Goal: Transaction & Acquisition: Book appointment/travel/reservation

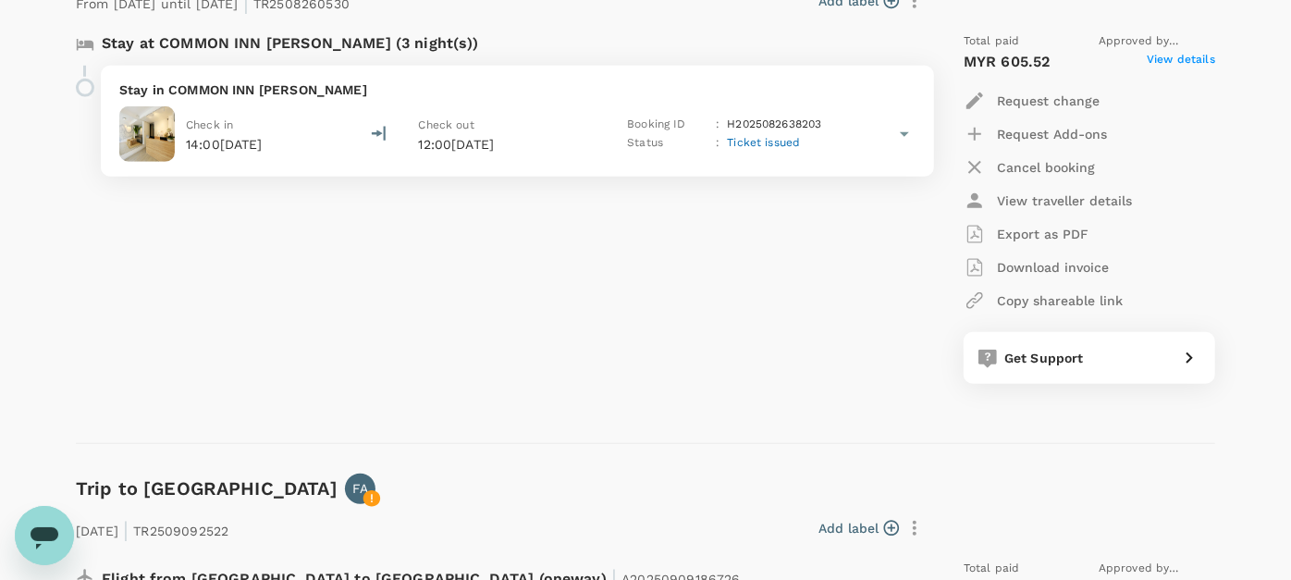
scroll to position [856, 0]
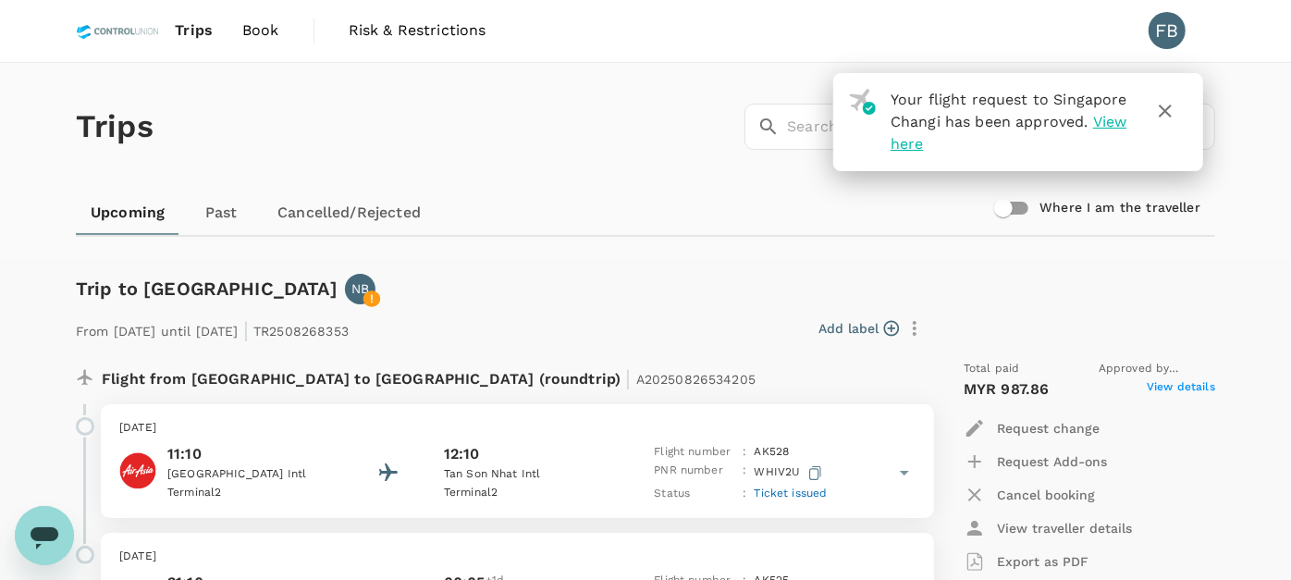
click at [1167, 111] on icon "button" at bounding box center [1165, 111] width 13 height 13
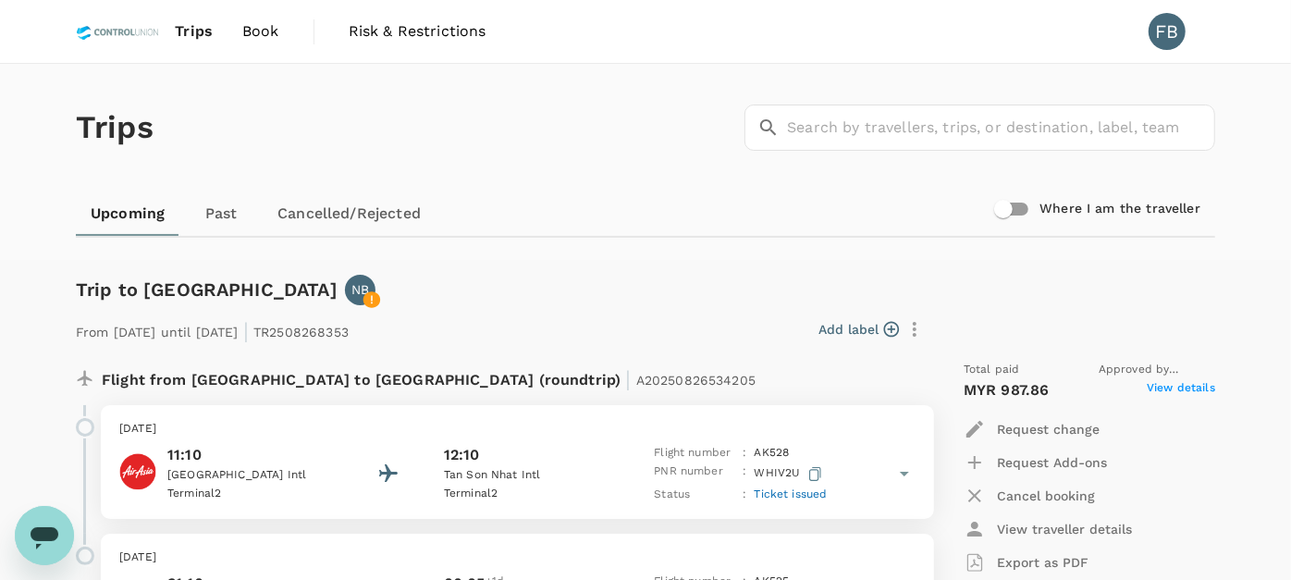
click at [260, 35] on span "Book" at bounding box center [260, 31] width 37 height 22
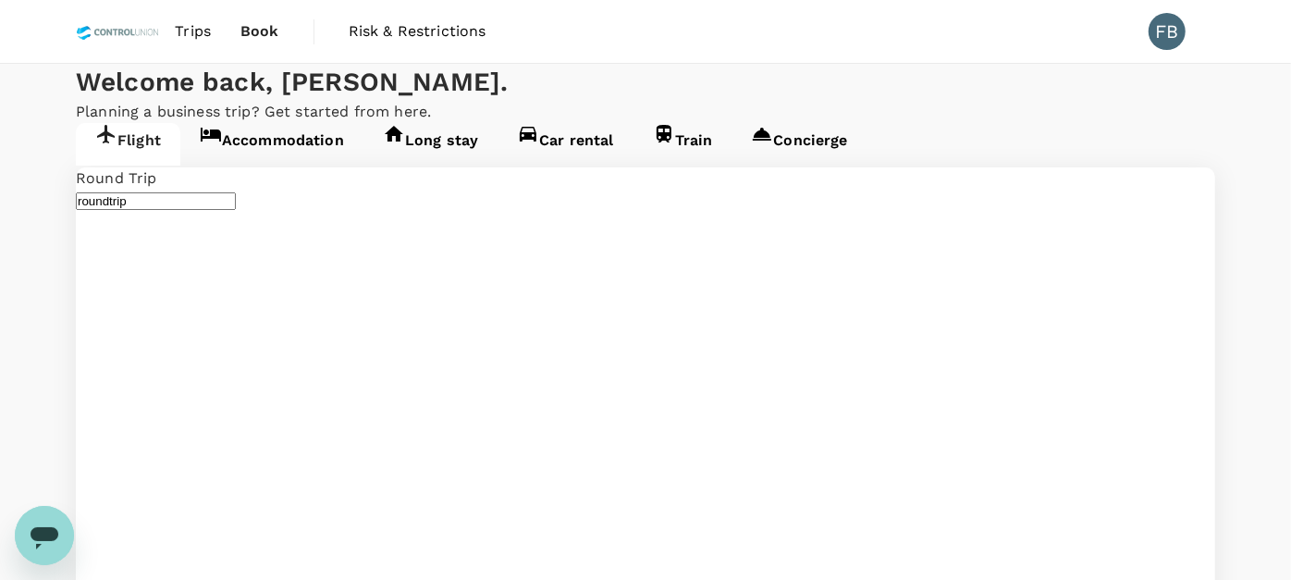
type input "Kuala Lumpur Intl (KUL)"
type input "Brunei Intl (BWN)"
type input "Kuala Lumpur Intl (KUL)"
type input "Tawau (TWU)"
type input "Kuala Lumpur Intl (KUL)"
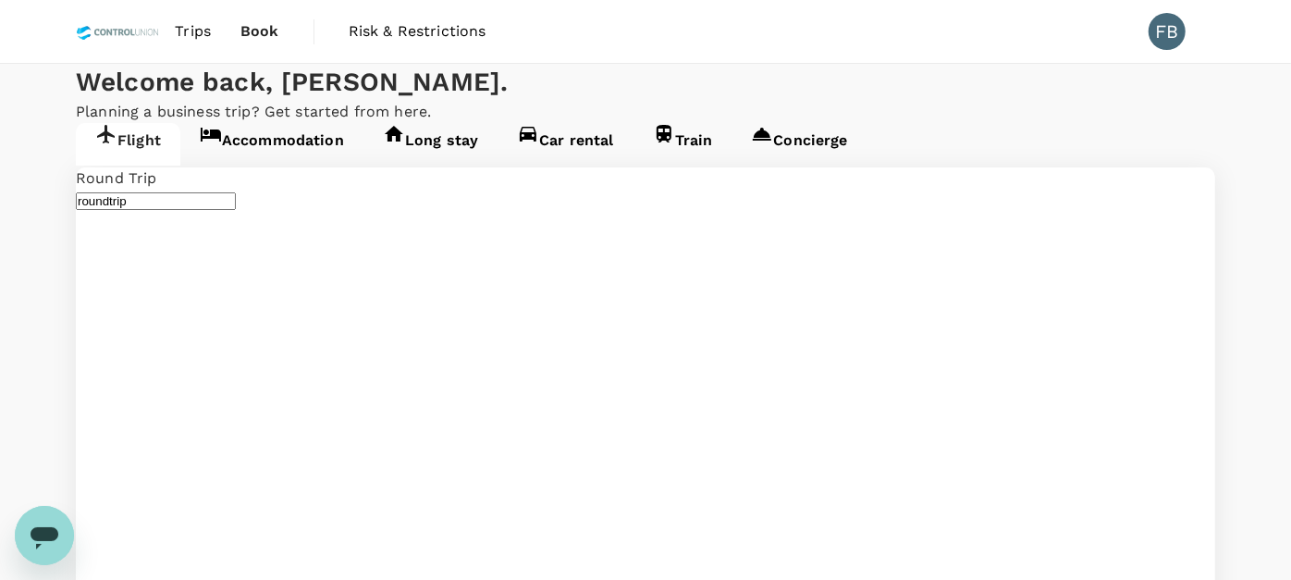
type input "Tawau (TWU)"
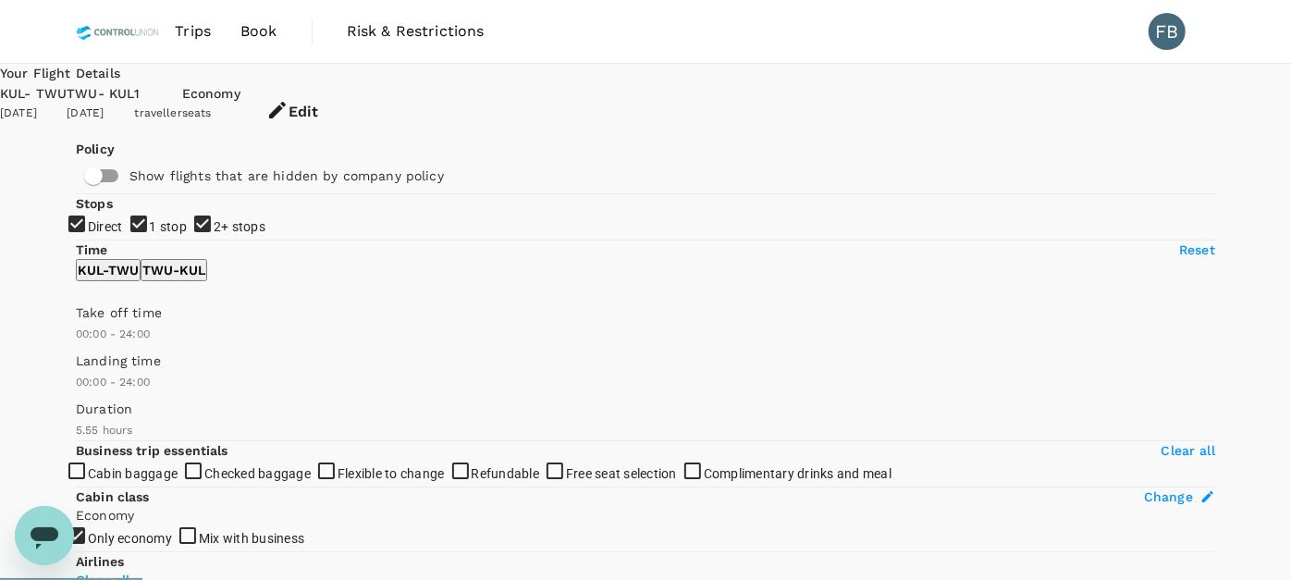
type input "410"
click at [263, 38] on span "Book" at bounding box center [259, 31] width 37 height 22
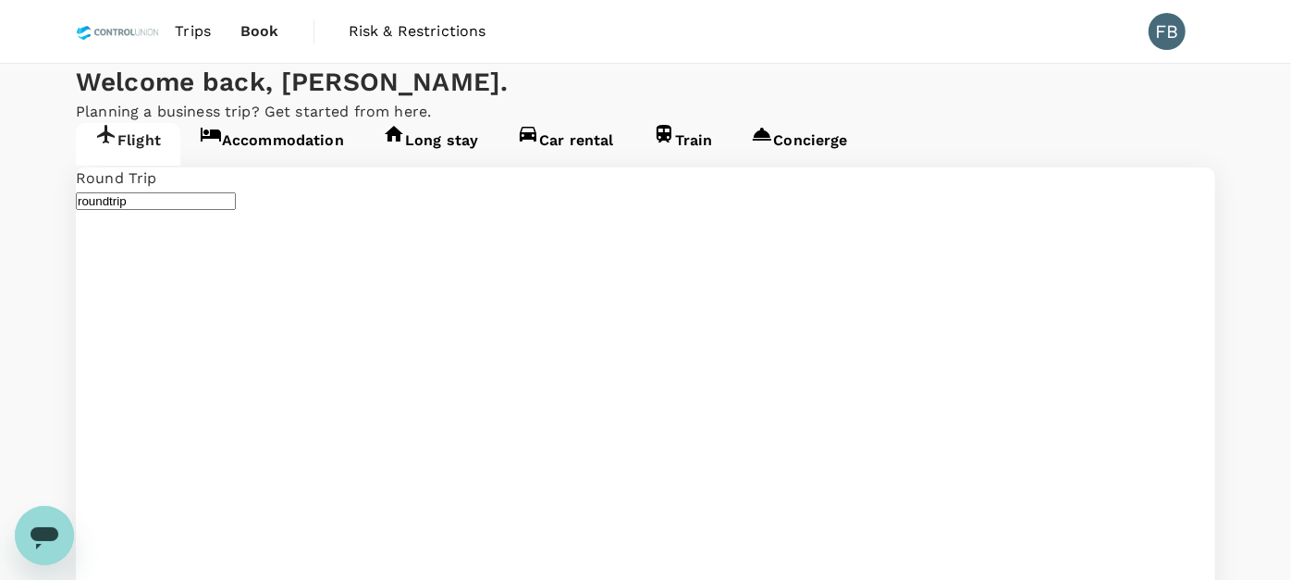
type input "Kuala Lumpur Intl ([GEOGRAPHIC_DATA])"
type input "Tawau (TWU)"
type input "Kuala Lumpur Intl ([GEOGRAPHIC_DATA])"
type input "Tawau (TWU)"
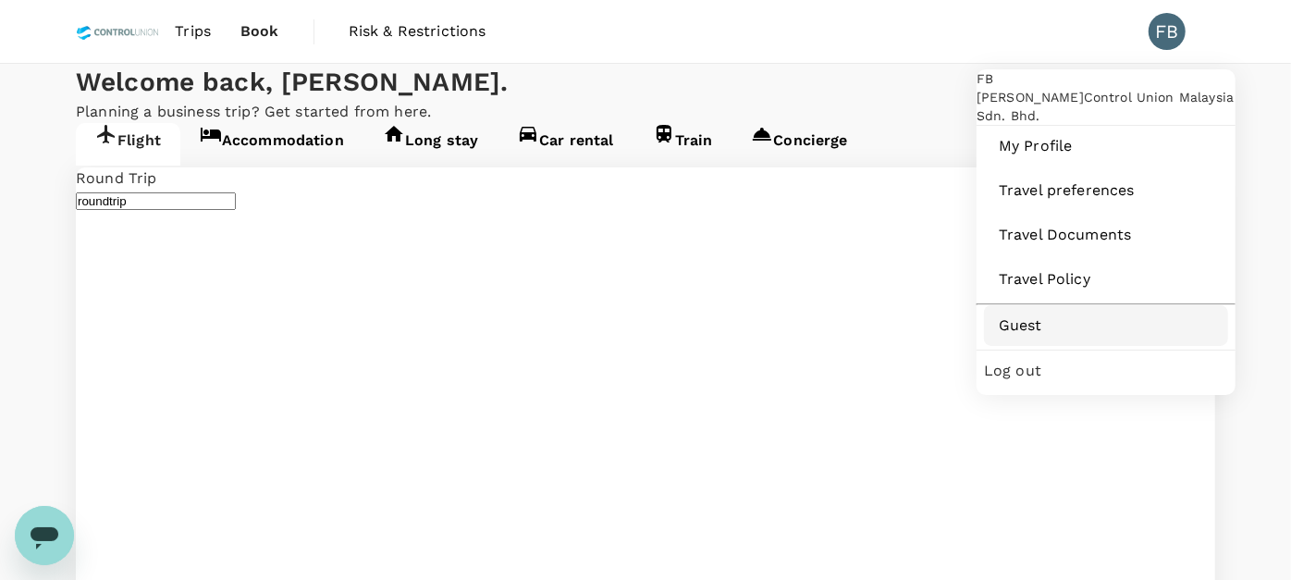
click at [1068, 337] on span "Guest" at bounding box center [1106, 326] width 215 height 22
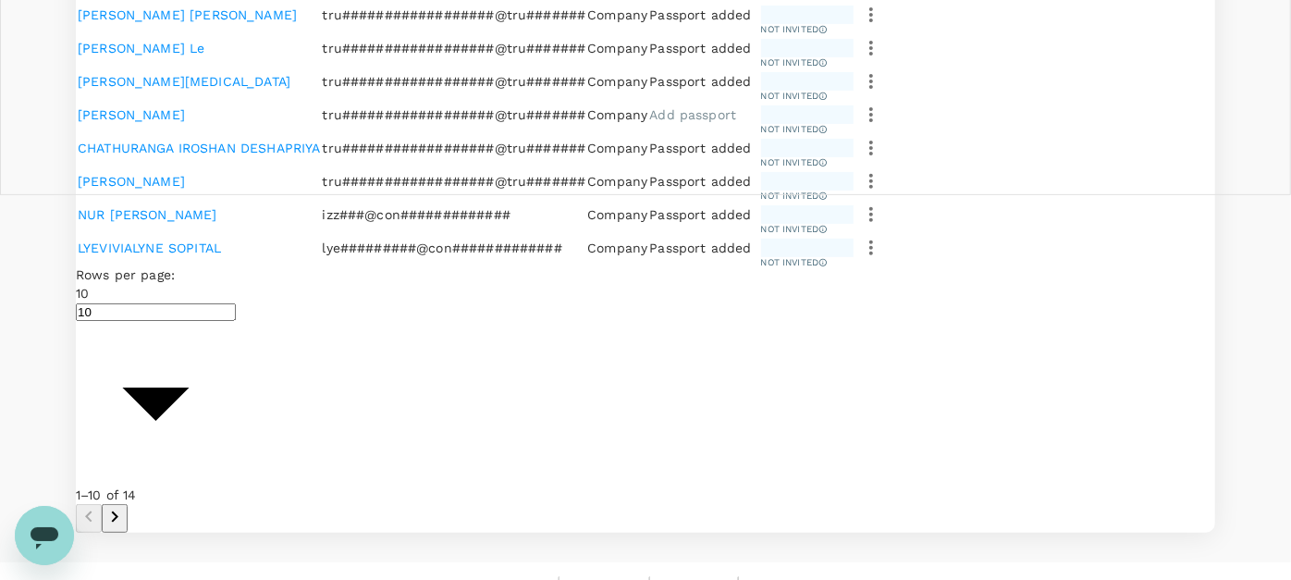
scroll to position [411, 0]
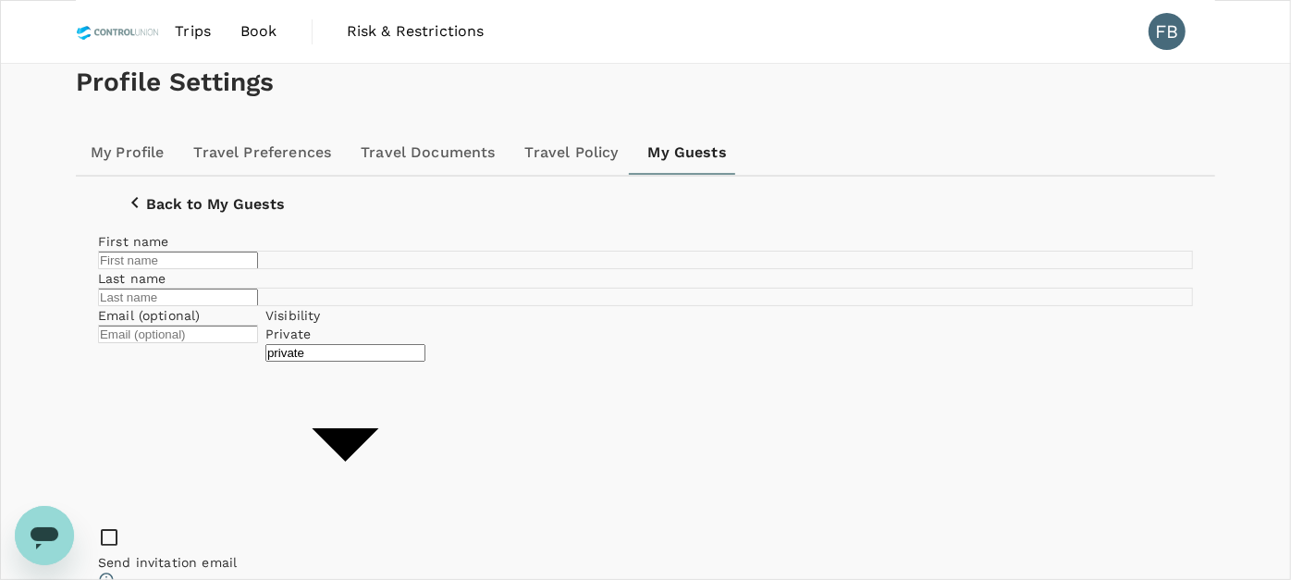
click at [258, 269] on input "text" at bounding box center [178, 261] width 160 height 18
click at [955, 211] on div "Profile Settings My Profile Travel Preferences Travel Documents Travel Policy M…" at bounding box center [646, 338] width 1184 height 548
click at [258, 269] on input "text" at bounding box center [178, 261] width 160 height 18
type input "MUDAYANI"
click at [258, 306] on input "text" at bounding box center [178, 298] width 160 height 18
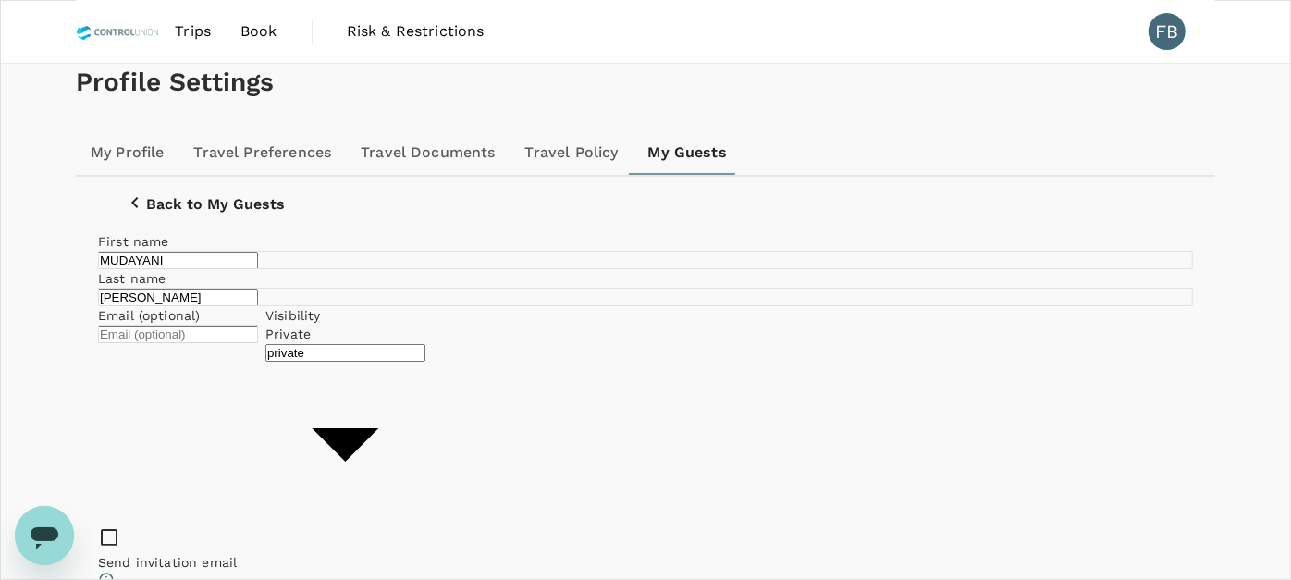
type input "[PERSON_NAME]"
click at [732, 477] on body "Trips Book Risk & Restrictions FB Profile Settings My Profile Travel Preference…" at bounding box center [653, 373] width 1307 height 747
type input "company"
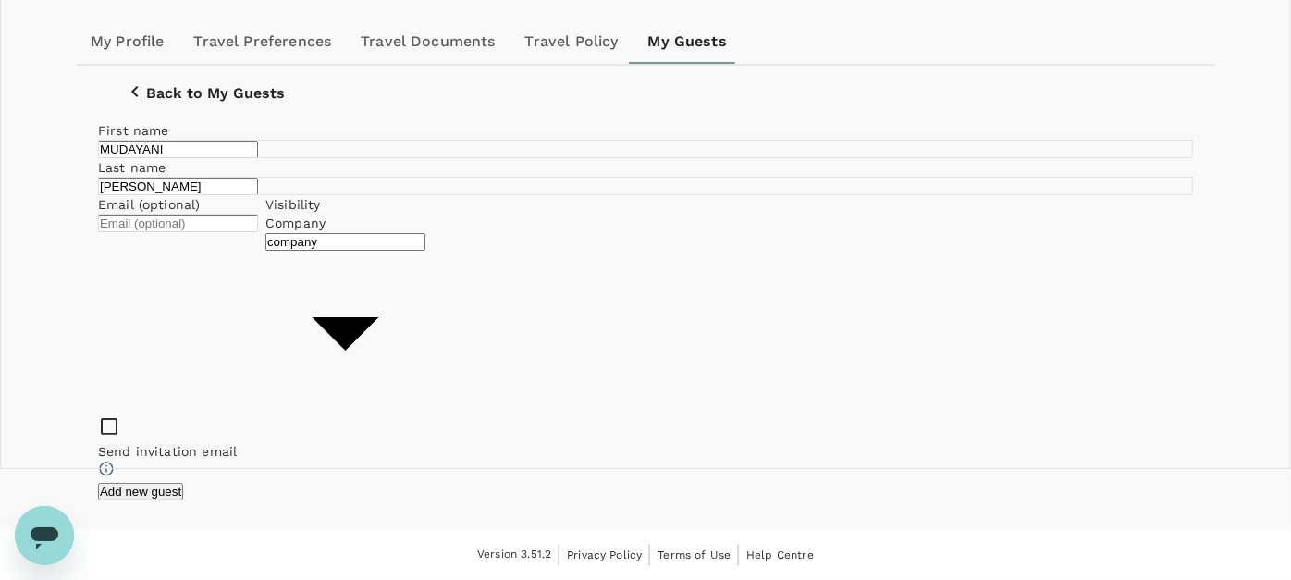
scroll to position [147, 0]
click at [183, 483] on button "Add new guest" at bounding box center [140, 492] width 85 height 18
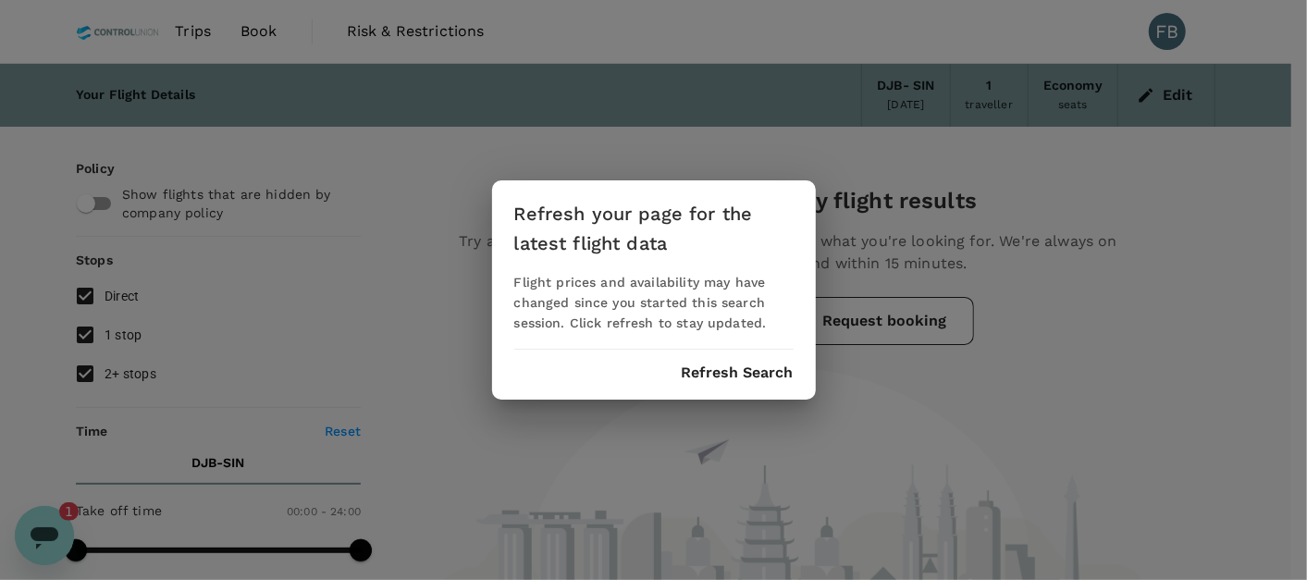
scroll to position [10691, 0]
click at [755, 364] on button "Refresh Search" at bounding box center [738, 372] width 112 height 17
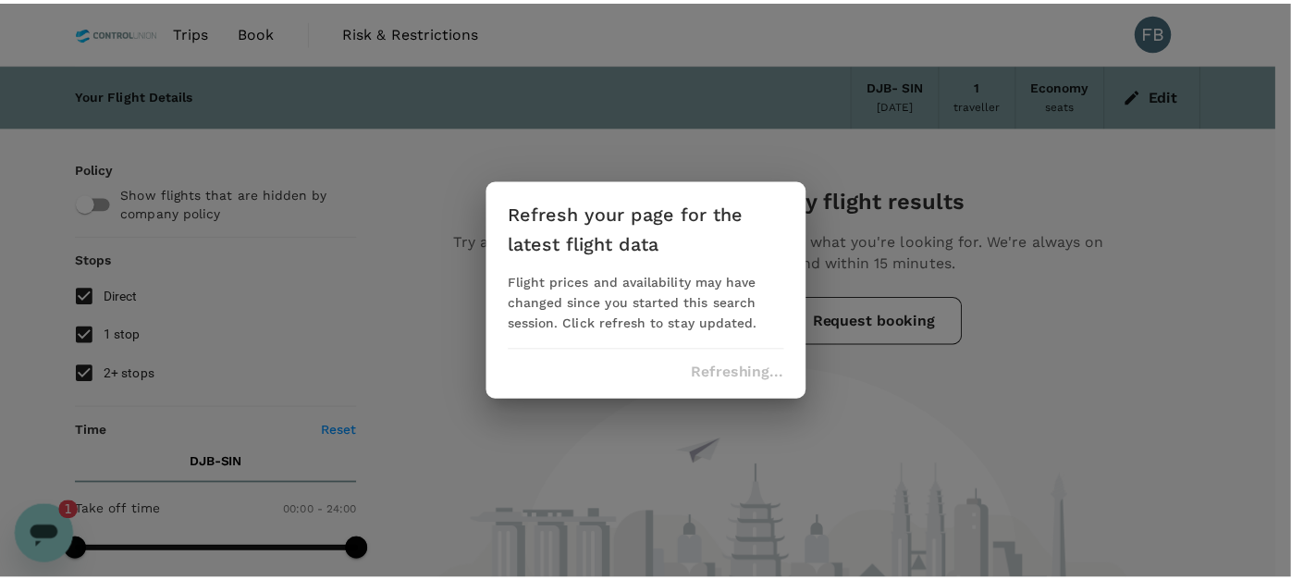
scroll to position [0, 0]
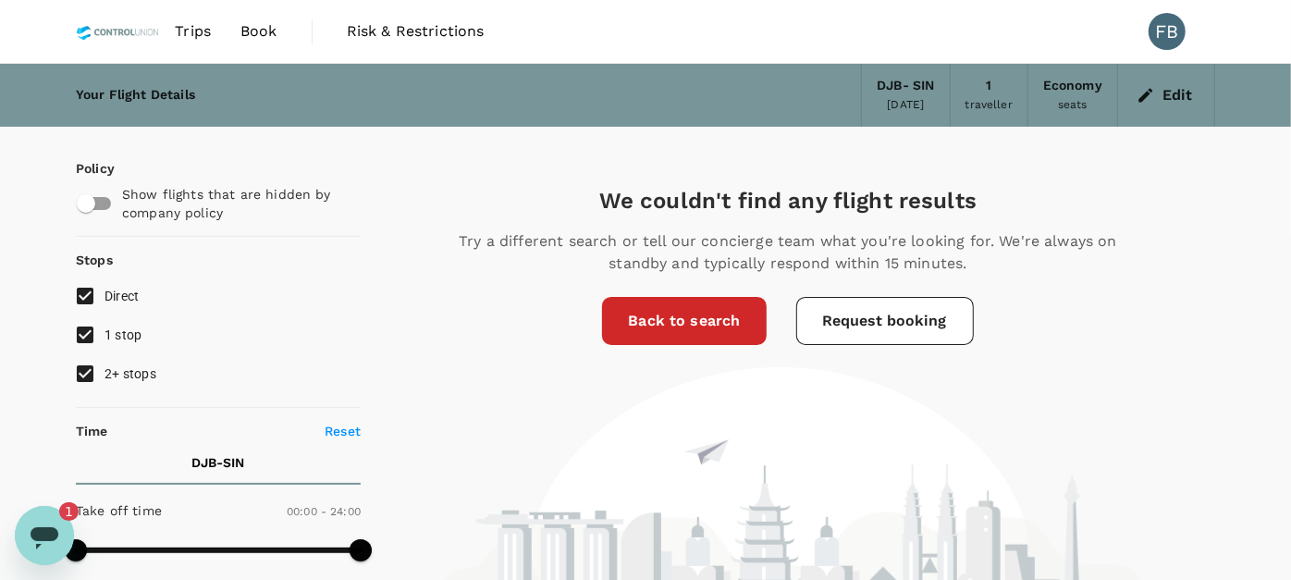
click at [108, 31] on img at bounding box center [118, 31] width 84 height 41
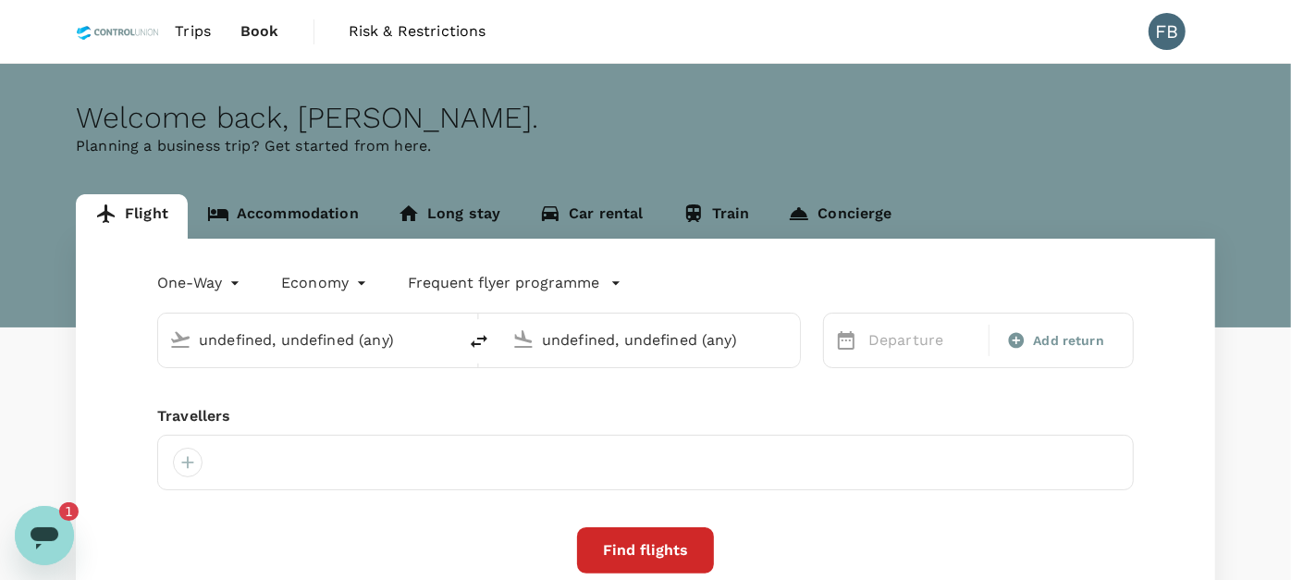
type input "Sultan Thaha (DJB)"
type input "Singapore Changi (SIN)"
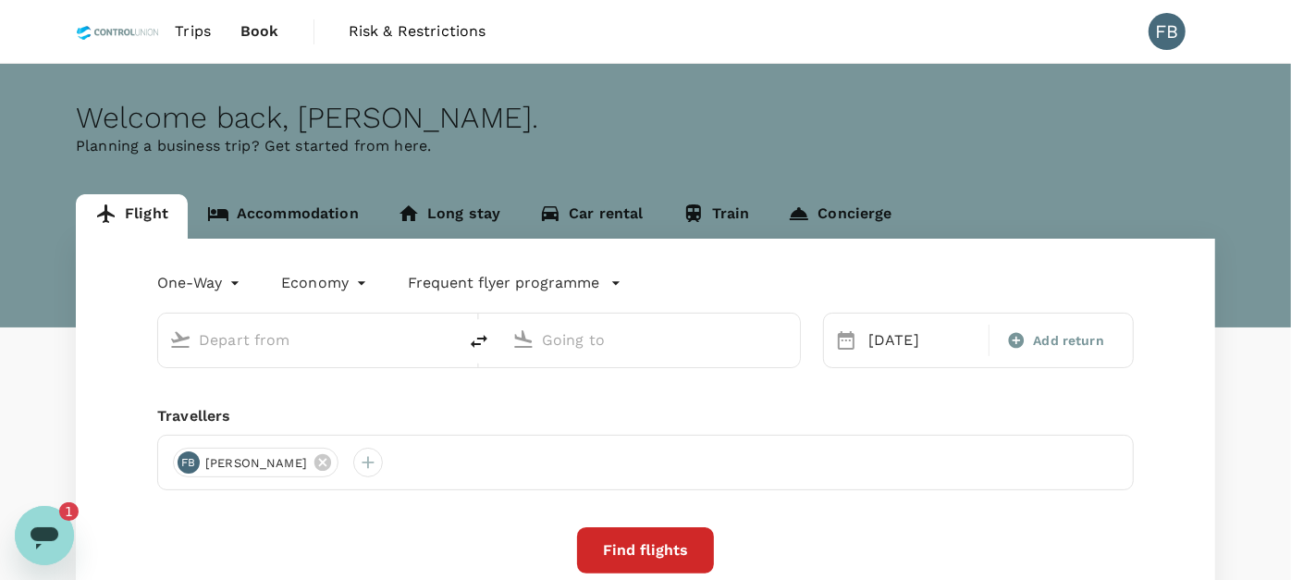
type input "Sultan Thaha (DJB)"
type input "Singapore Changi (SIN)"
type input "Sultan Thaha (DJB)"
type input "Singapore Changi (SIN)"
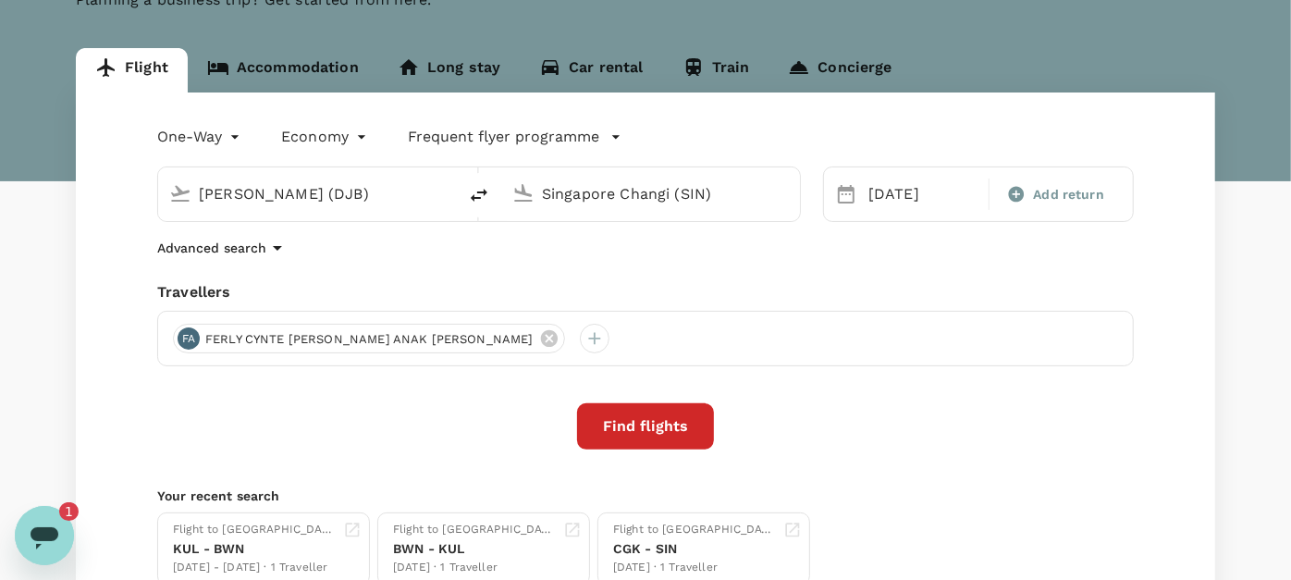
scroll to position [103, 0]
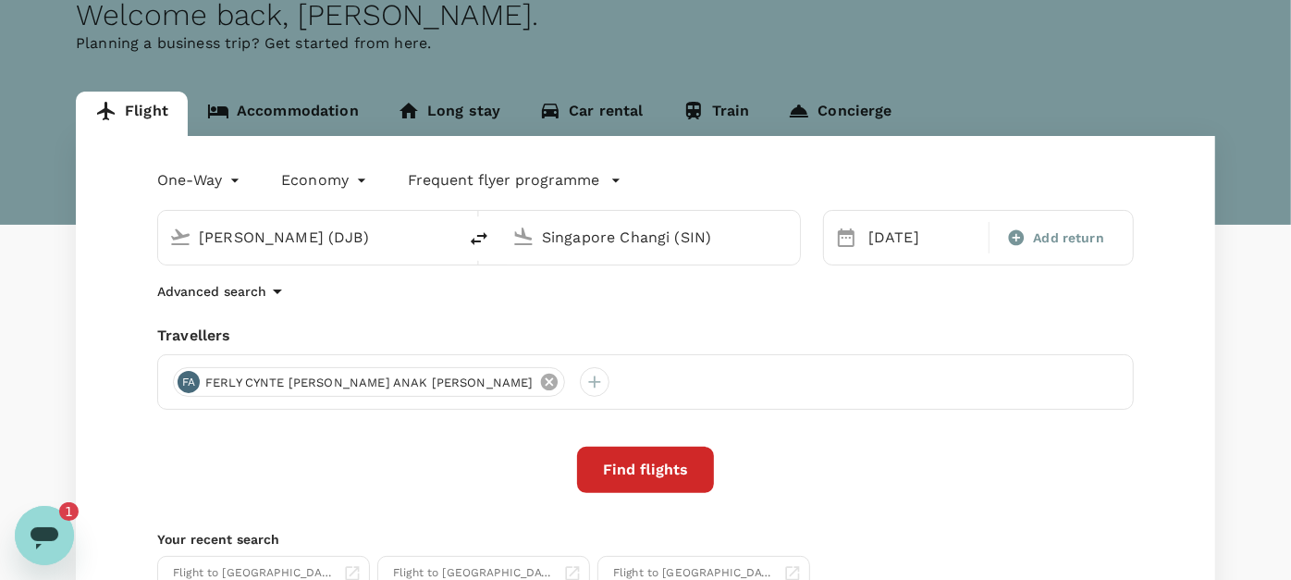
click at [540, 380] on icon at bounding box center [548, 382] width 17 height 17
click at [192, 377] on div at bounding box center [188, 382] width 30 height 30
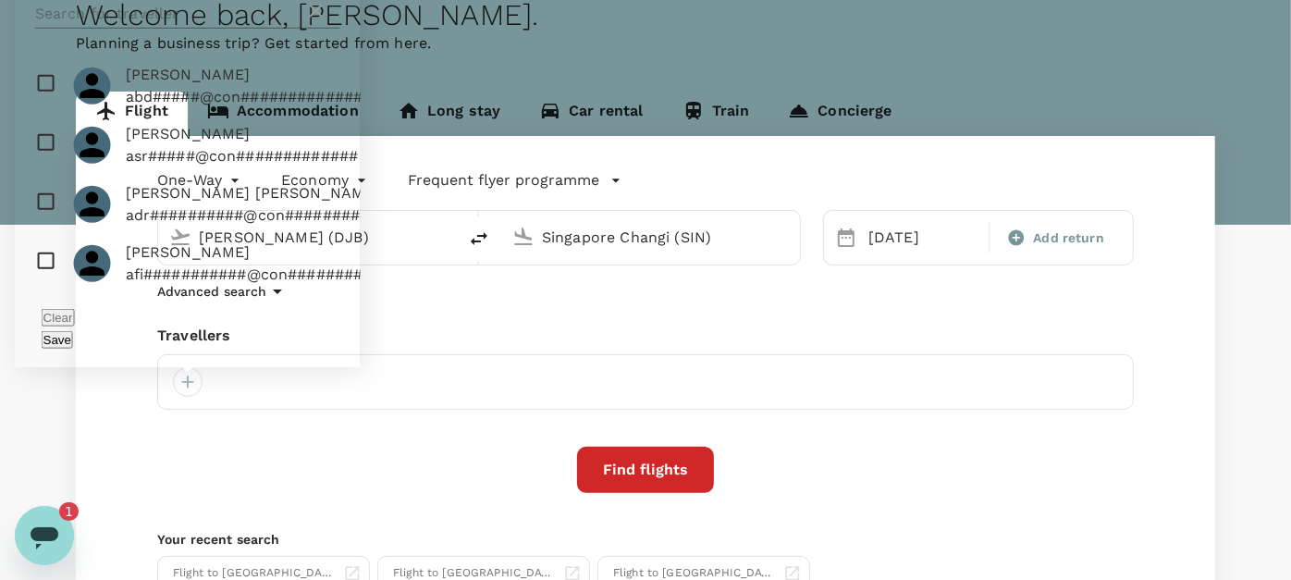
click at [198, 23] on input "text" at bounding box center [170, 14] width 270 height 30
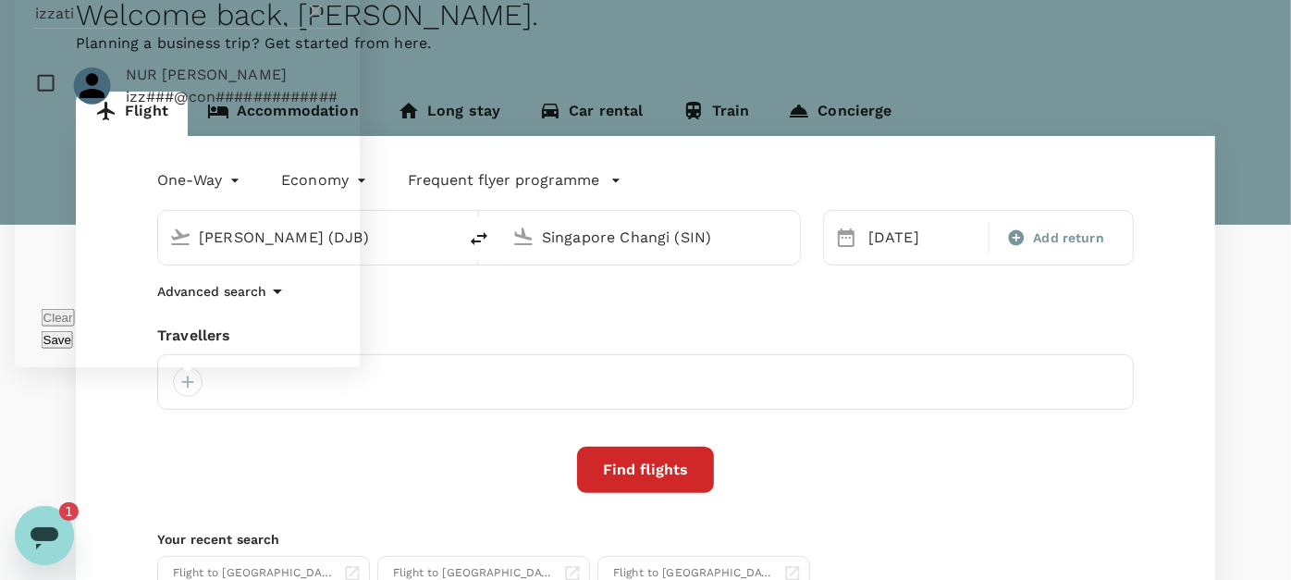
type input "izzati"
click at [42, 110] on input "checkbox" at bounding box center [188, 85] width 346 height 59
checkbox input "true"
click at [73, 341] on button "Save" at bounding box center [57, 340] width 31 height 18
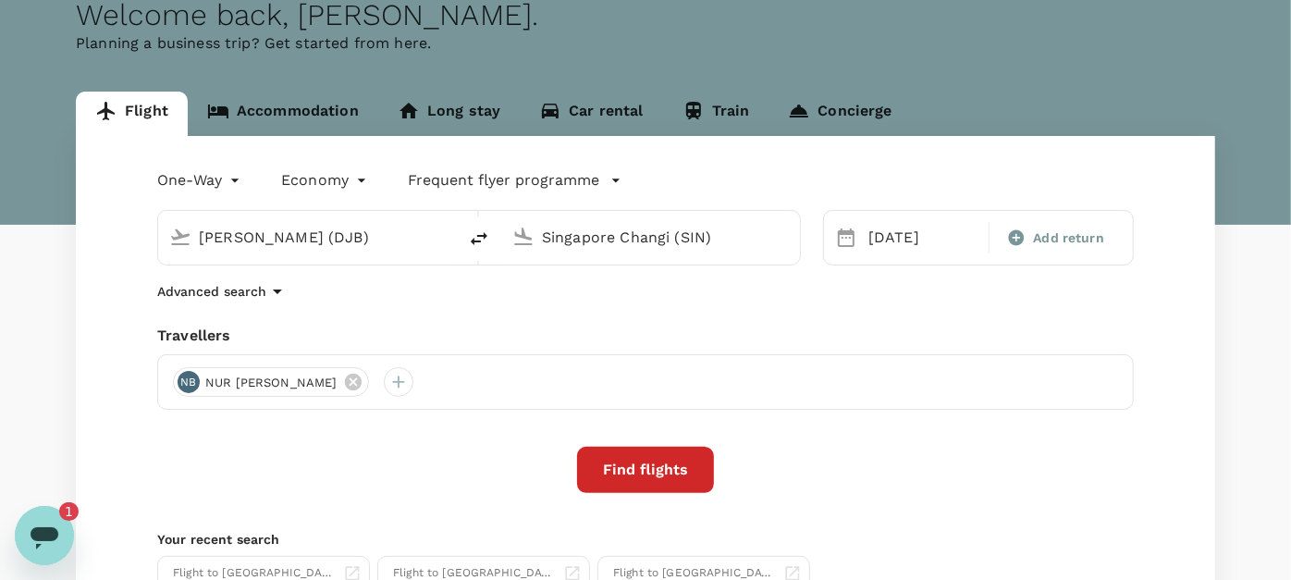
click at [328, 240] on input "Sultan Thaha (DJB)" at bounding box center [308, 237] width 219 height 29
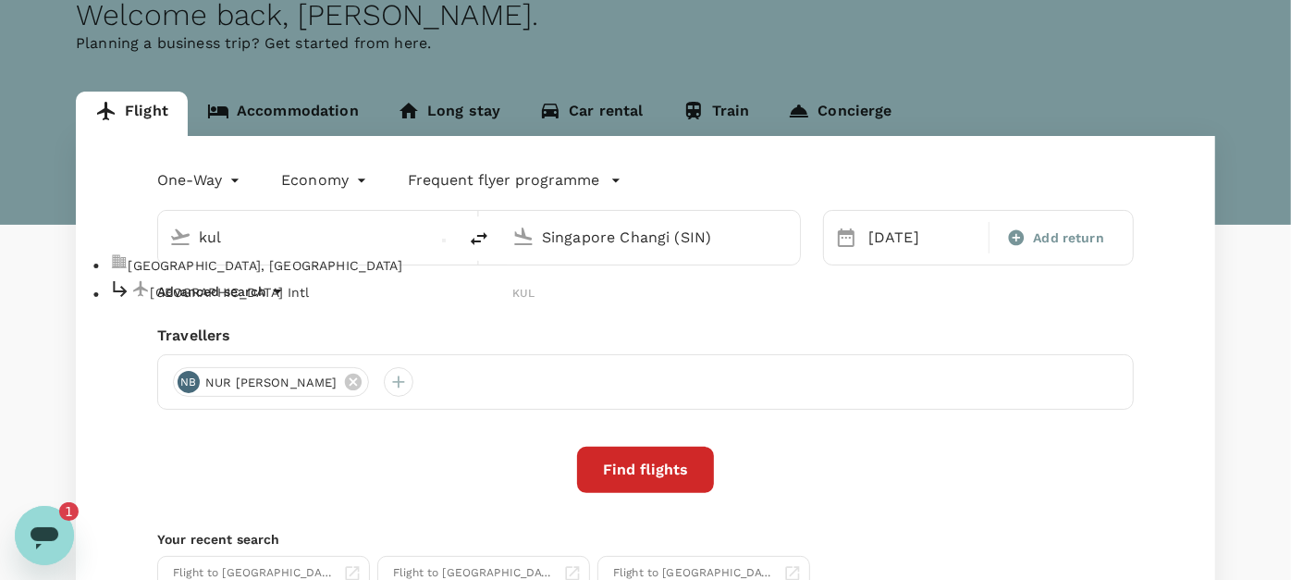
click at [308, 301] on p "[GEOGRAPHIC_DATA] Intl" at bounding box center [331, 292] width 363 height 19
type input "Kuala Lumpur Intl ([GEOGRAPHIC_DATA])"
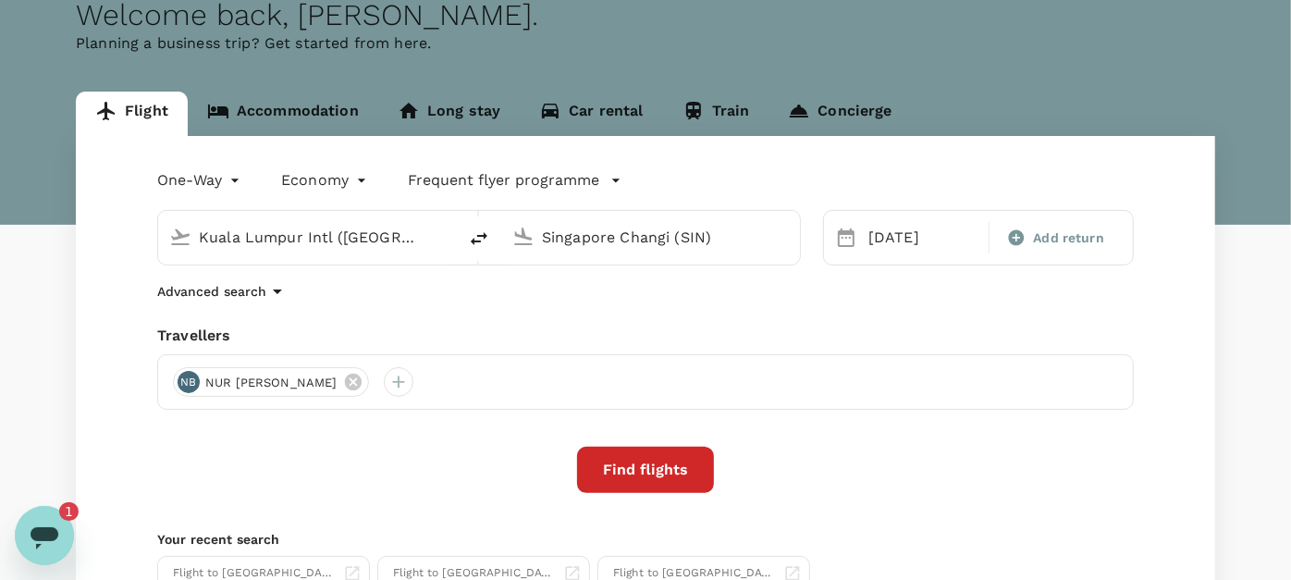
click at [592, 232] on input "Singapore Changi (SIN)" at bounding box center [651, 237] width 219 height 29
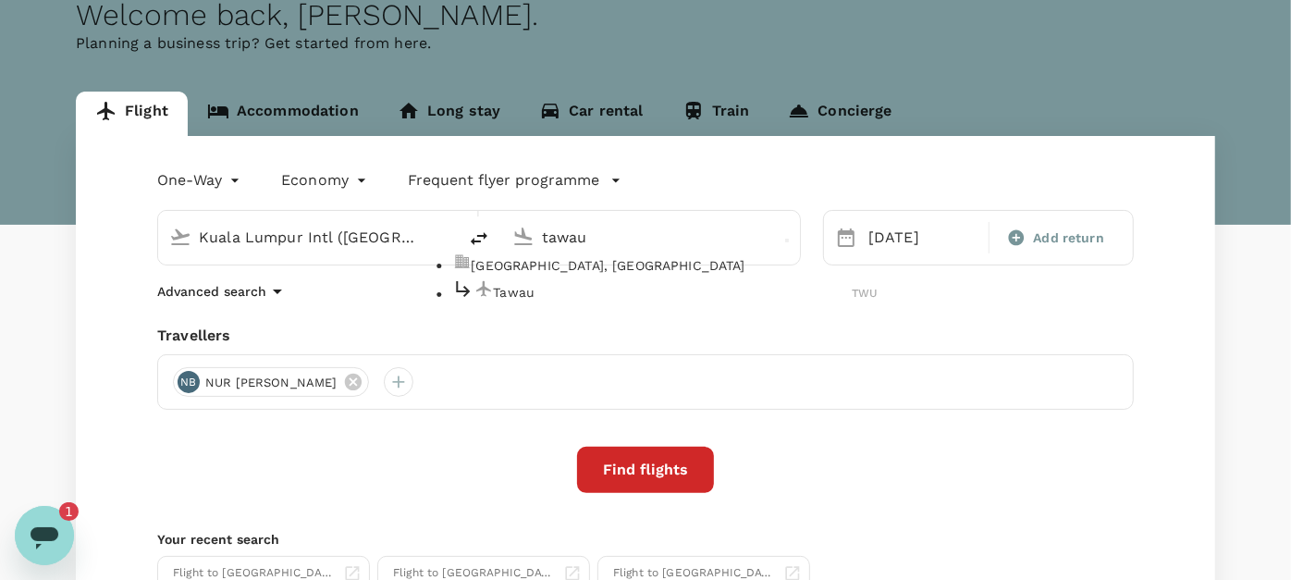
click at [574, 302] on p "Tawau" at bounding box center [672, 292] width 359 height 19
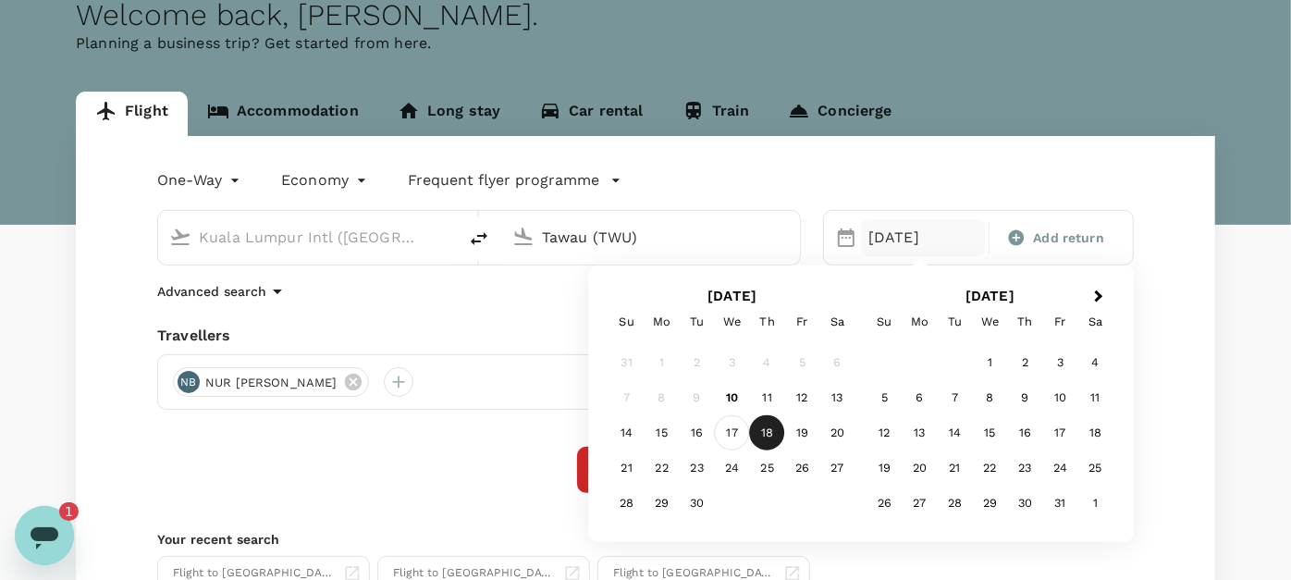
type input "Tawau (TWU)"
click at [729, 426] on div "17" at bounding box center [732, 432] width 35 height 35
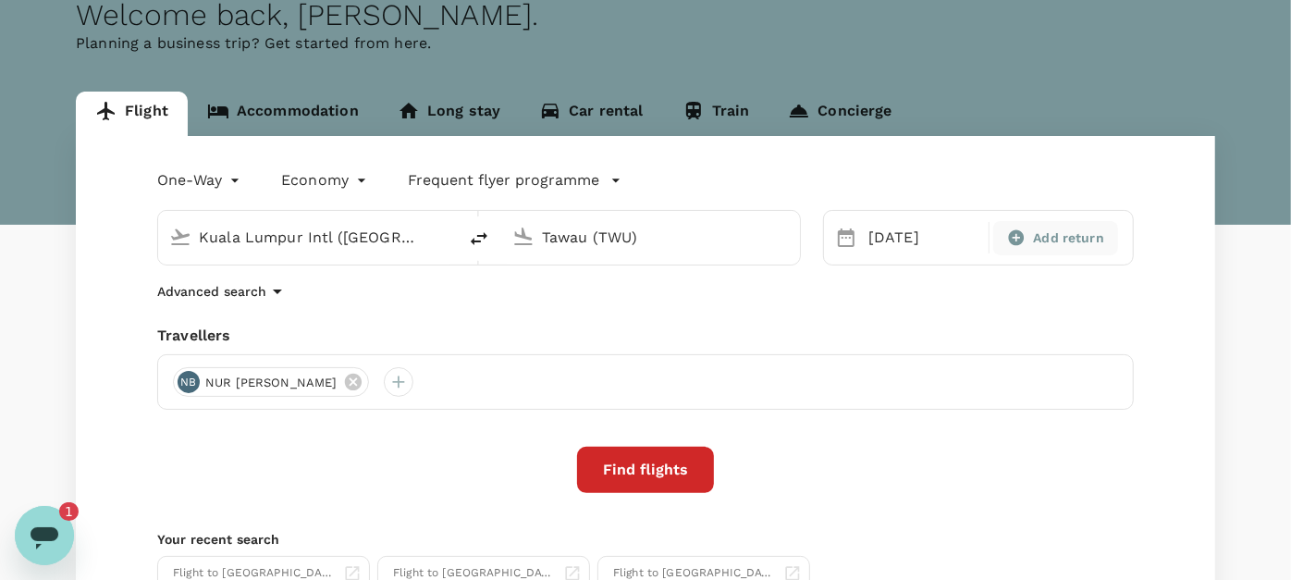
click at [1052, 229] on span "Add return" at bounding box center [1068, 238] width 71 height 19
type input "roundtrip"
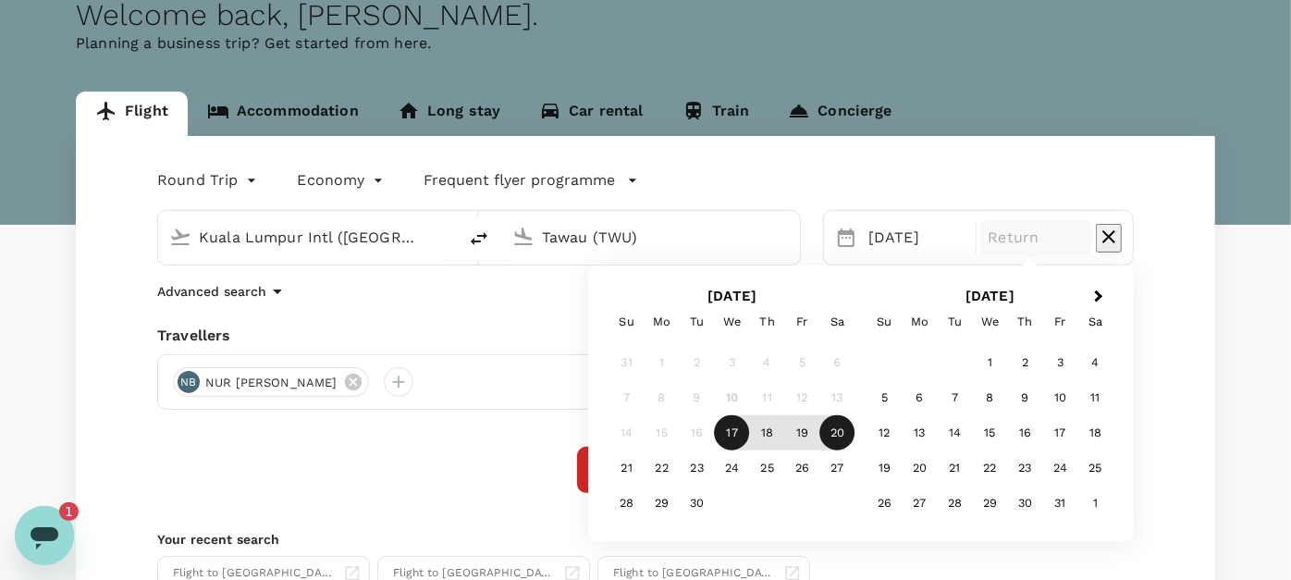
click at [834, 436] on div "20" at bounding box center [838, 432] width 35 height 35
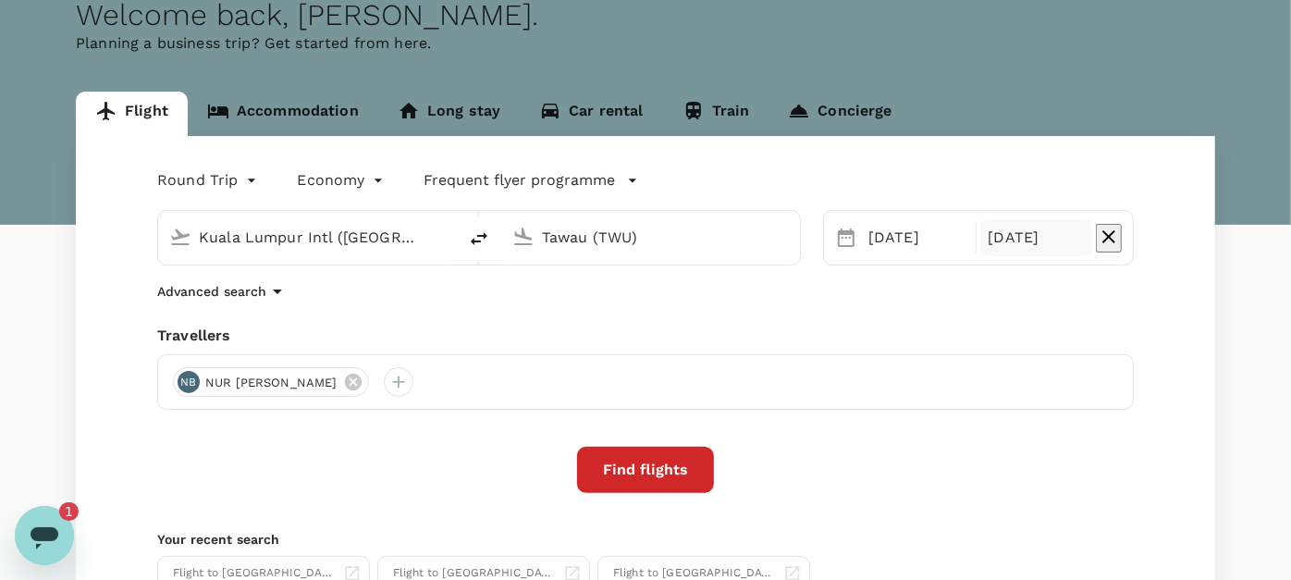
click at [867, 500] on div "Round Trip roundtrip Economy economy Frequent flyer programme Kuala Lumpur Intl…" at bounding box center [646, 397] width 1140 height 523
click at [669, 480] on button "Find flights" at bounding box center [645, 470] width 137 height 46
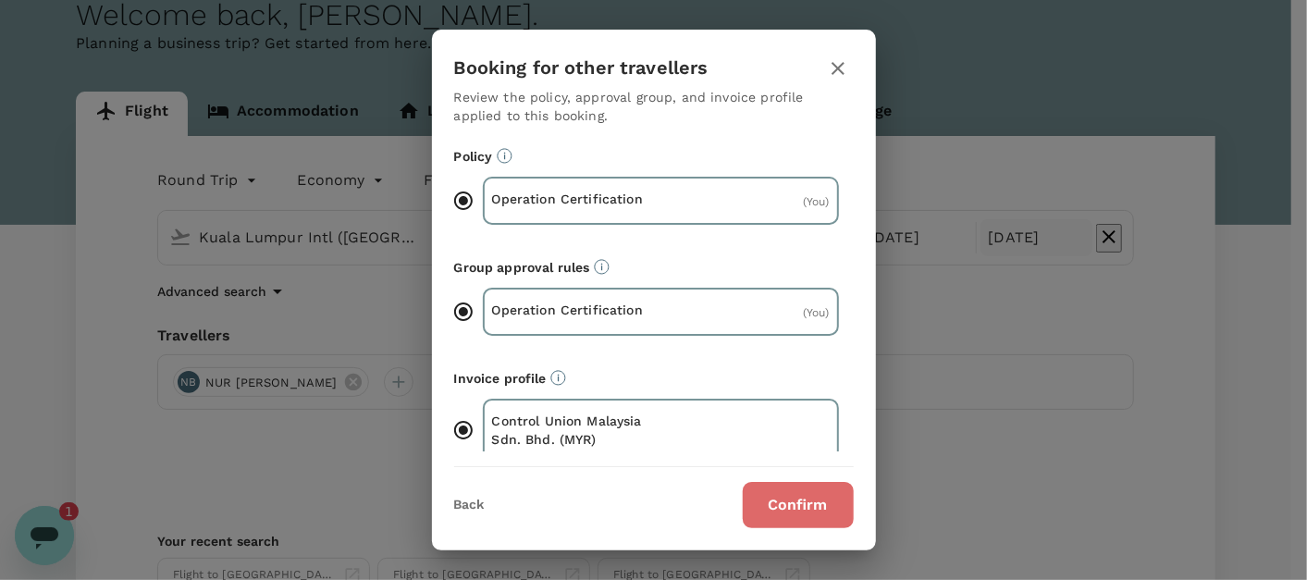
click at [811, 497] on button "Confirm" at bounding box center [798, 505] width 111 height 46
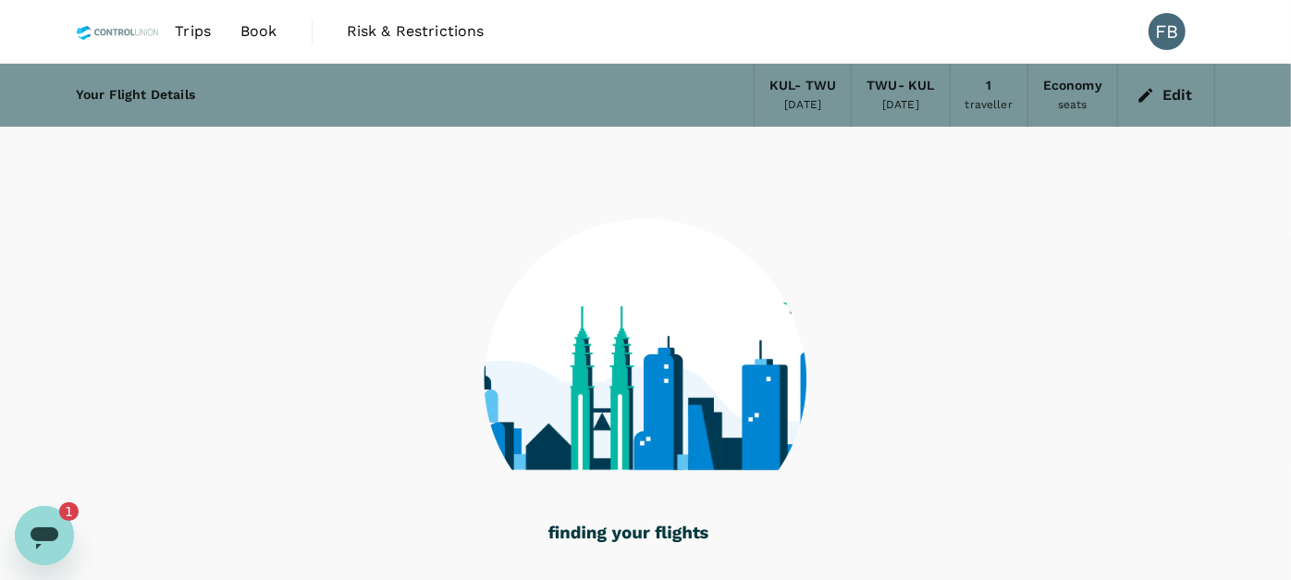
click at [46, 515] on div "Open messaging window, 1 unread message" at bounding box center [45, 535] width 56 height 56
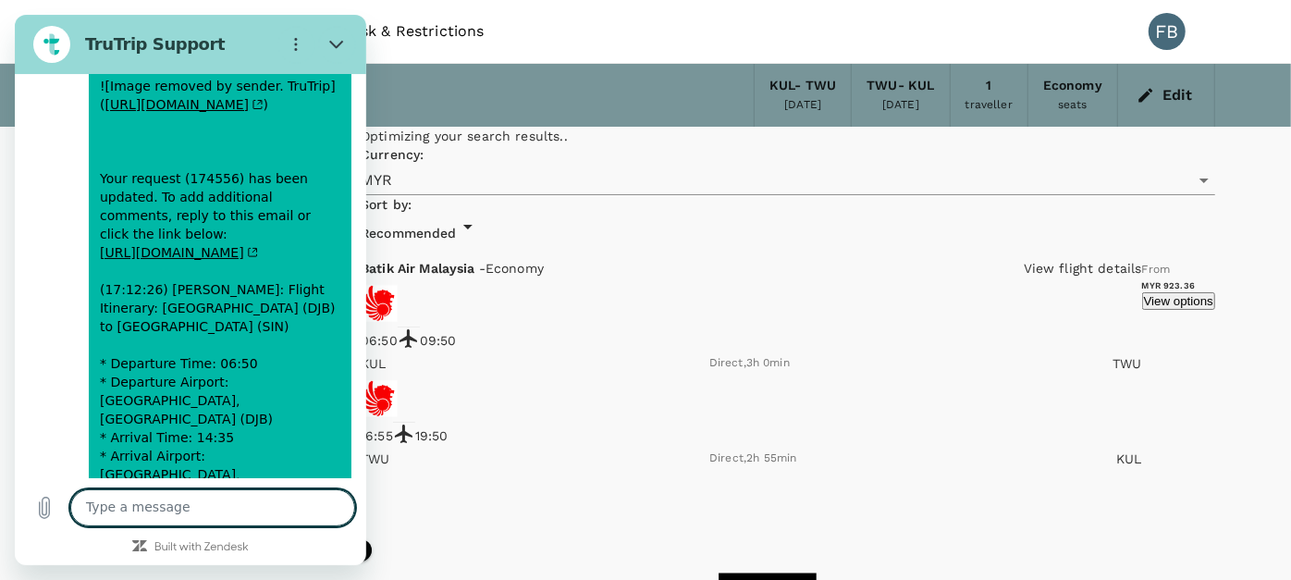
scroll to position [9125, 0]
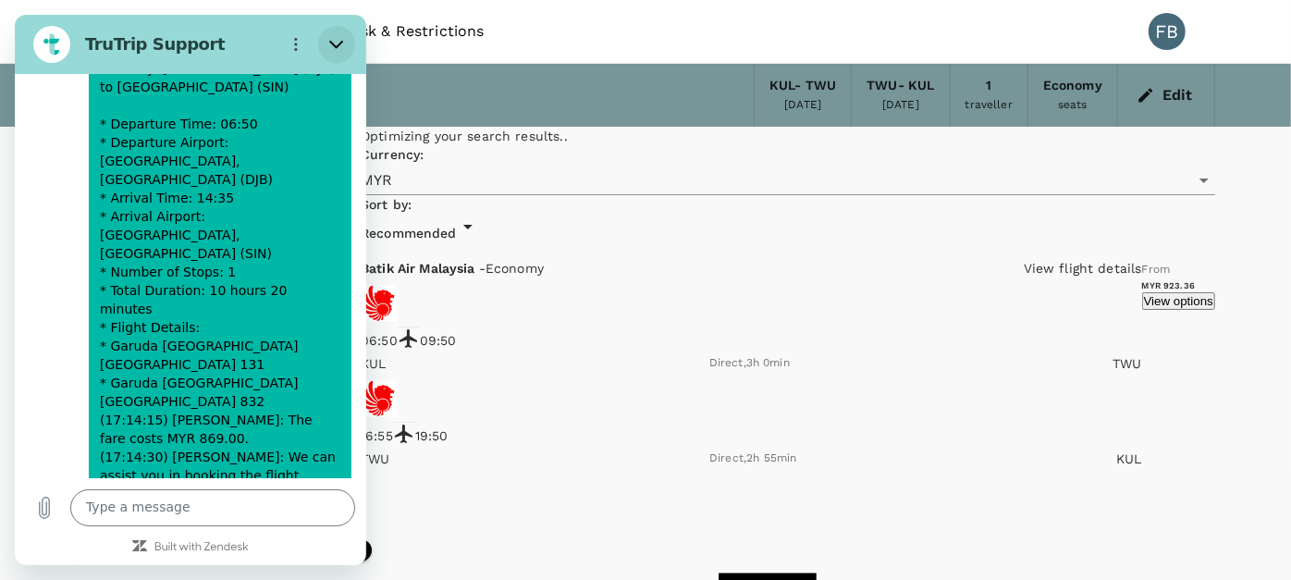
click at [332, 42] on icon "Close" at bounding box center [336, 44] width 15 height 15
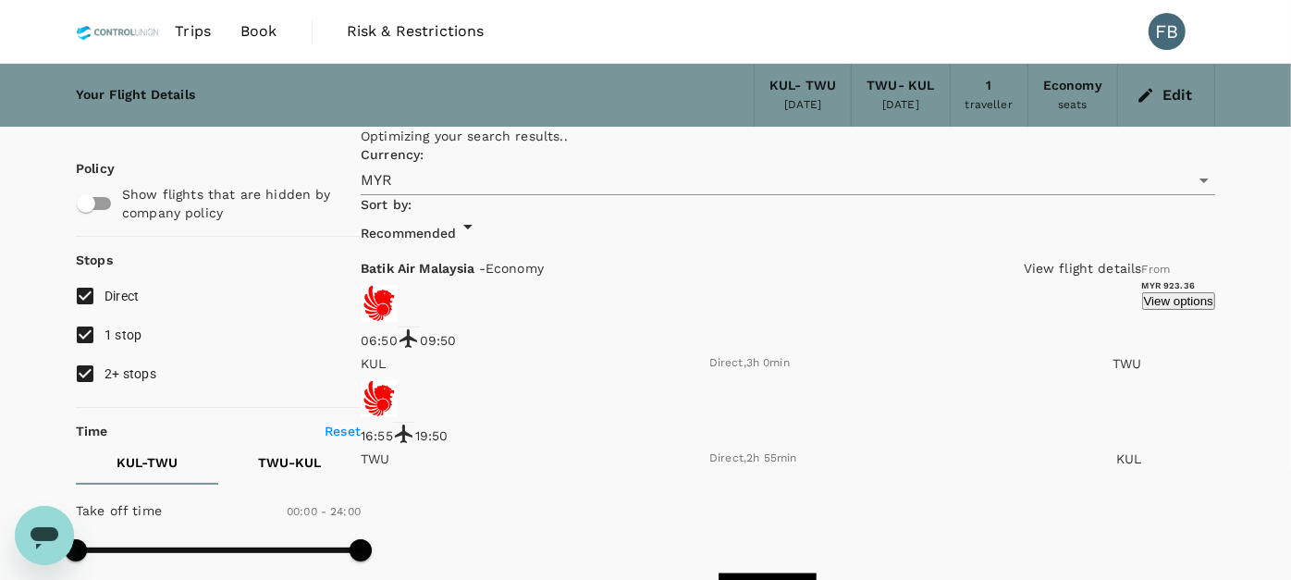
click at [90, 380] on input "2+ stops" at bounding box center [85, 373] width 39 height 39
checkbox input "false"
click at [85, 335] on input "1 stop" at bounding box center [85, 334] width 39 height 39
checkbox input "false"
type input "410"
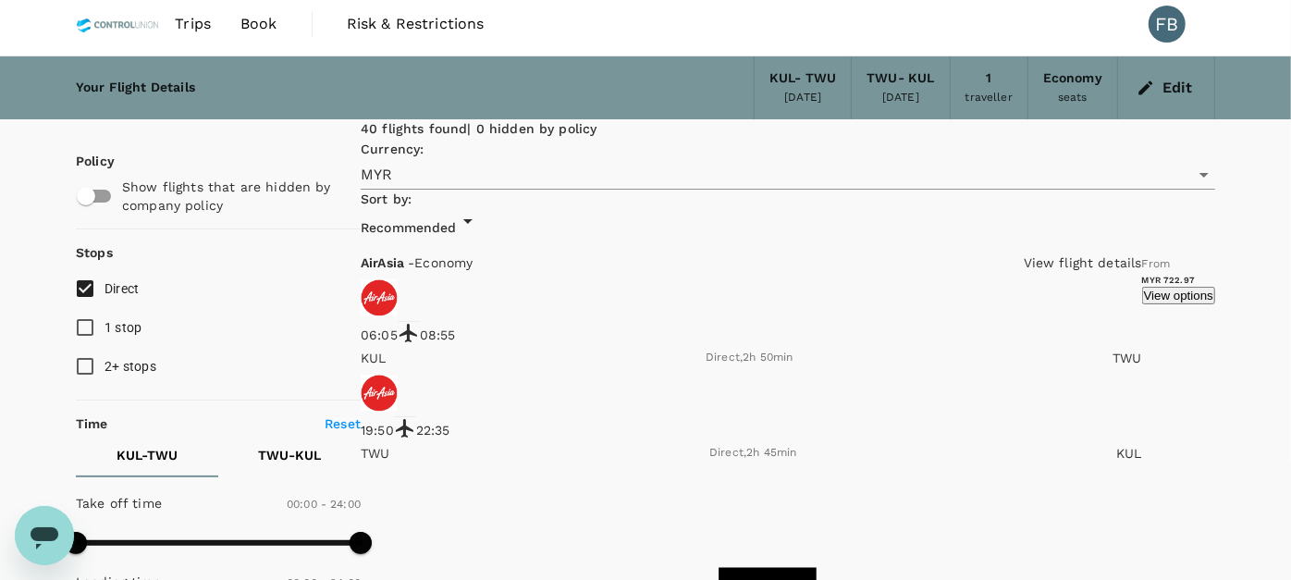
scroll to position [205, 0]
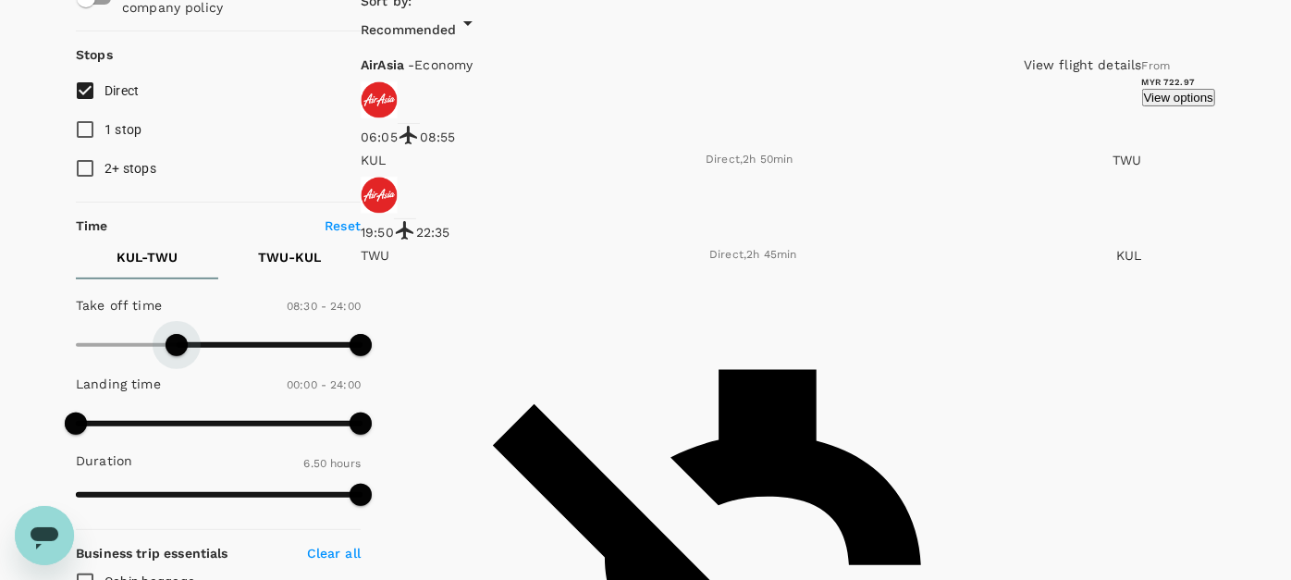
type input "540"
drag, startPoint x: 84, startPoint y: 353, endPoint x: 181, endPoint y: 357, distance: 97.2
click at [181, 356] on span at bounding box center [183, 345] width 22 height 22
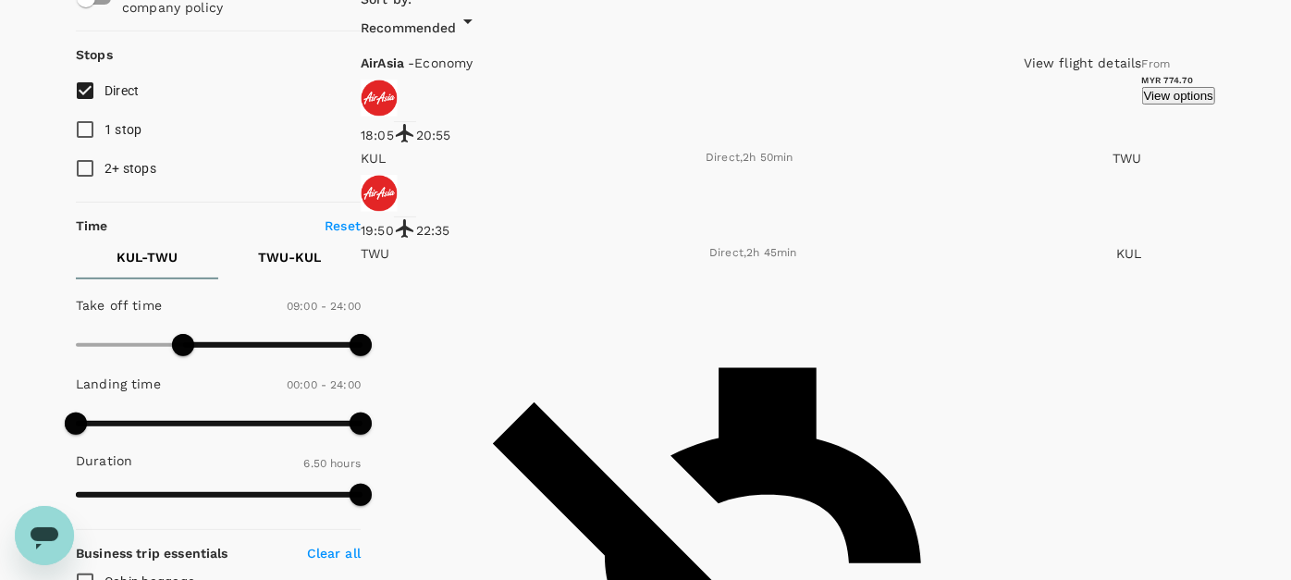
type input "MYR"
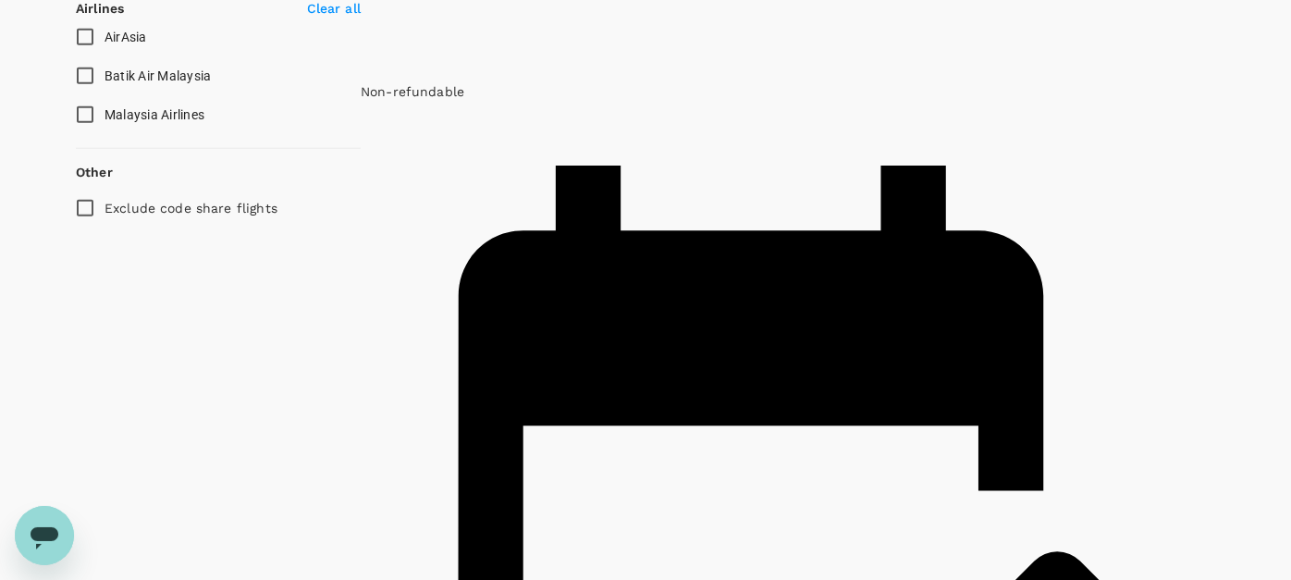
scroll to position [1233, 0]
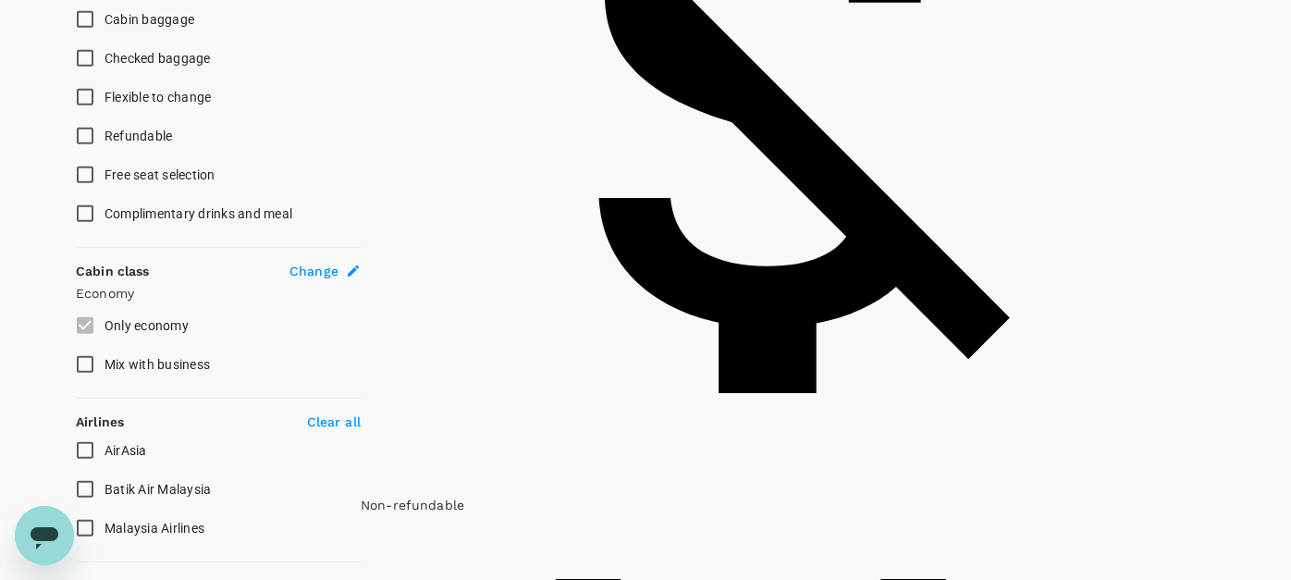
scroll to position [740, 0]
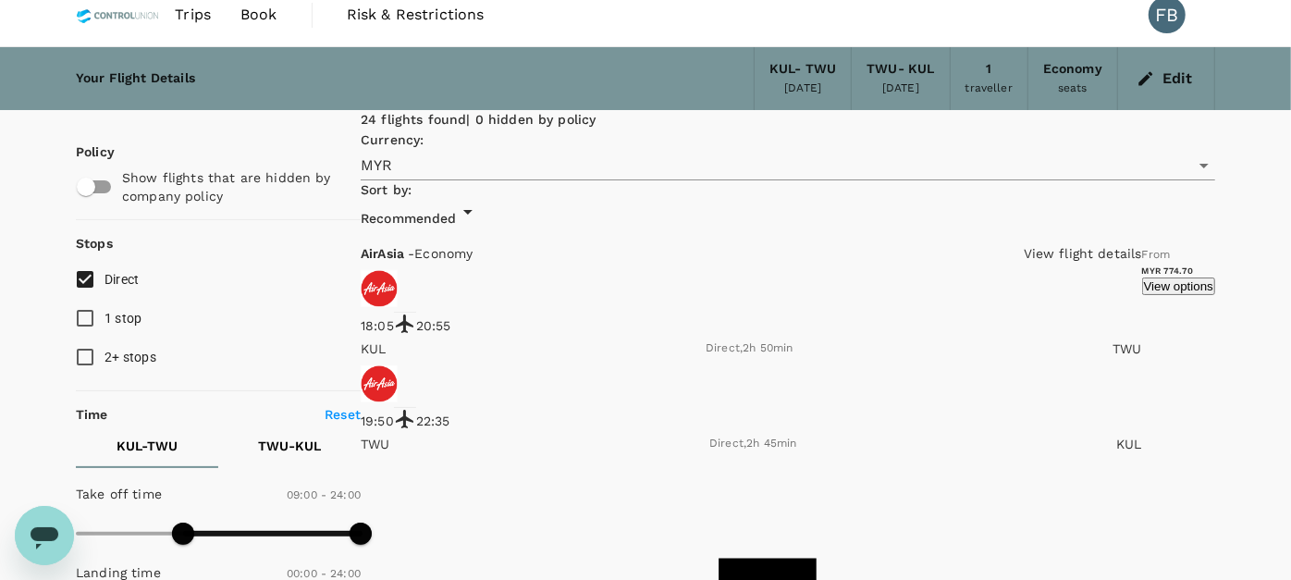
scroll to position [0, 0]
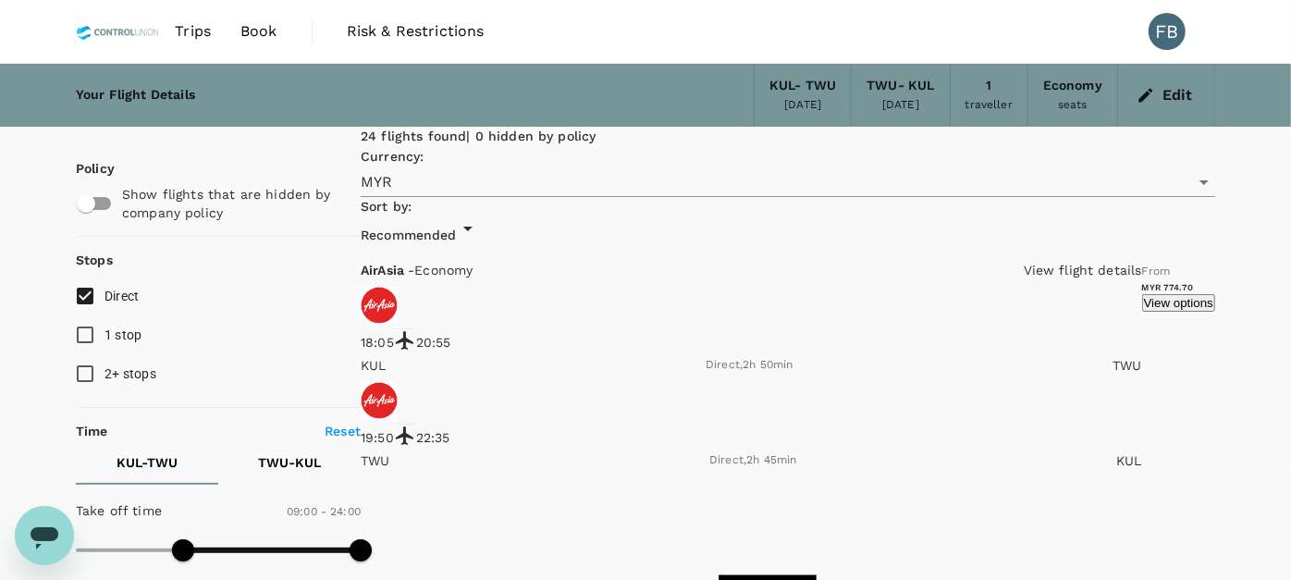
click at [1143, 312] on button "View options" at bounding box center [1179, 303] width 73 height 18
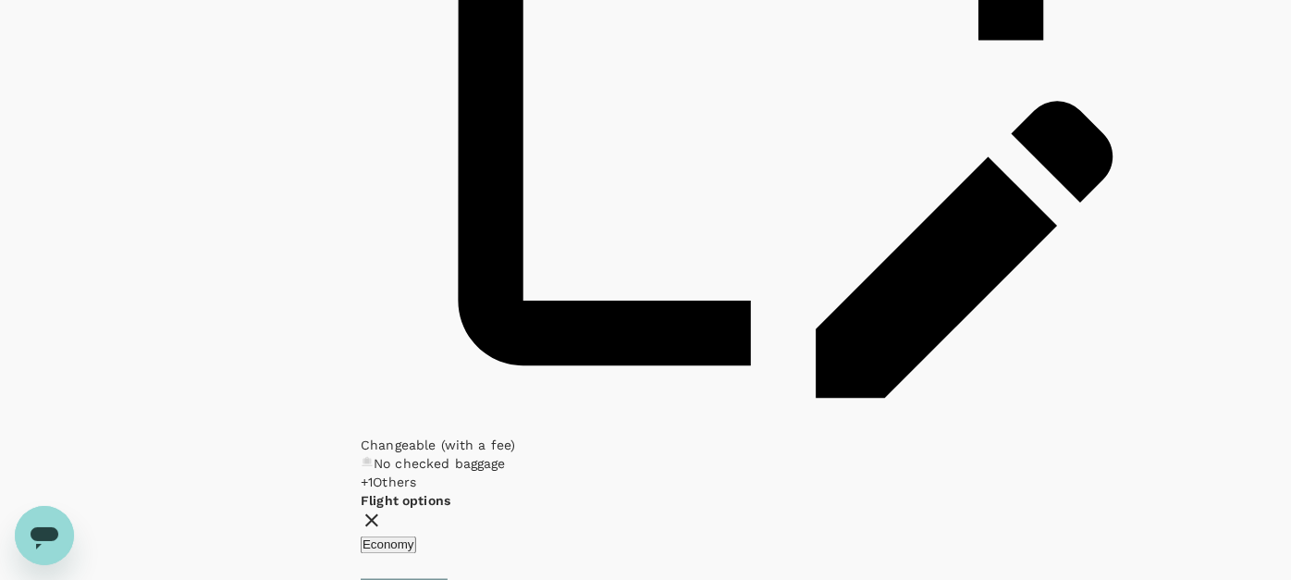
scroll to position [1747, 0]
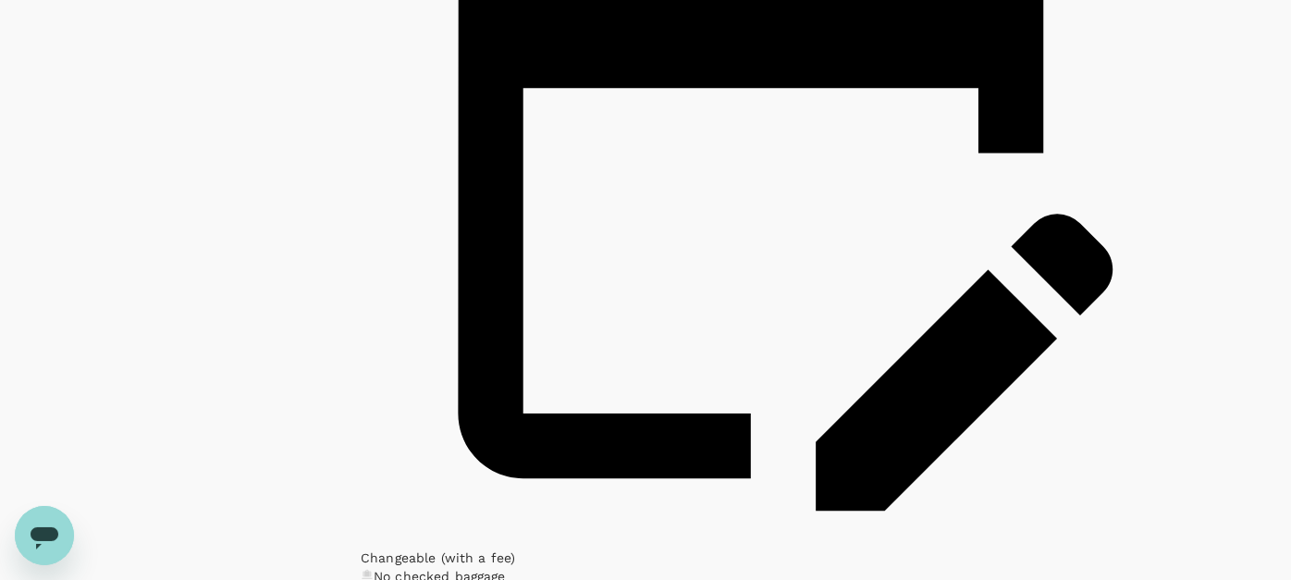
scroll to position [1460, 0]
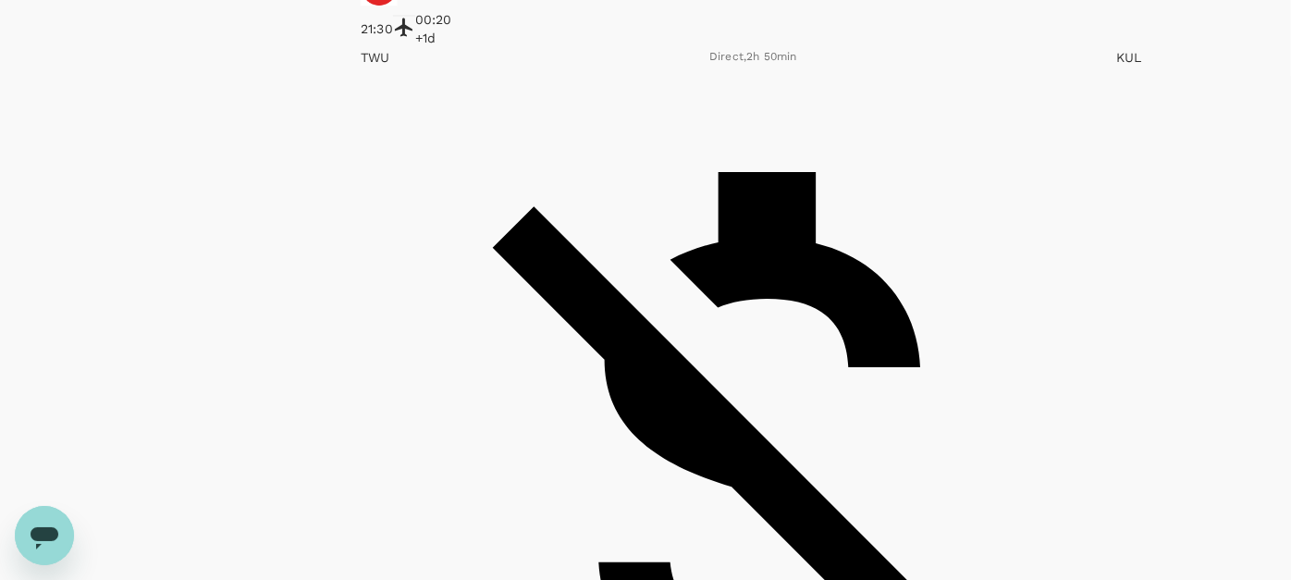
scroll to position [2282, 0]
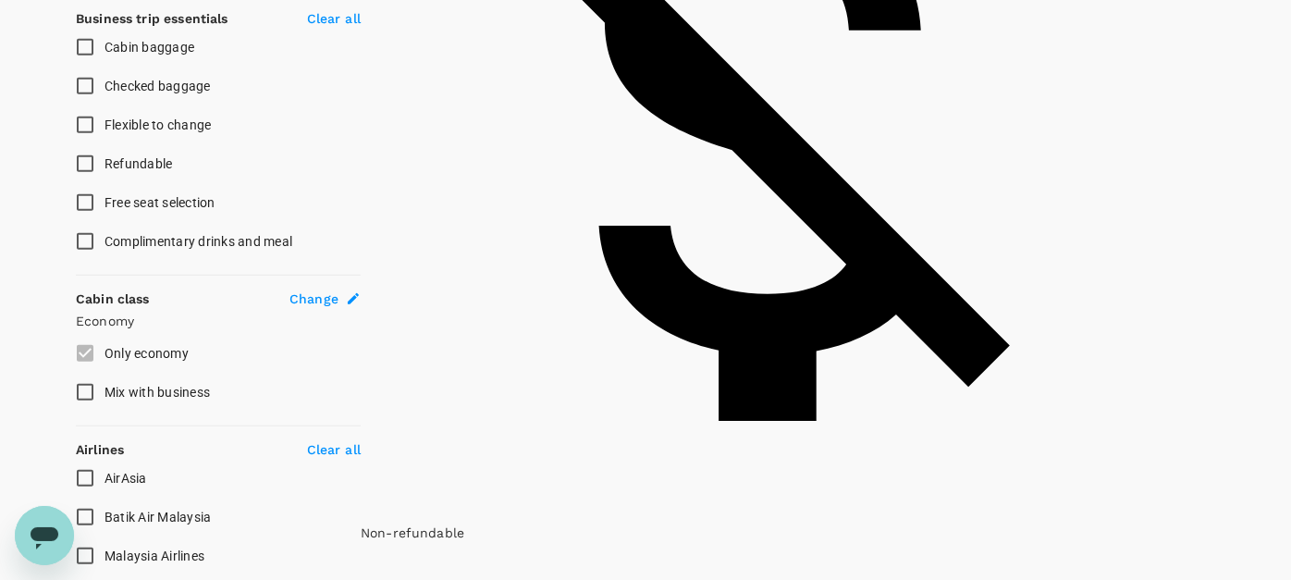
scroll to position [731, 0]
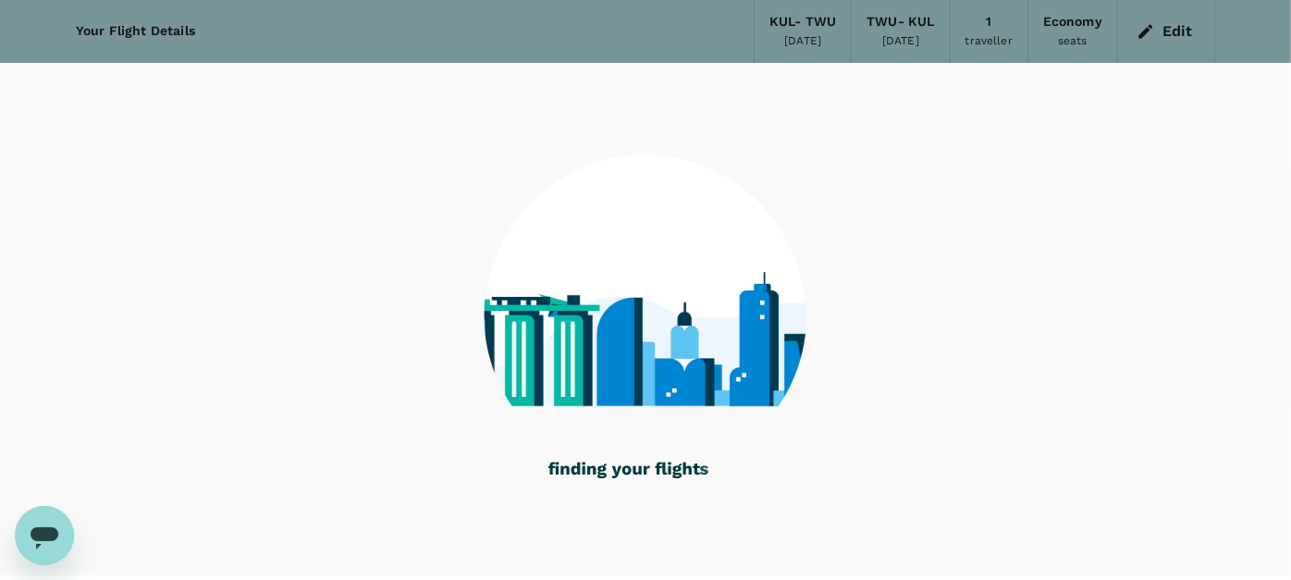
scroll to position [108, 0]
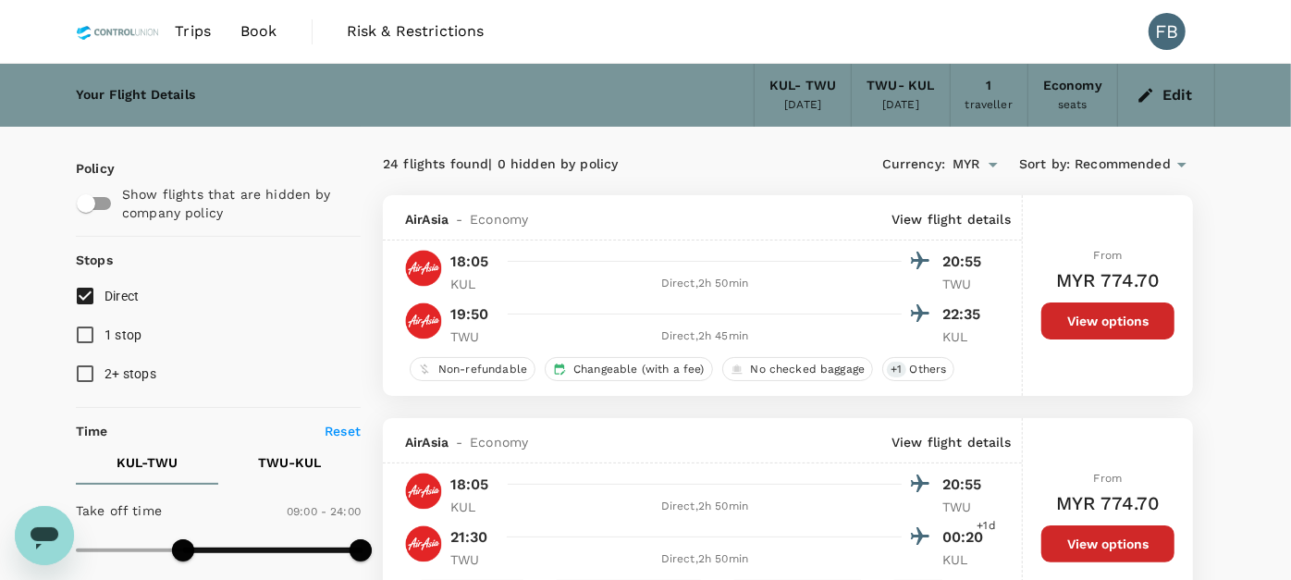
click at [1157, 93] on button "Edit" at bounding box center [1166, 95] width 67 height 30
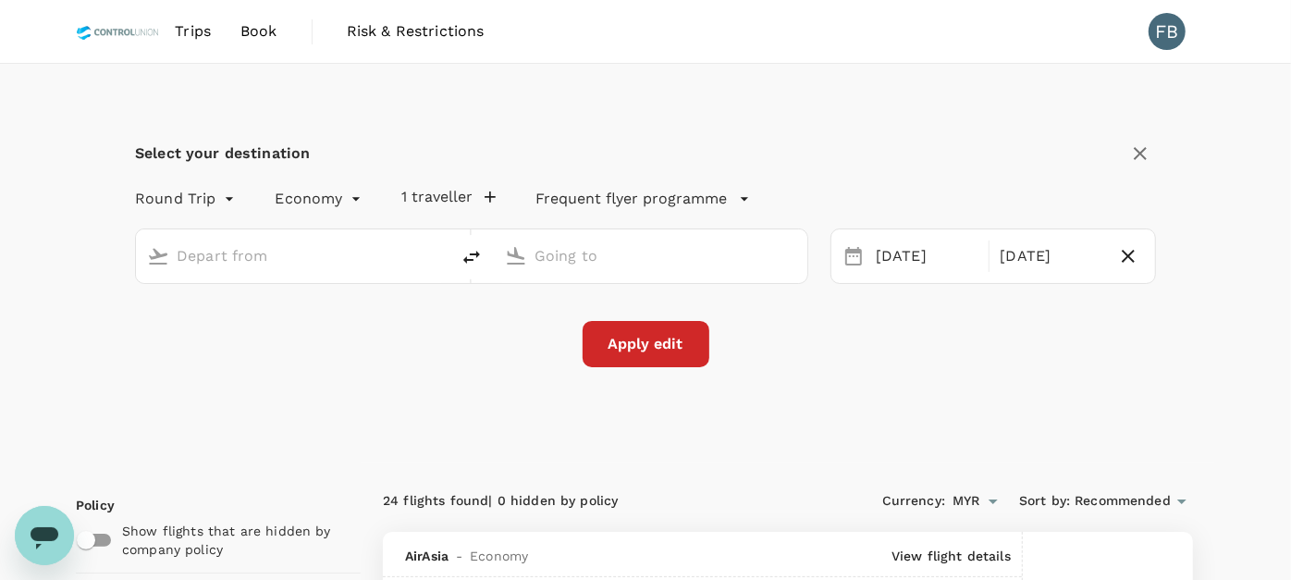
type input "Kuala Lumpur Intl ([GEOGRAPHIC_DATA])"
type input "Tawau (TWU)"
click at [258, 31] on span "Book" at bounding box center [259, 31] width 37 height 22
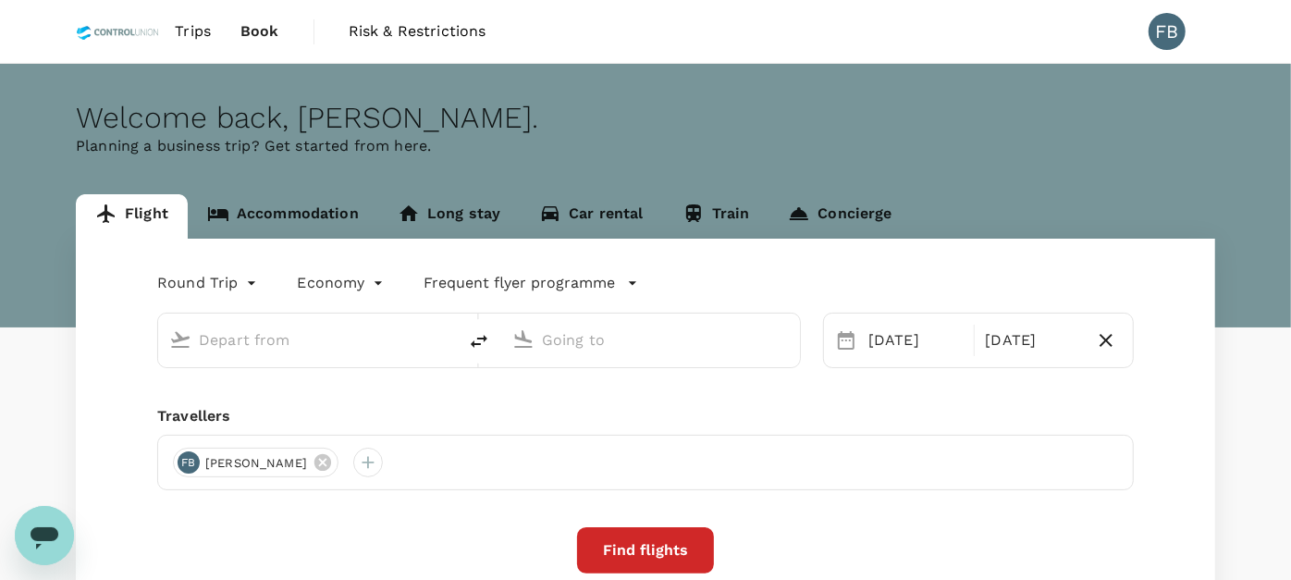
type input "Kuala Lumpur Intl (KUL)"
type input "Tawau (TWU)"
type input "Kuala Lumpur Intl (KUL)"
type input "Tawau (TWU)"
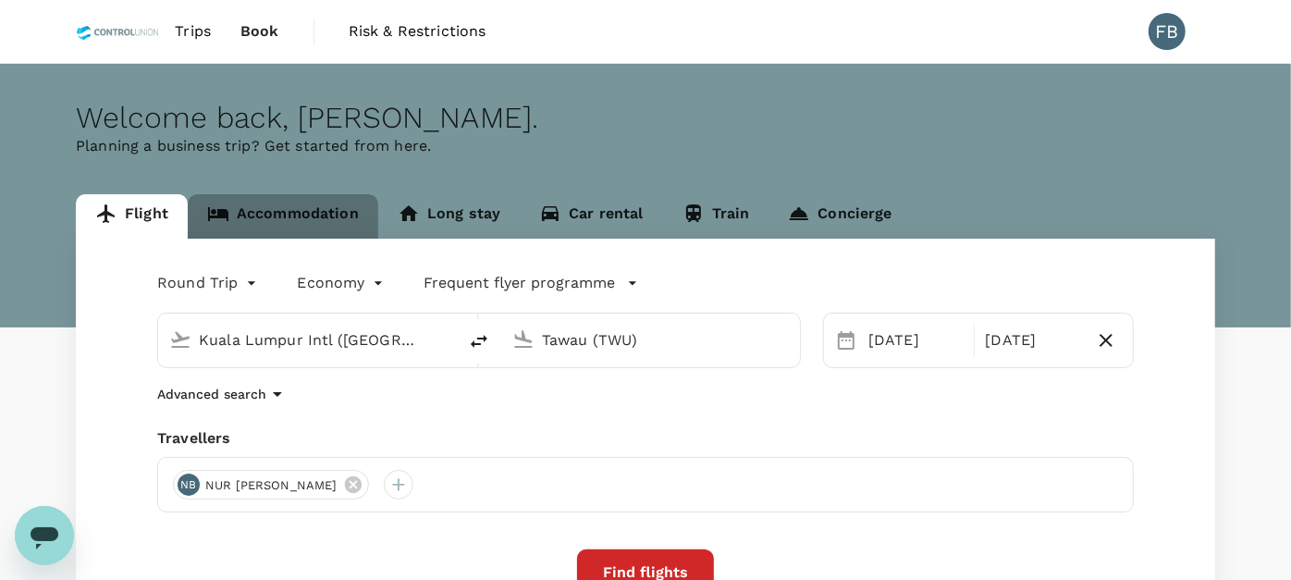
click at [303, 210] on link "Accommodation" at bounding box center [283, 216] width 191 height 44
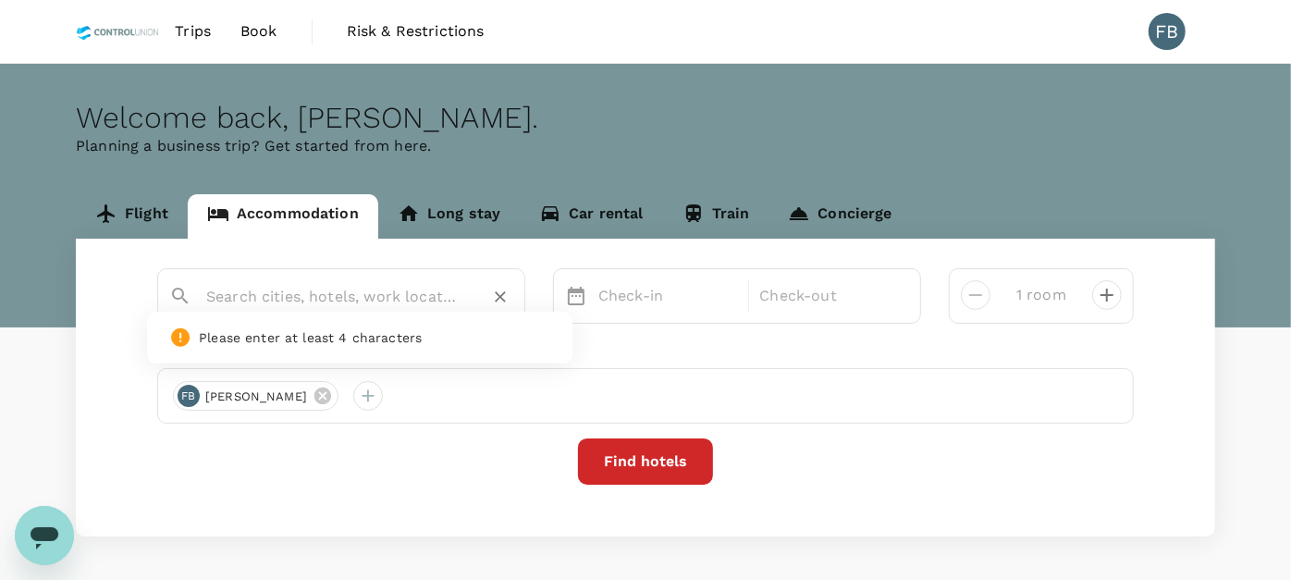
click at [306, 296] on input "text" at bounding box center [333, 296] width 255 height 29
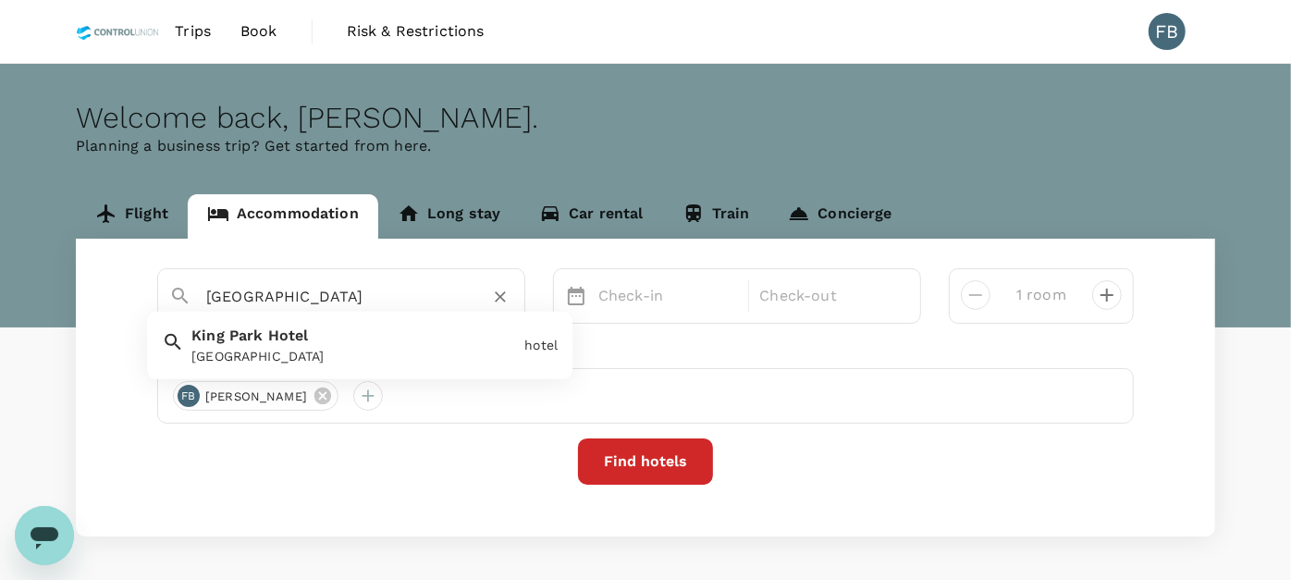
click at [307, 343] on div "King Park Hotel King Park Hotel" at bounding box center [350, 341] width 333 height 49
type input "King Park Hotel"
click at [624, 296] on p "Check-in" at bounding box center [668, 296] width 139 height 22
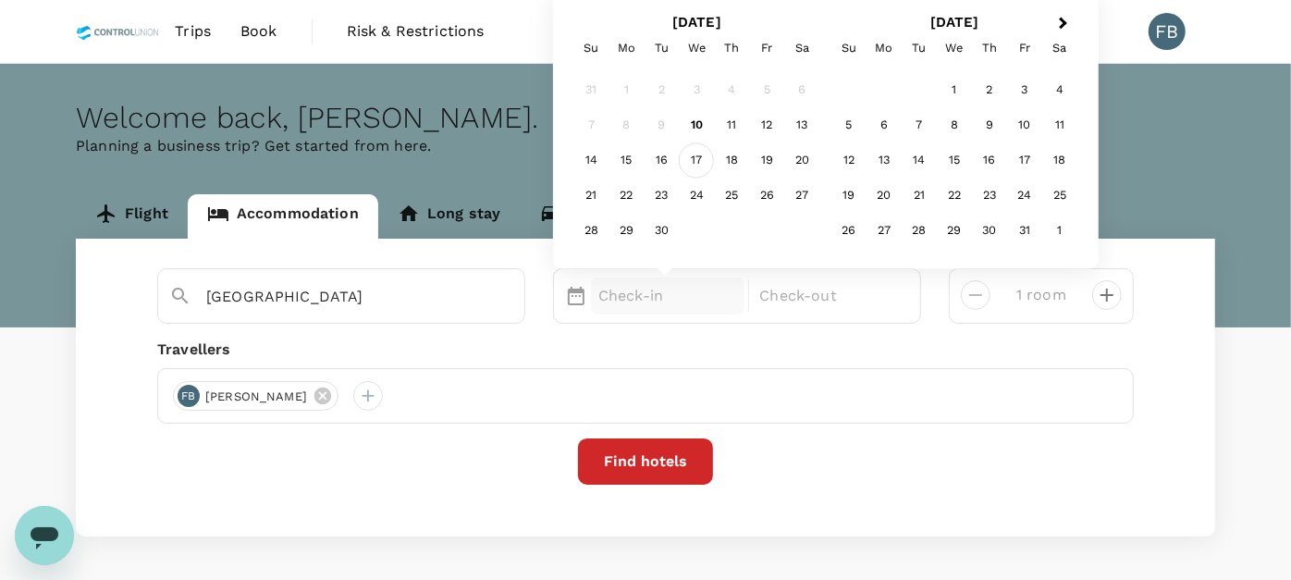
click at [692, 154] on div "17" at bounding box center [696, 159] width 35 height 35
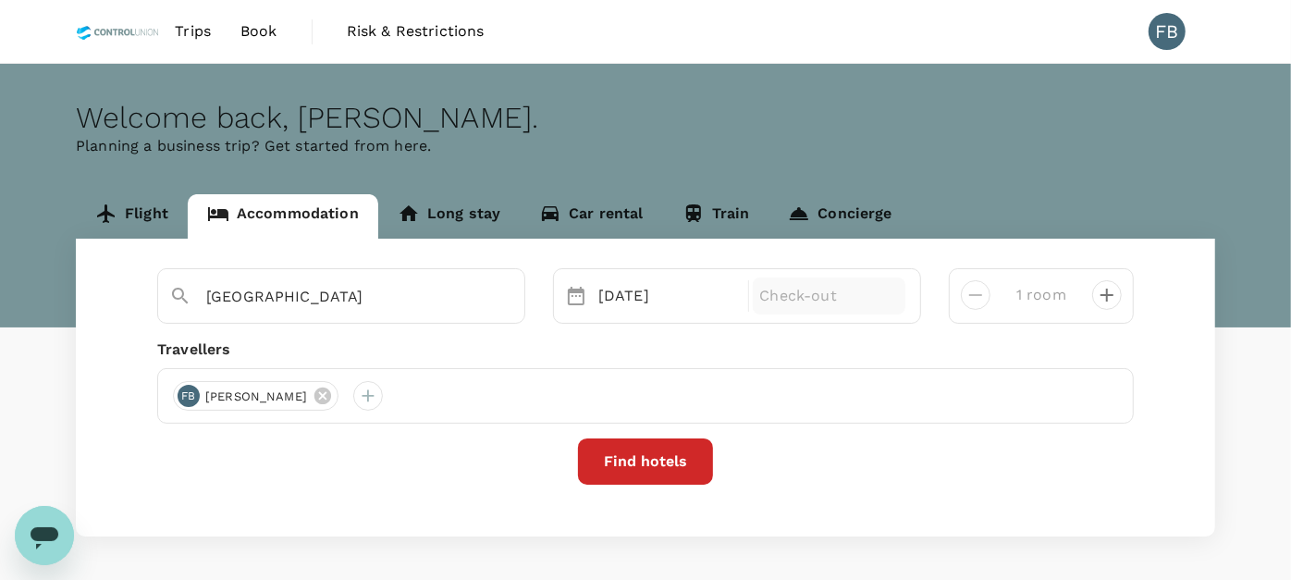
click at [816, 281] on div "Check-out" at bounding box center [830, 296] width 154 height 37
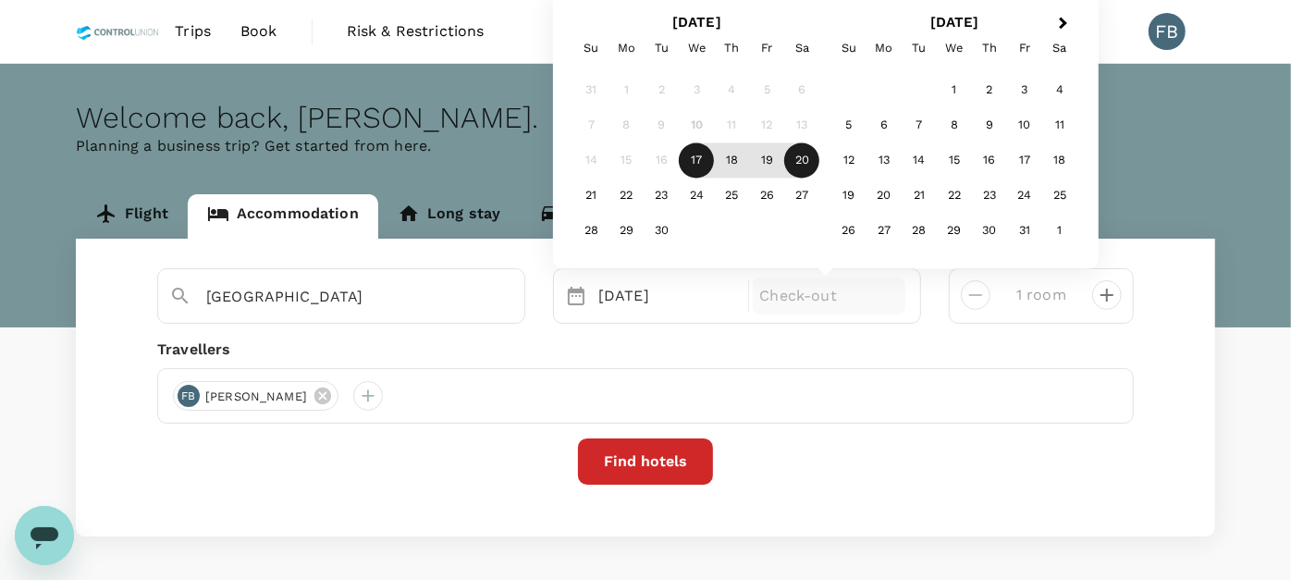
click at [801, 158] on div "20" at bounding box center [801, 159] width 35 height 35
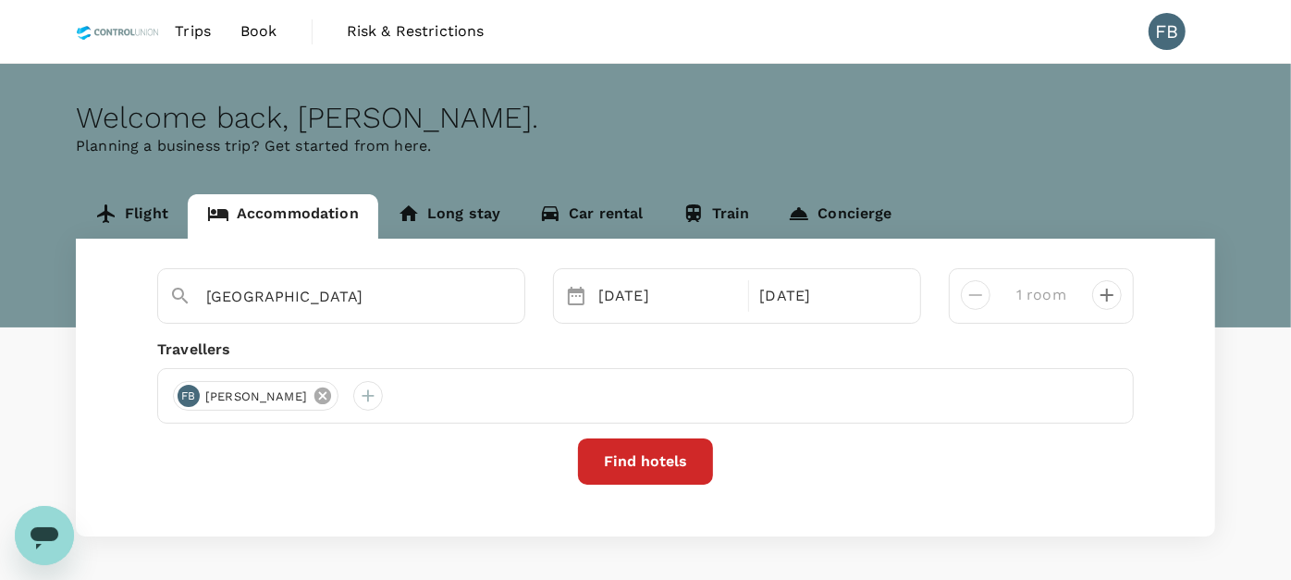
click at [331, 393] on icon at bounding box center [323, 396] width 17 height 17
click at [194, 399] on div at bounding box center [188, 396] width 30 height 30
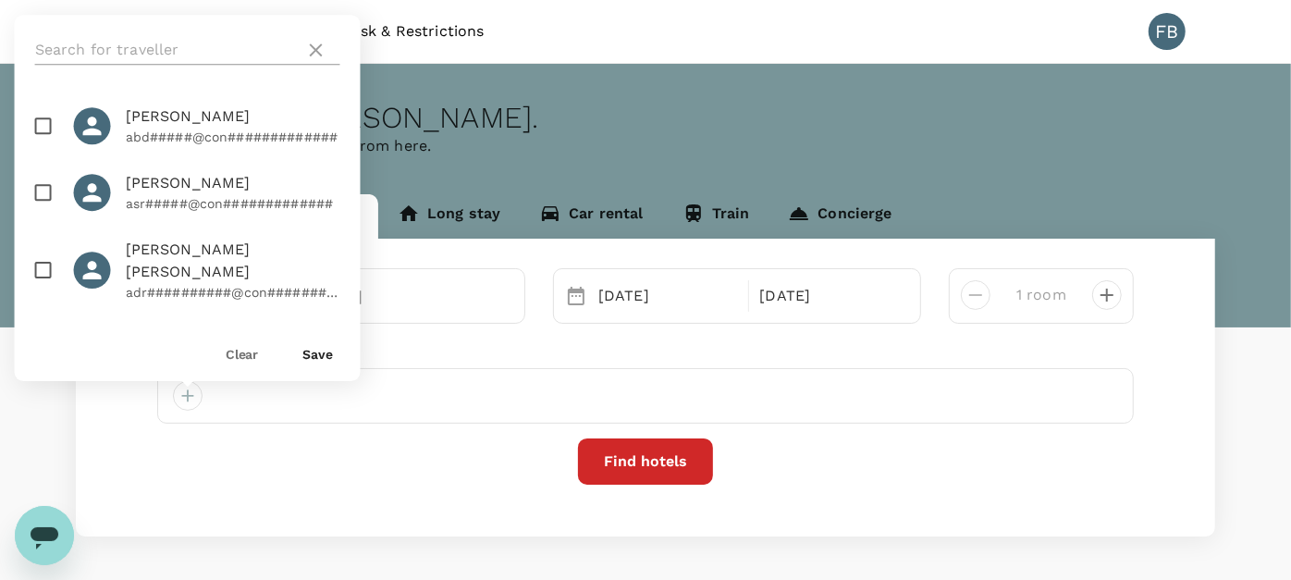
click at [132, 58] on input "text" at bounding box center [166, 50] width 263 height 30
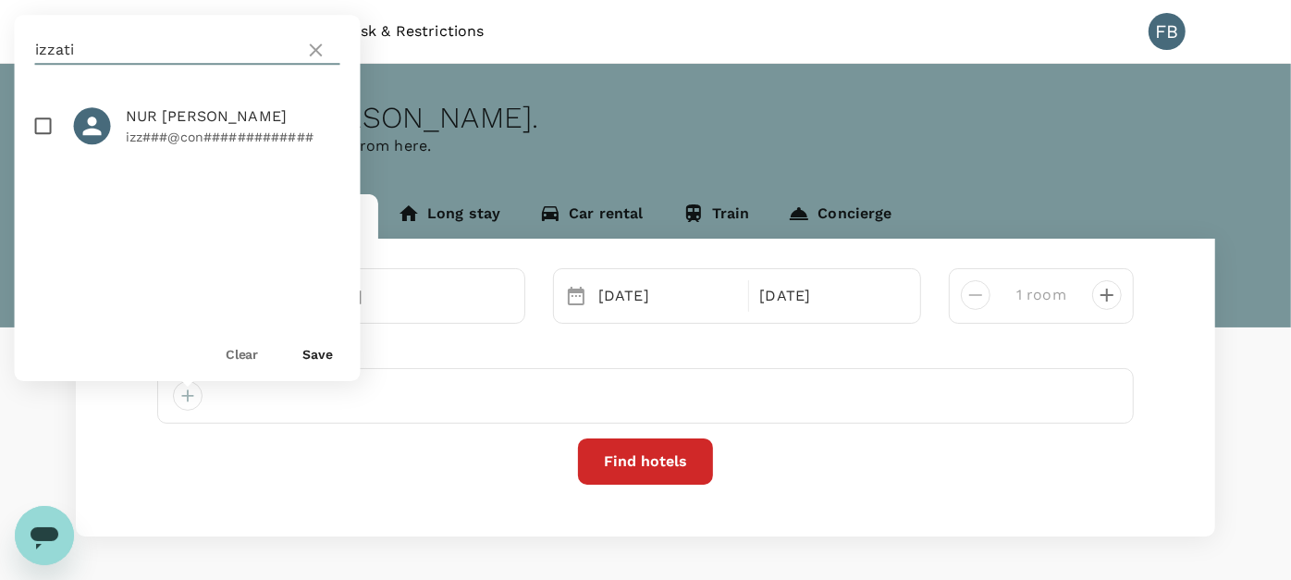
type input "izzati"
click at [42, 127] on input "checkbox" at bounding box center [43, 125] width 39 height 39
checkbox input "true"
click at [309, 350] on button "Save" at bounding box center [318, 354] width 31 height 15
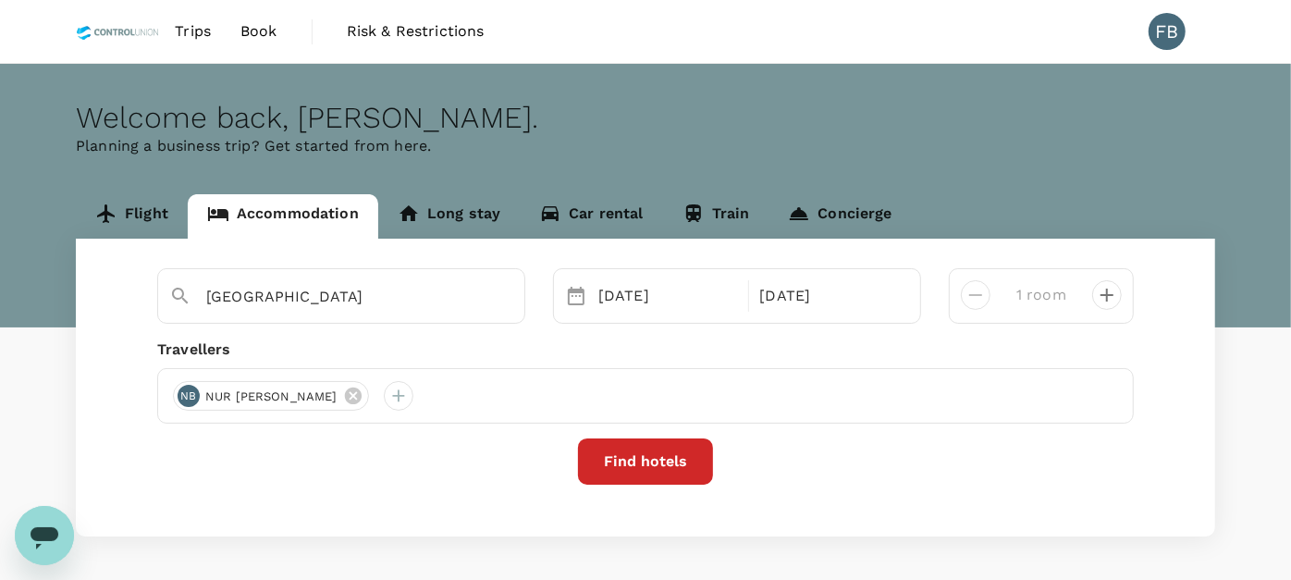
click at [689, 469] on button "Find hotels" at bounding box center [645, 462] width 135 height 46
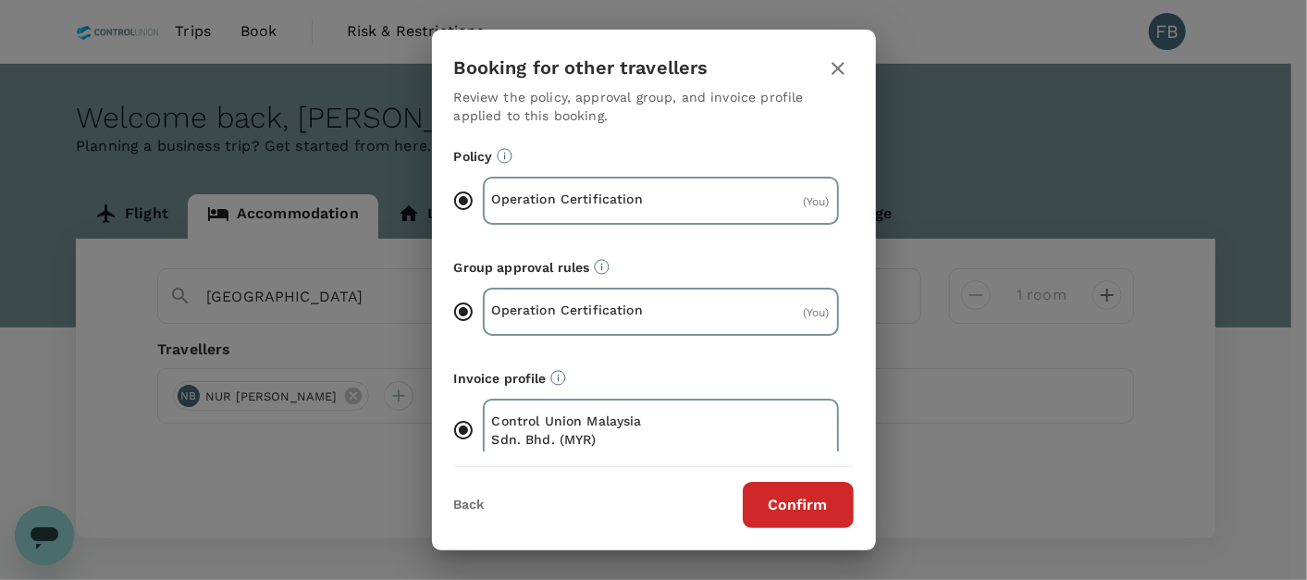
click at [774, 507] on button "Confirm" at bounding box center [798, 505] width 111 height 46
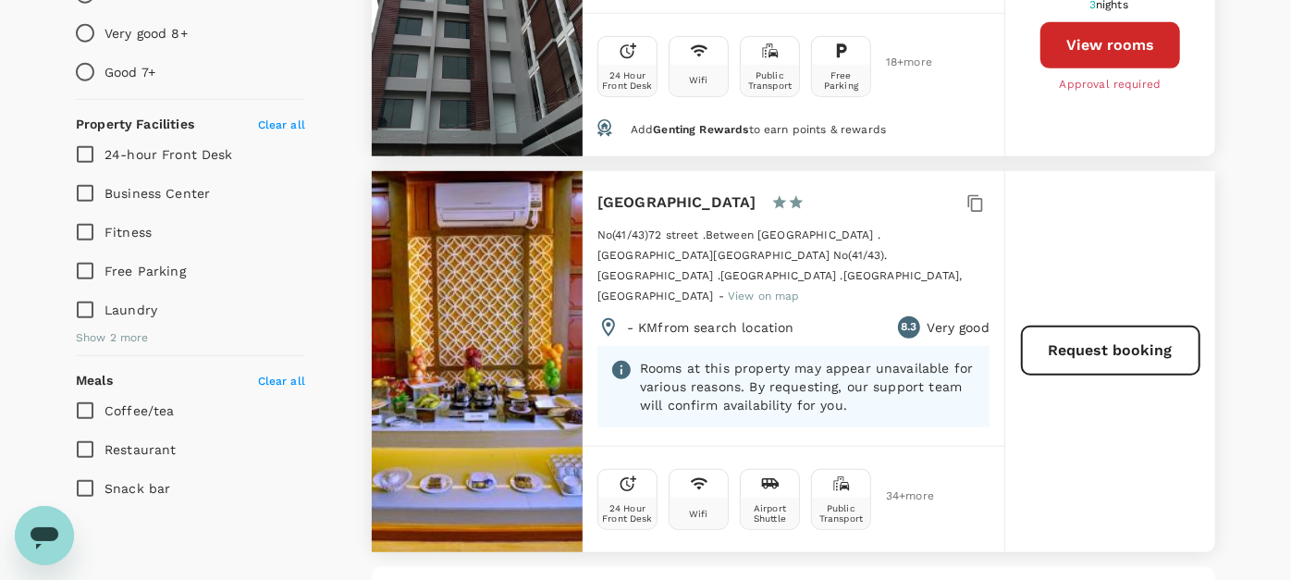
scroll to position [719, 0]
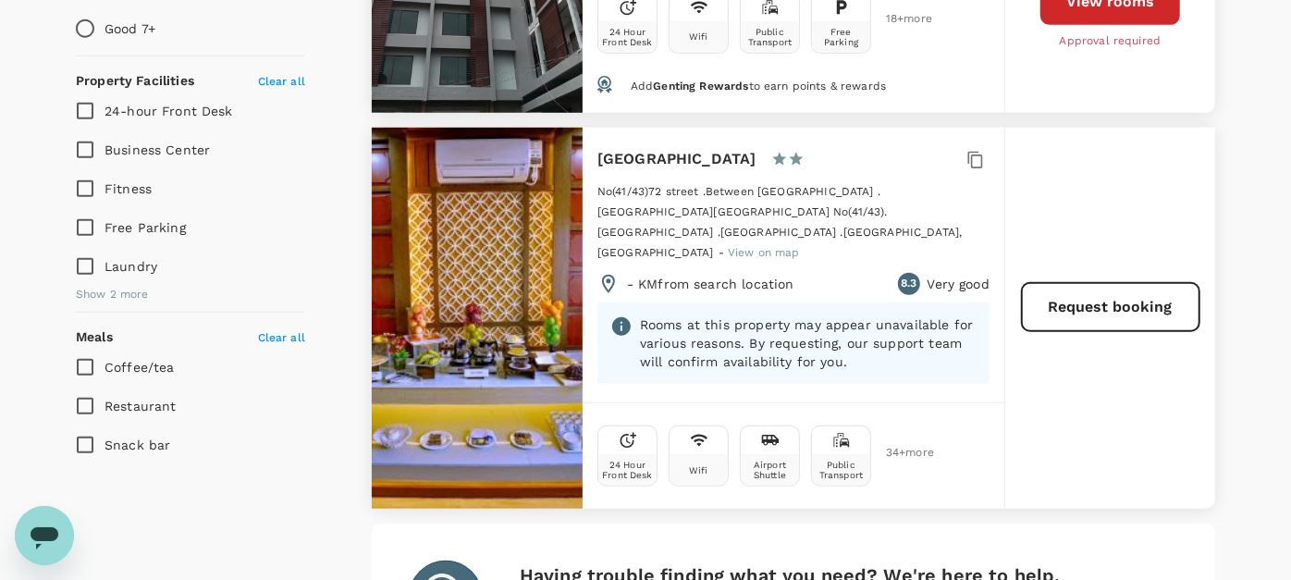
type input "220"
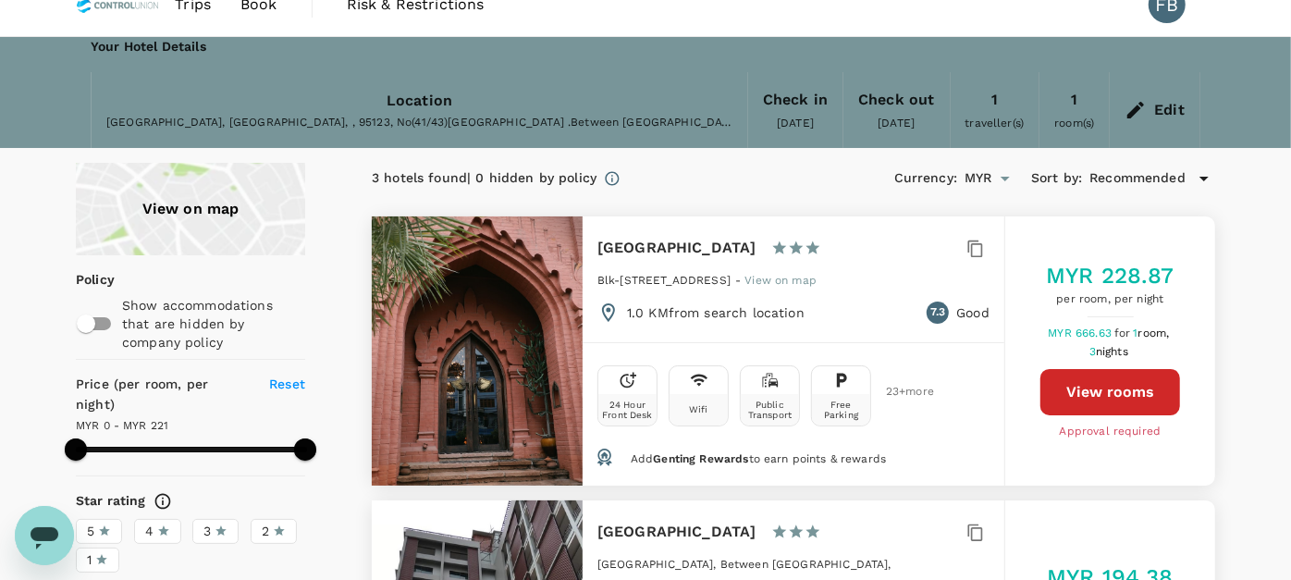
scroll to position [0, 0]
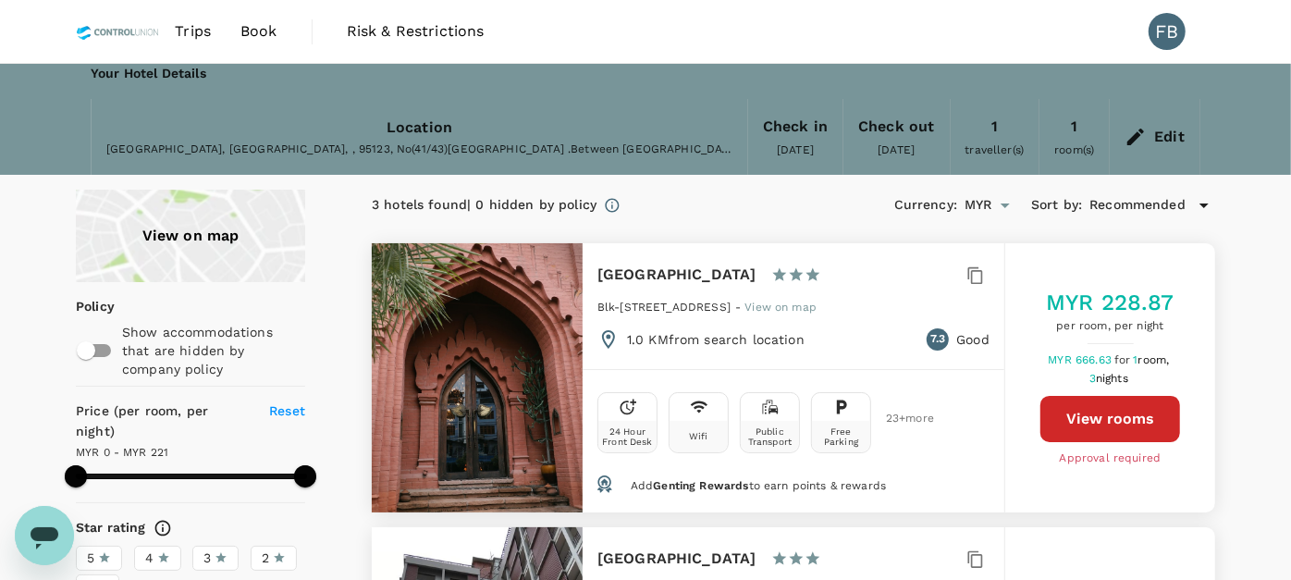
click at [467, 141] on div "Myanmar, Mandalay, , 95123, No(41/43)72 street .Between 33&34 Street.Chanaye Th…" at bounding box center [419, 150] width 626 height 19
click at [1160, 137] on div "Edit" at bounding box center [1170, 137] width 31 height 26
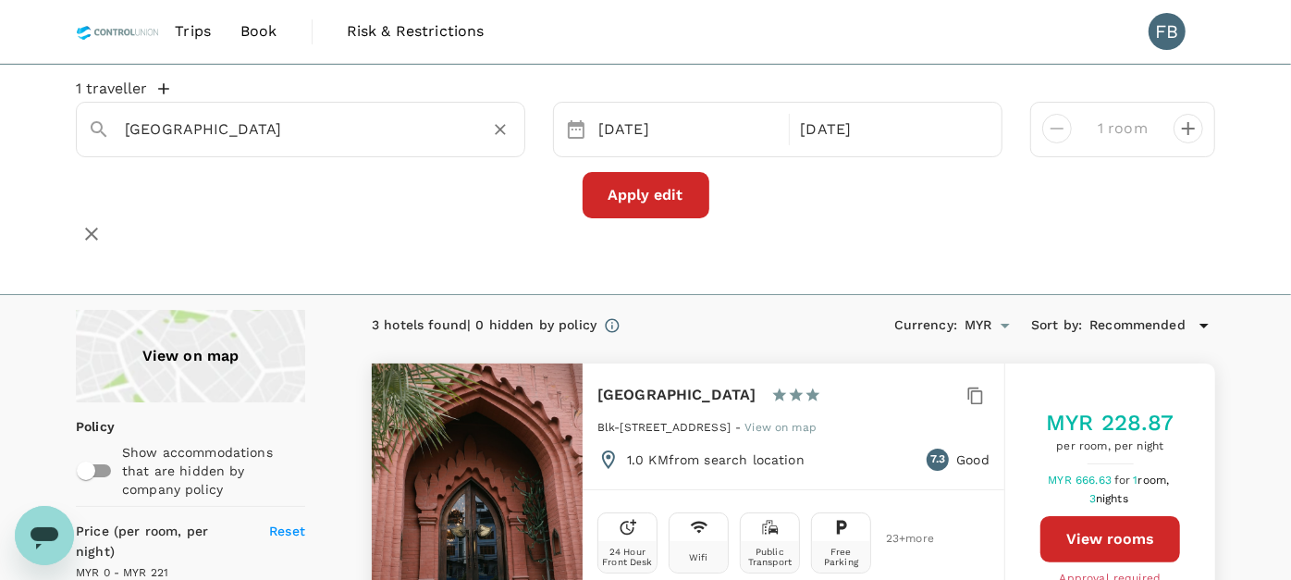
click at [340, 143] on input "King Park Hotel" at bounding box center [293, 129] width 337 height 29
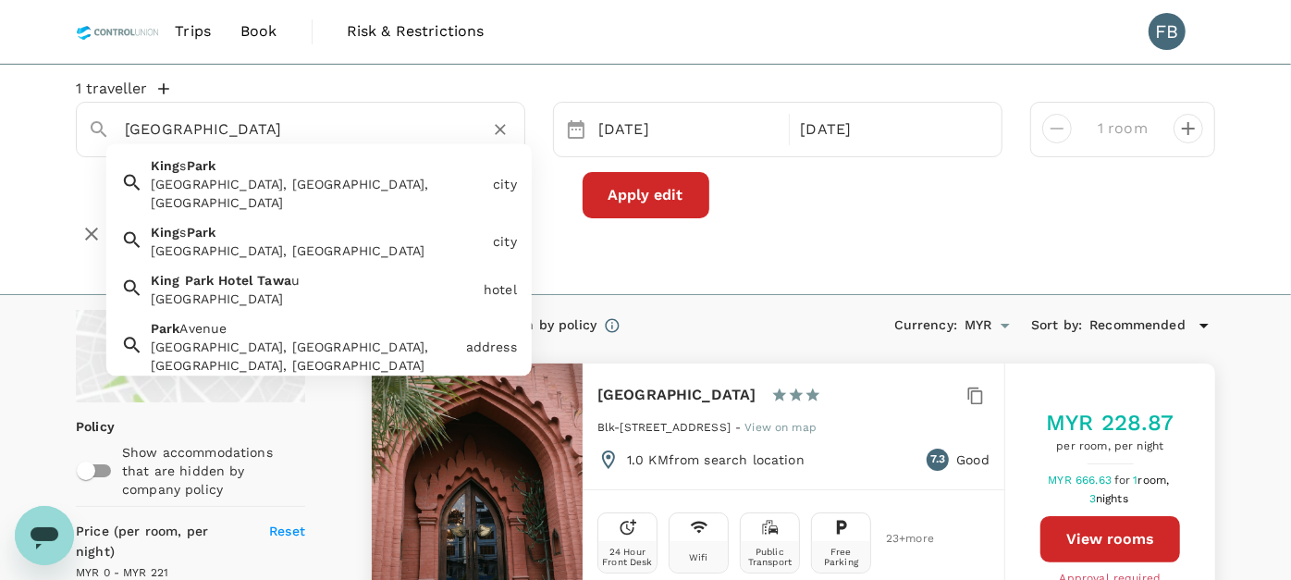
click at [338, 295] on div "[GEOGRAPHIC_DATA]" at bounding box center [314, 299] width 326 height 19
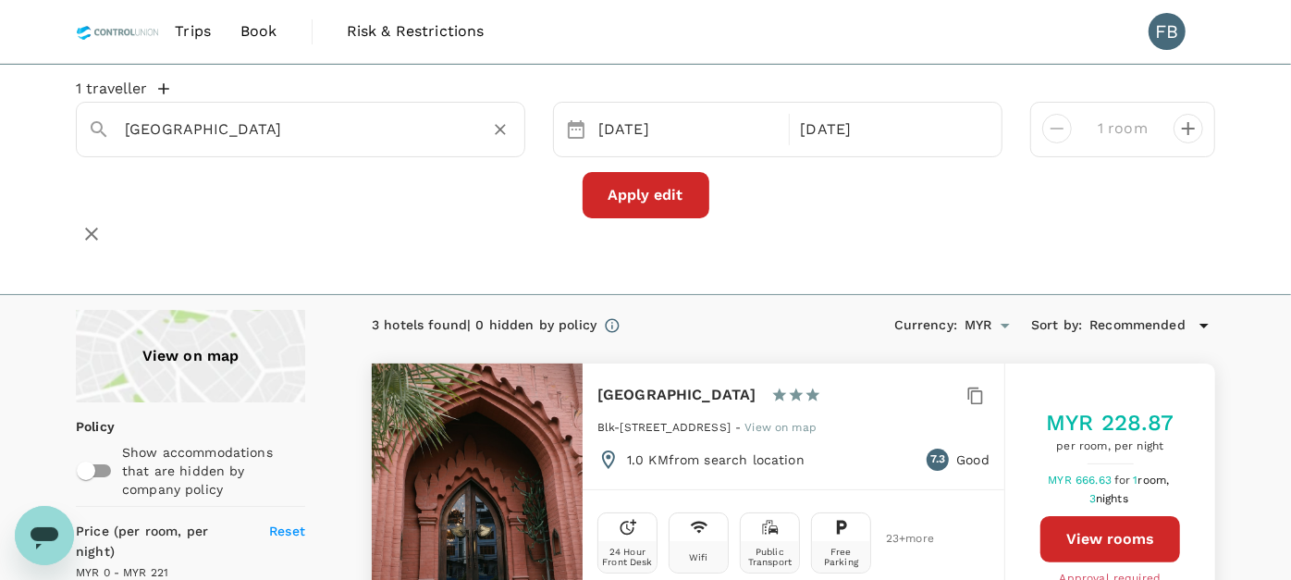
type input "[GEOGRAPHIC_DATA]"
click at [620, 214] on button "Apply edit" at bounding box center [646, 195] width 127 height 46
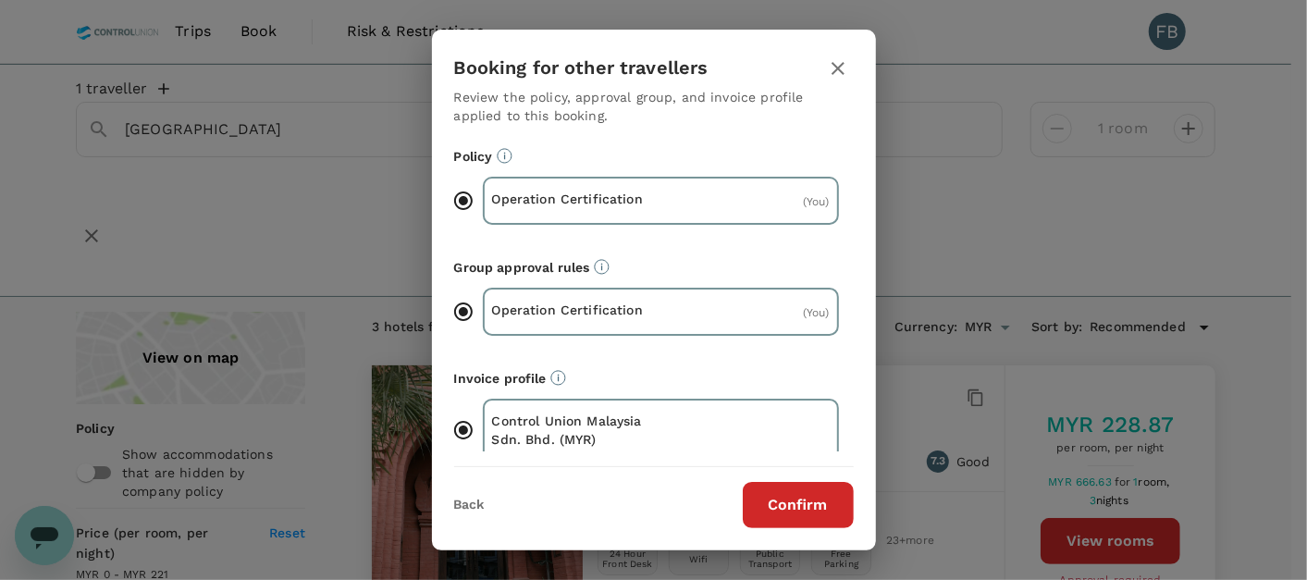
click at [787, 509] on button "Confirm" at bounding box center [798, 505] width 111 height 46
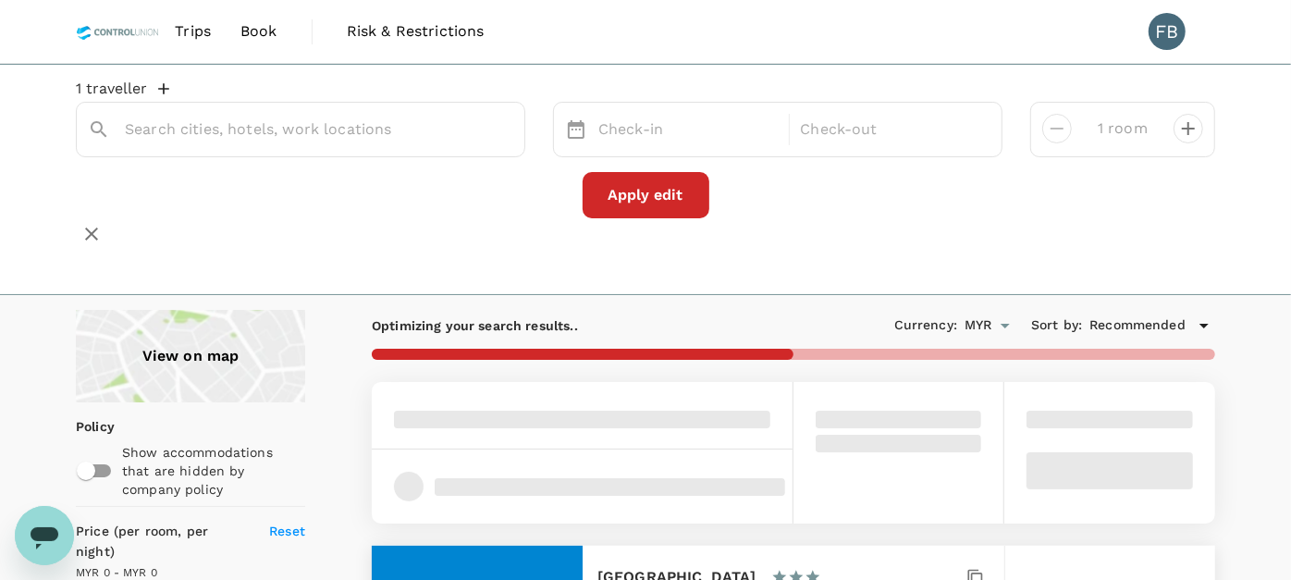
type input "[GEOGRAPHIC_DATA]"
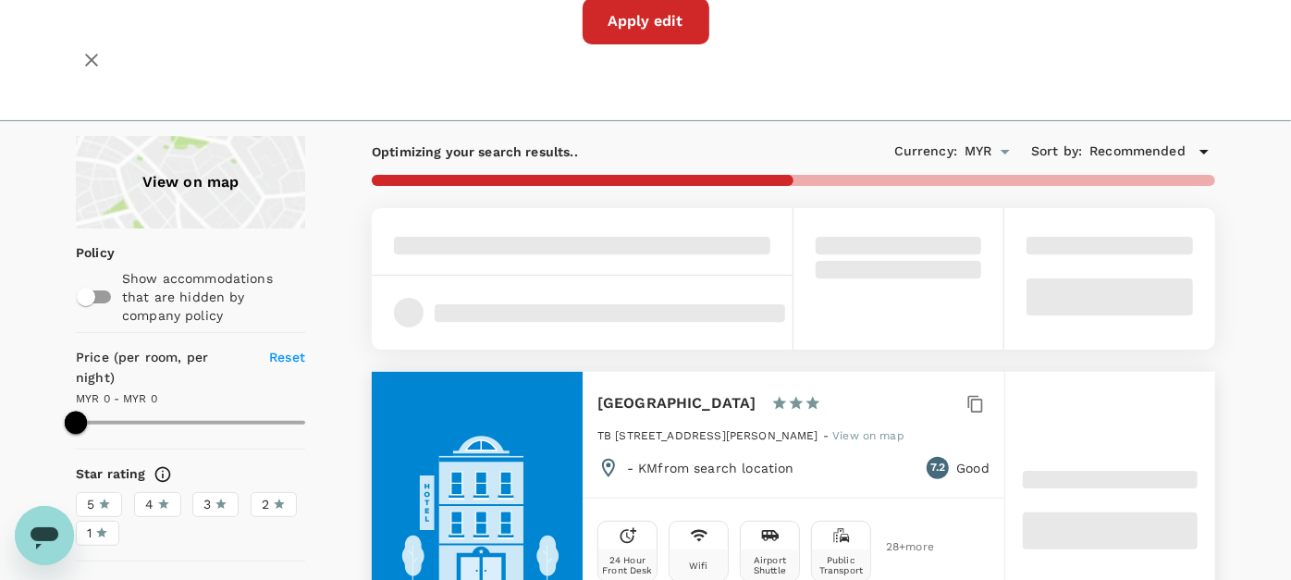
scroll to position [205, 0]
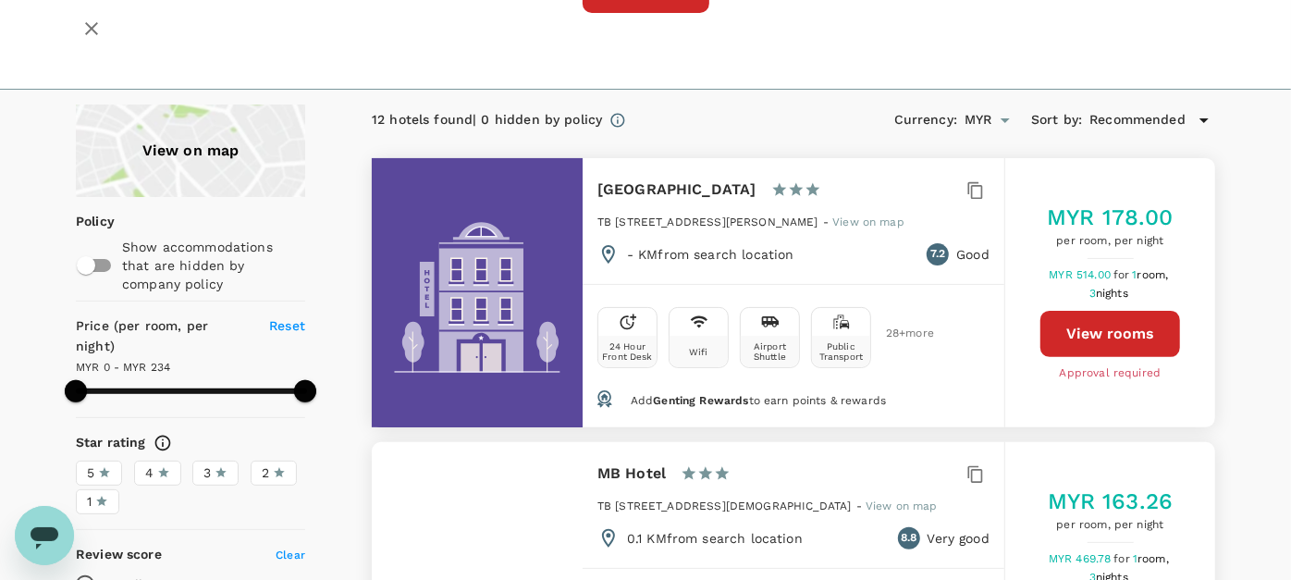
click at [1133, 330] on button "View rooms" at bounding box center [1111, 334] width 140 height 46
type input "234"
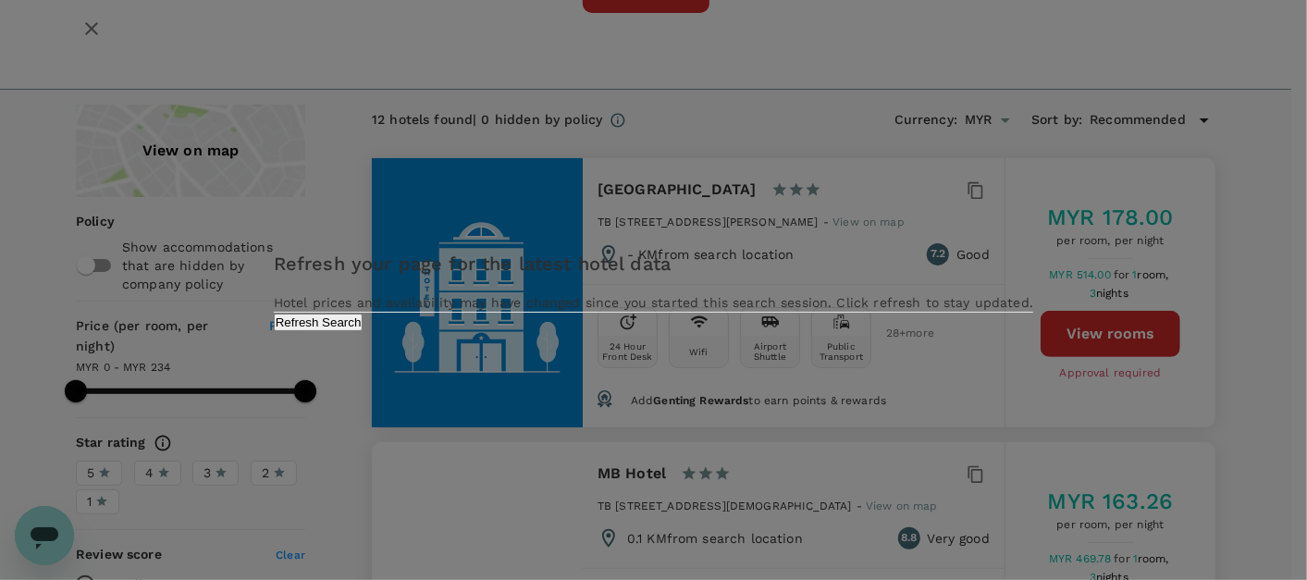
click at [364, 331] on button "Refresh Search" at bounding box center [319, 323] width 90 height 18
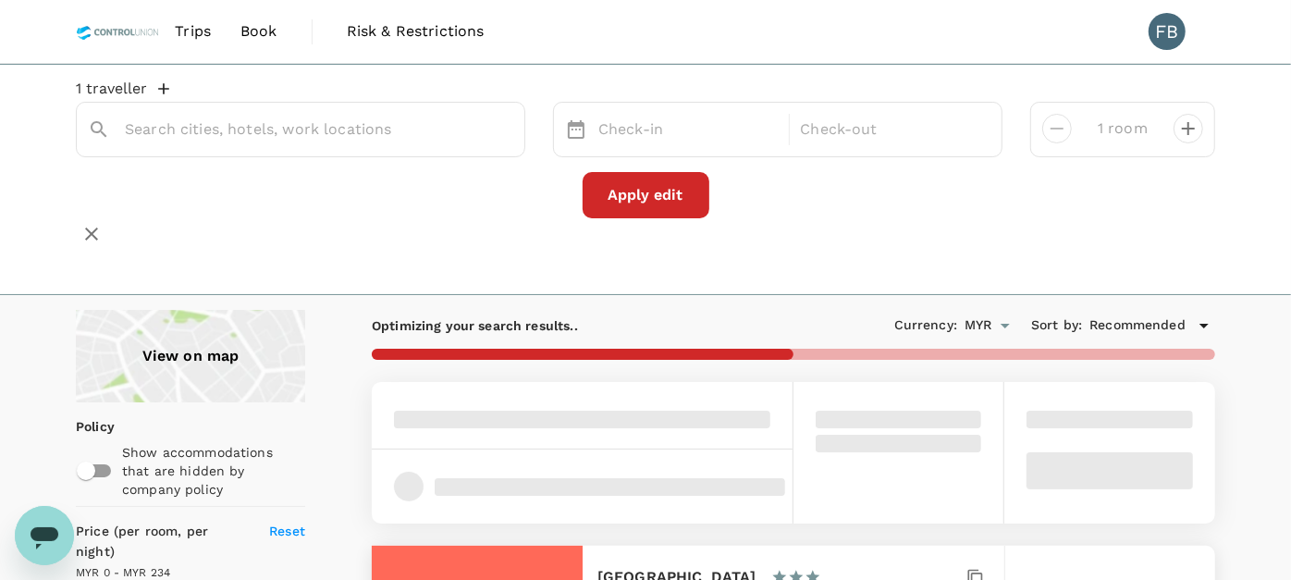
type input "[GEOGRAPHIC_DATA]"
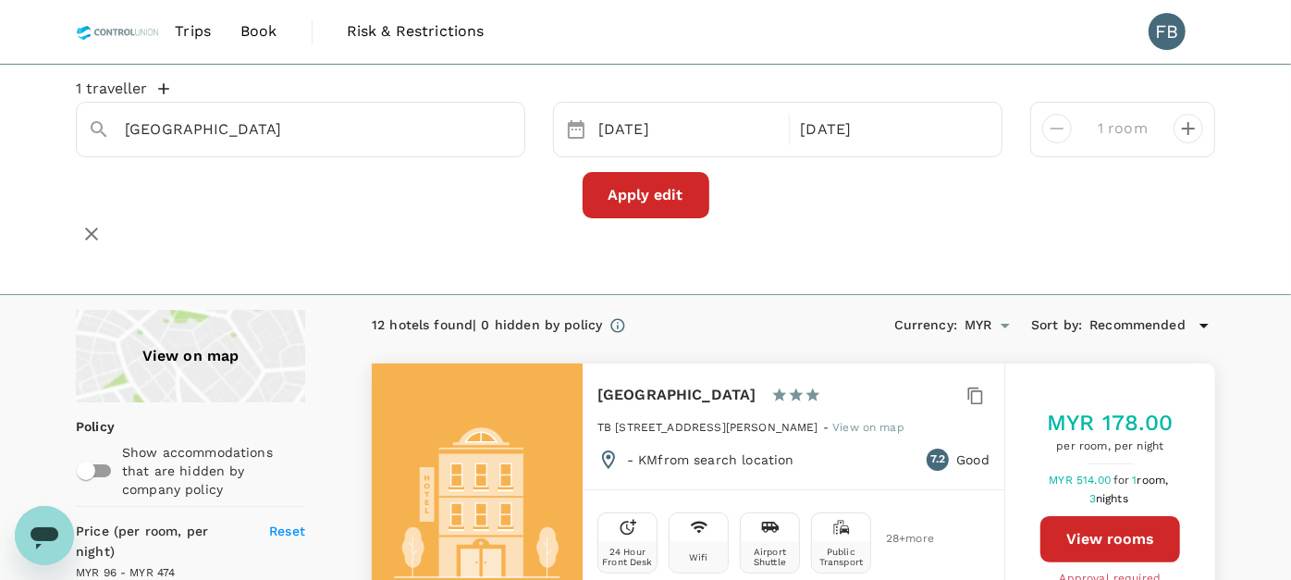
type input "473.6"
click at [1081, 526] on button "View rooms" at bounding box center [1111, 539] width 140 height 46
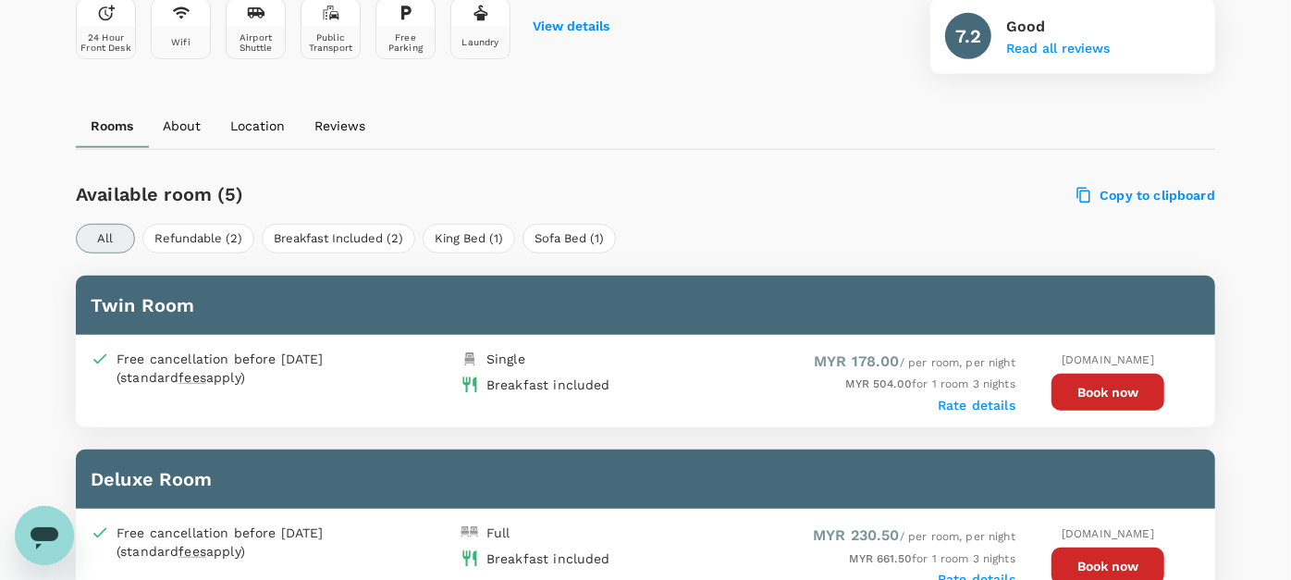
scroll to position [925, 0]
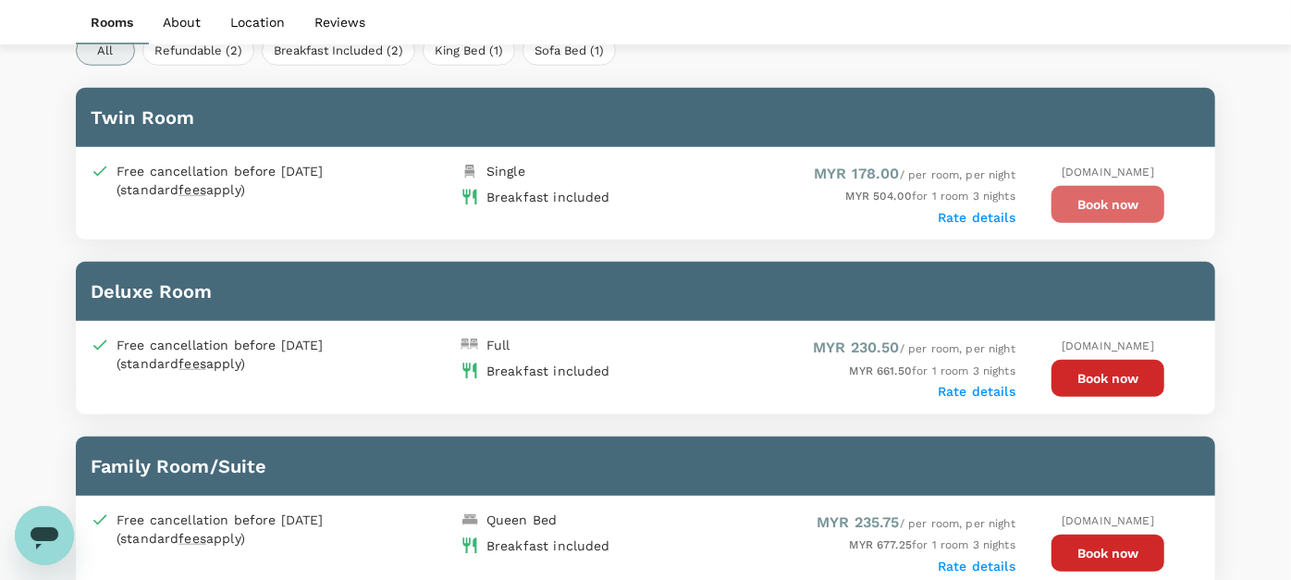
click at [1068, 204] on button "Book now" at bounding box center [1108, 204] width 113 height 37
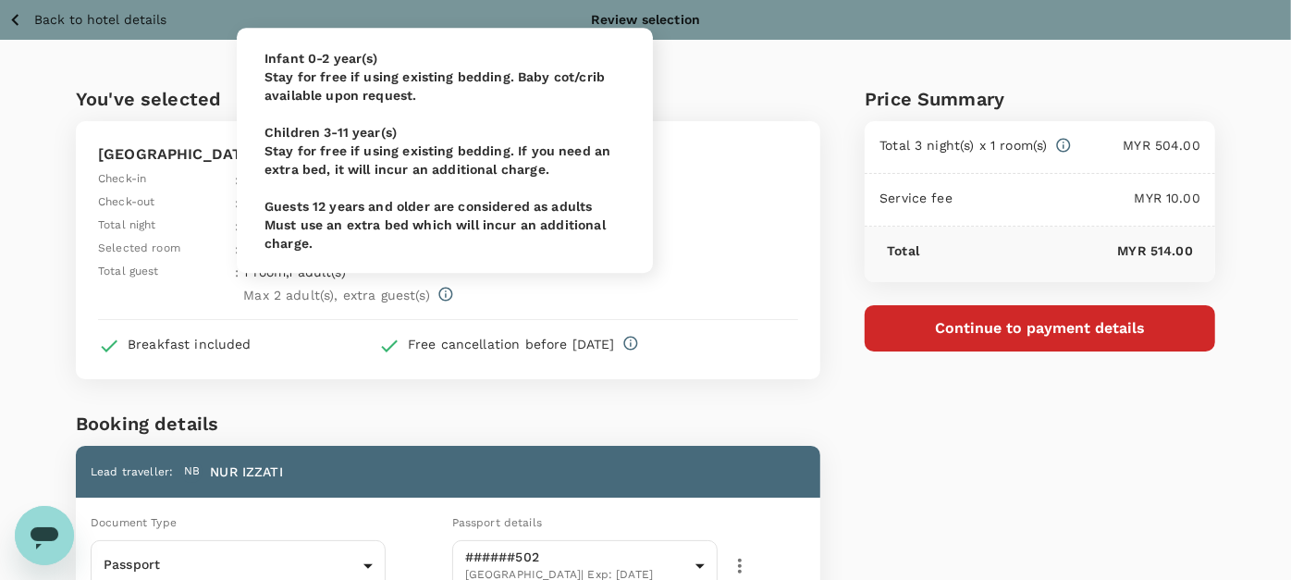
click at [445, 291] on icon "simple table" at bounding box center [446, 295] width 14 height 14
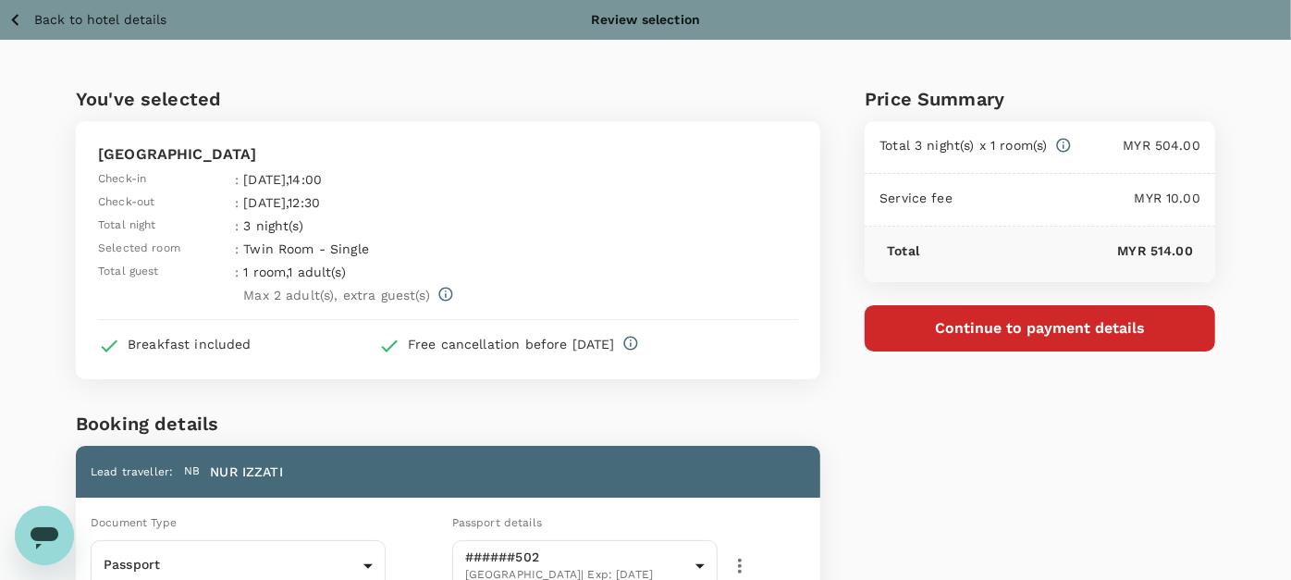
click at [580, 292] on div "Max 2 adult(s) , extra guest(s)" at bounding box center [410, 291] width 348 height 26
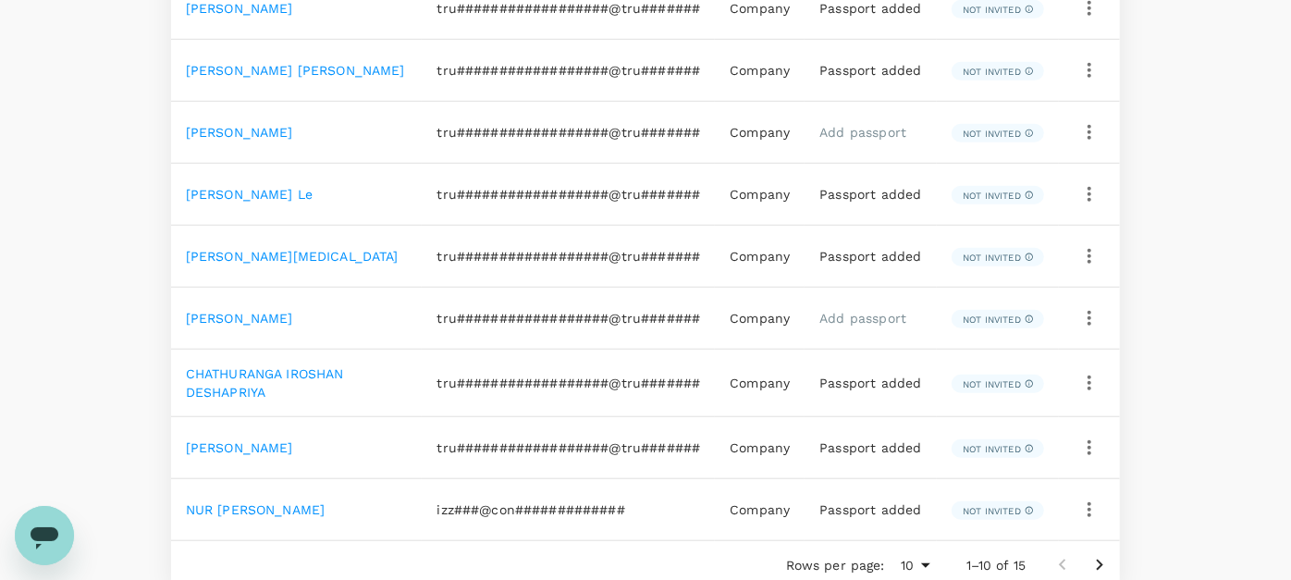
scroll to position [614, 0]
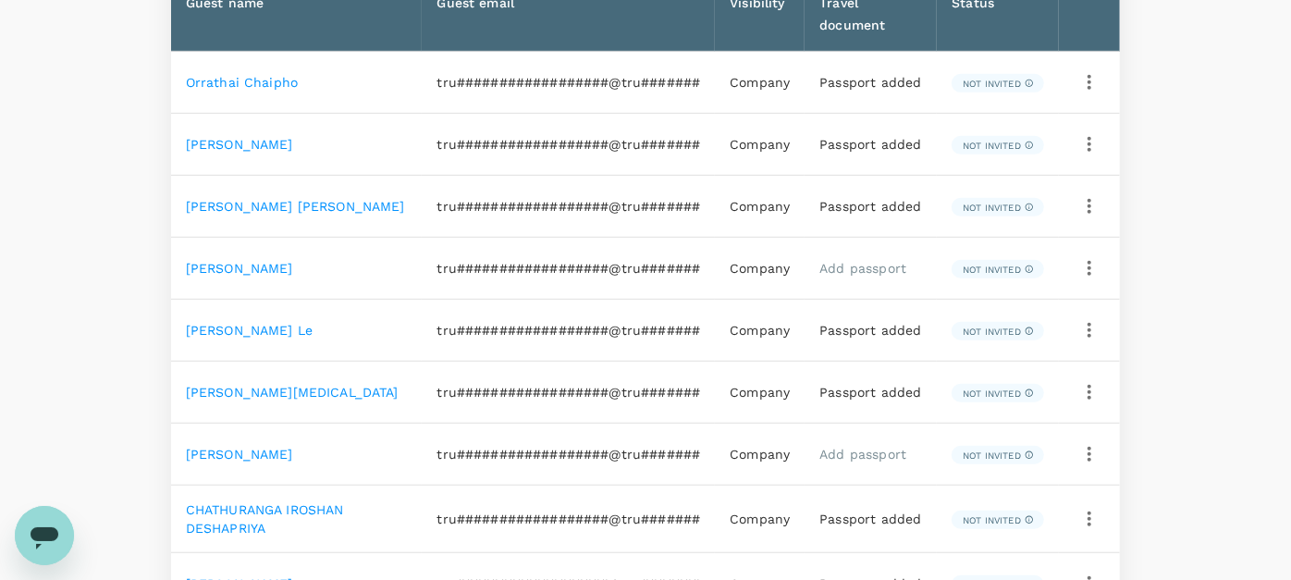
click at [875, 262] on link "Add passport" at bounding box center [863, 268] width 87 height 15
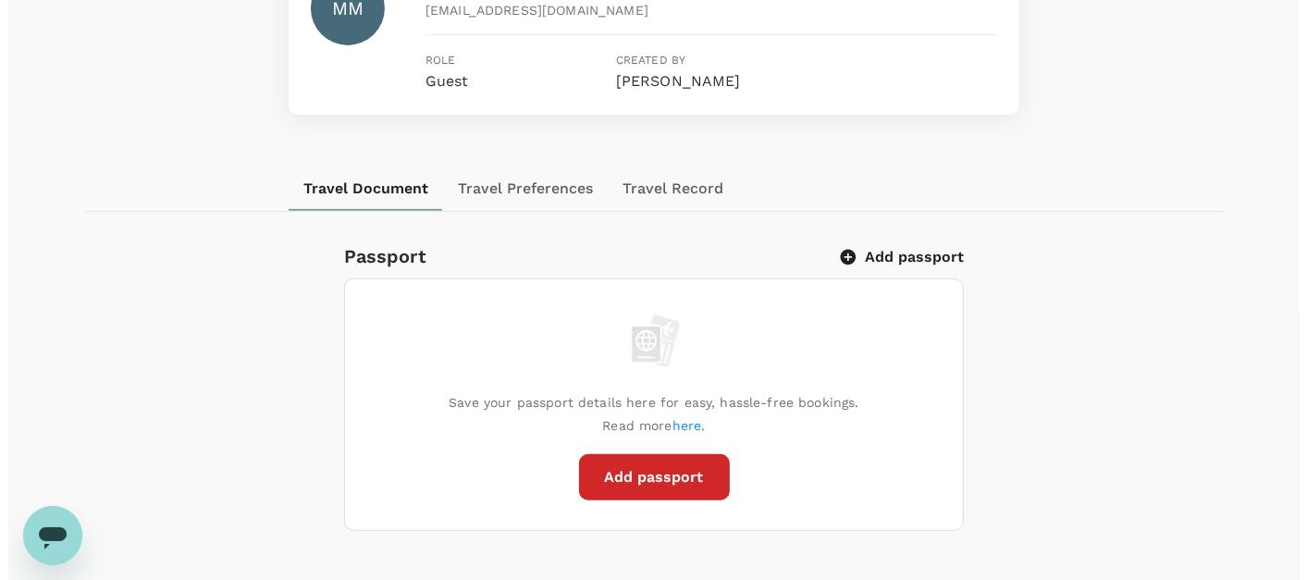
scroll to position [411, 0]
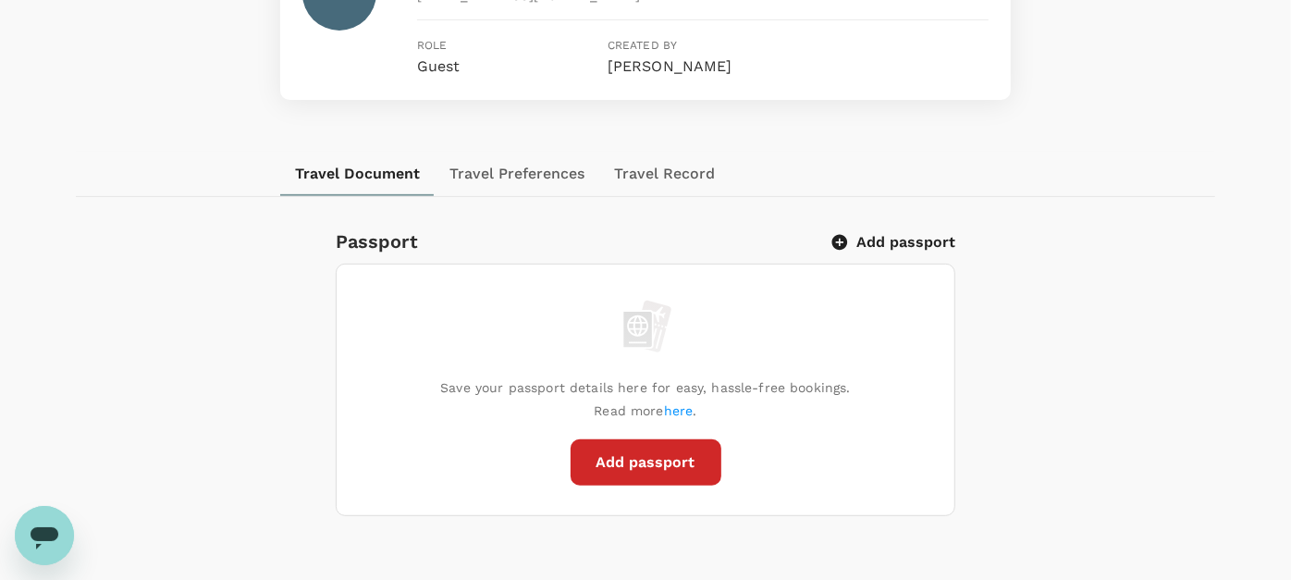
click at [655, 486] on button "Add passport" at bounding box center [646, 462] width 151 height 46
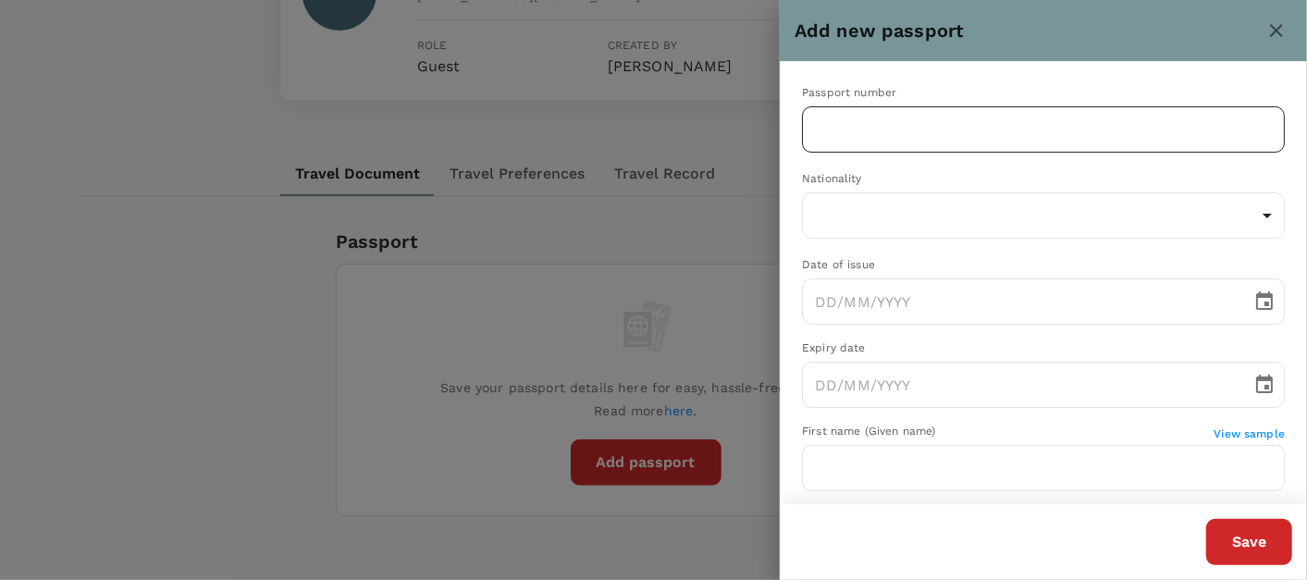
click at [972, 127] on input "text" at bounding box center [1043, 129] width 483 height 46
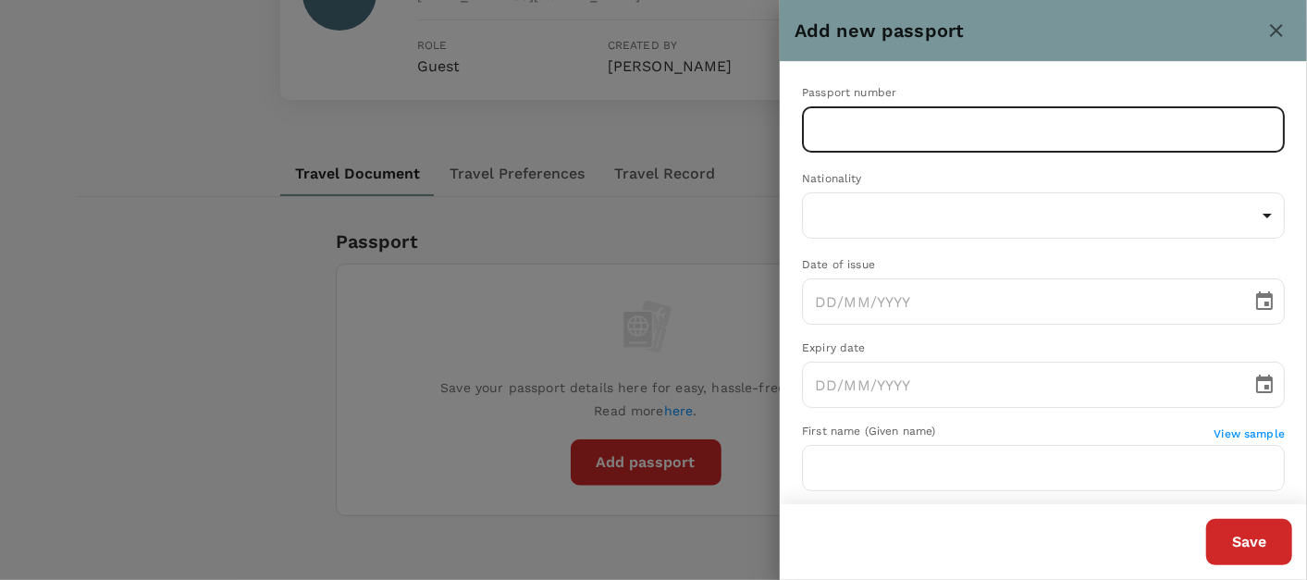
click at [923, 132] on input "text" at bounding box center [1043, 129] width 483 height 46
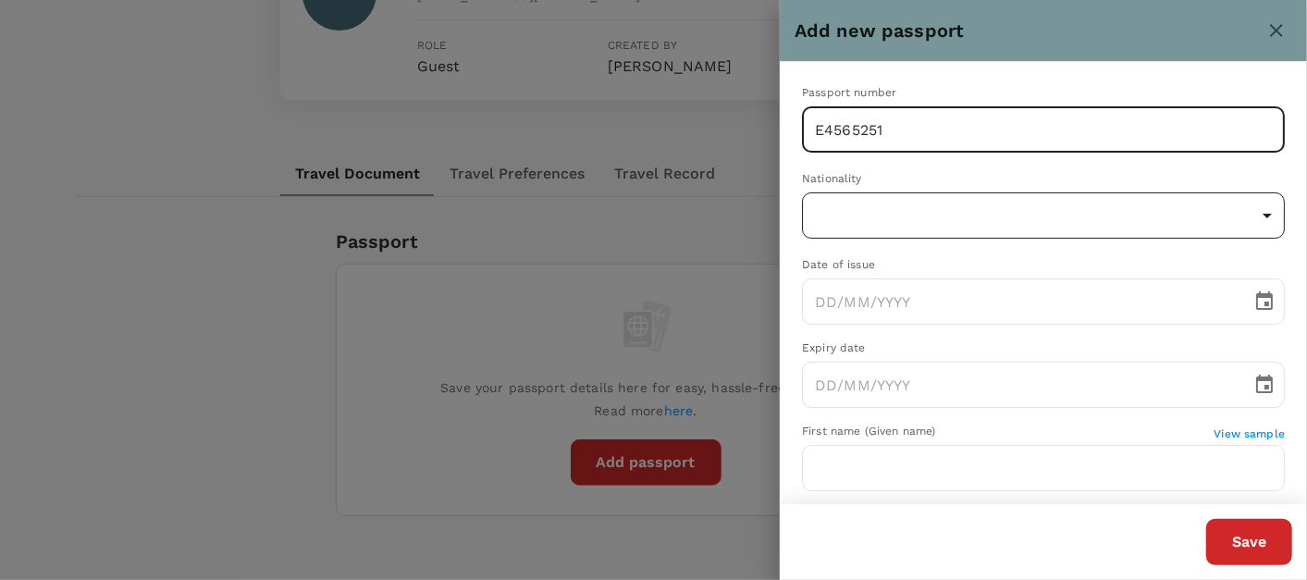
type input "E4565251"
click at [916, 204] on body "Trips Book Risk & Restrictions FB Profile Settings My Profile Travel Preference…" at bounding box center [653, 527] width 1307 height 1876
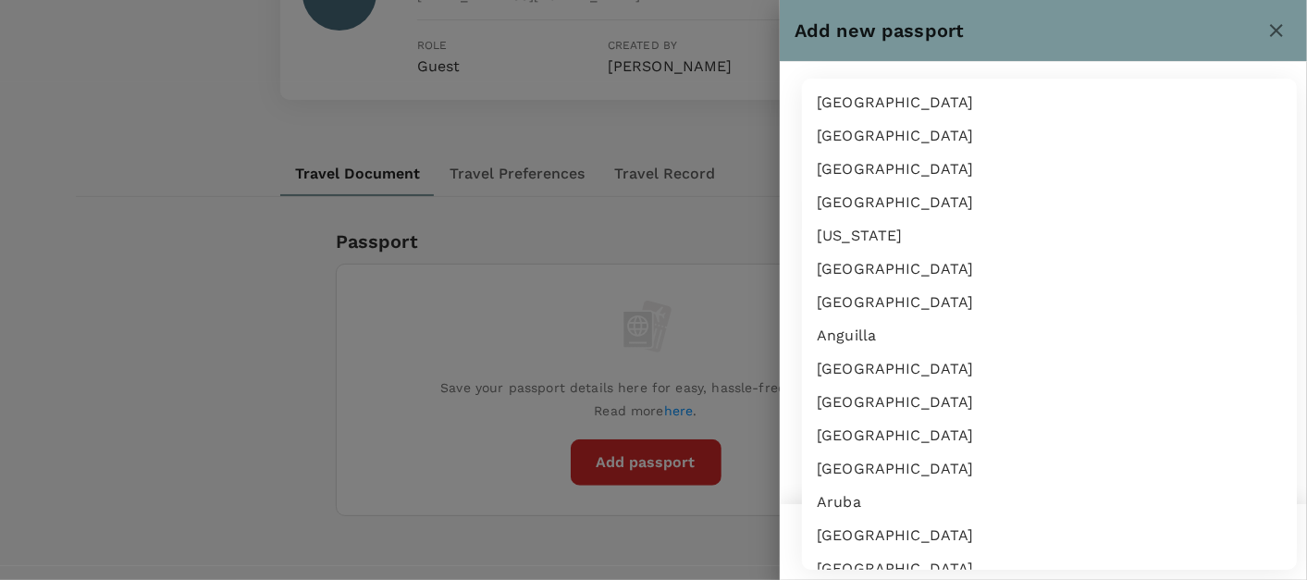
scroll to position [3107, 0]
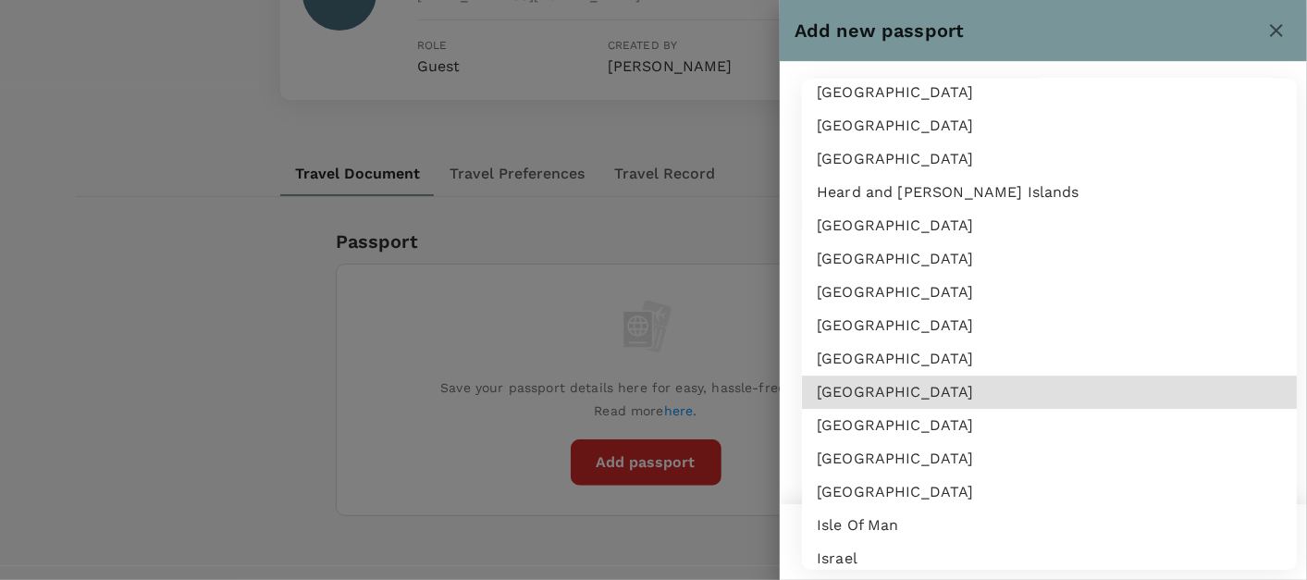
type input "ID"
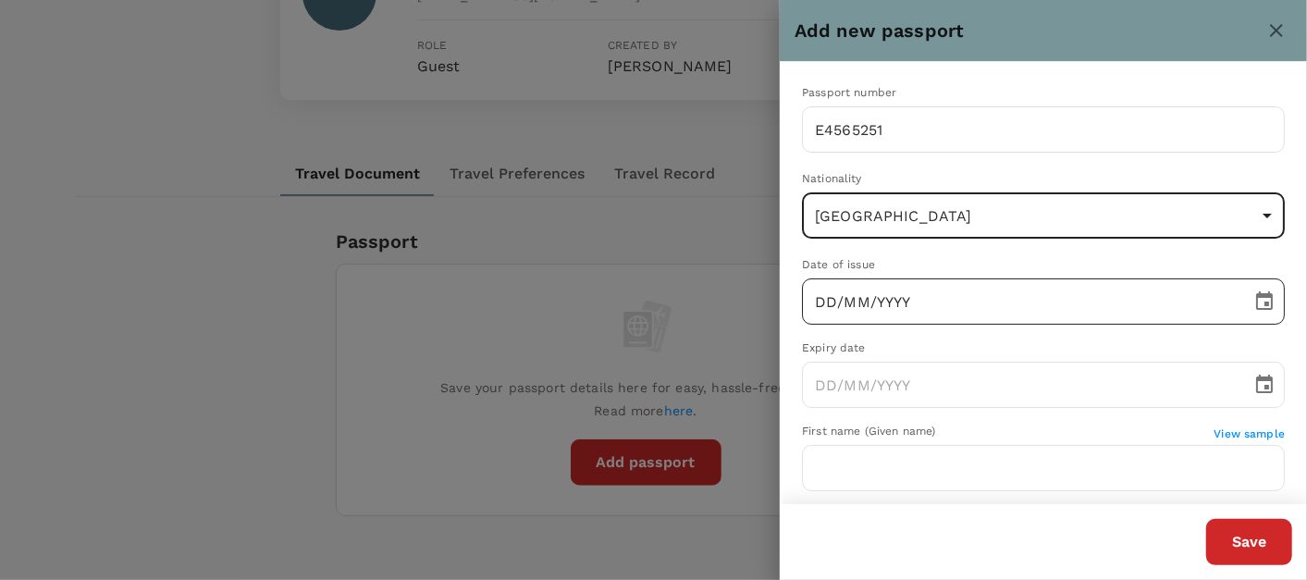
click at [822, 287] on input "DD/MM/YYYY" at bounding box center [1020, 301] width 437 height 46
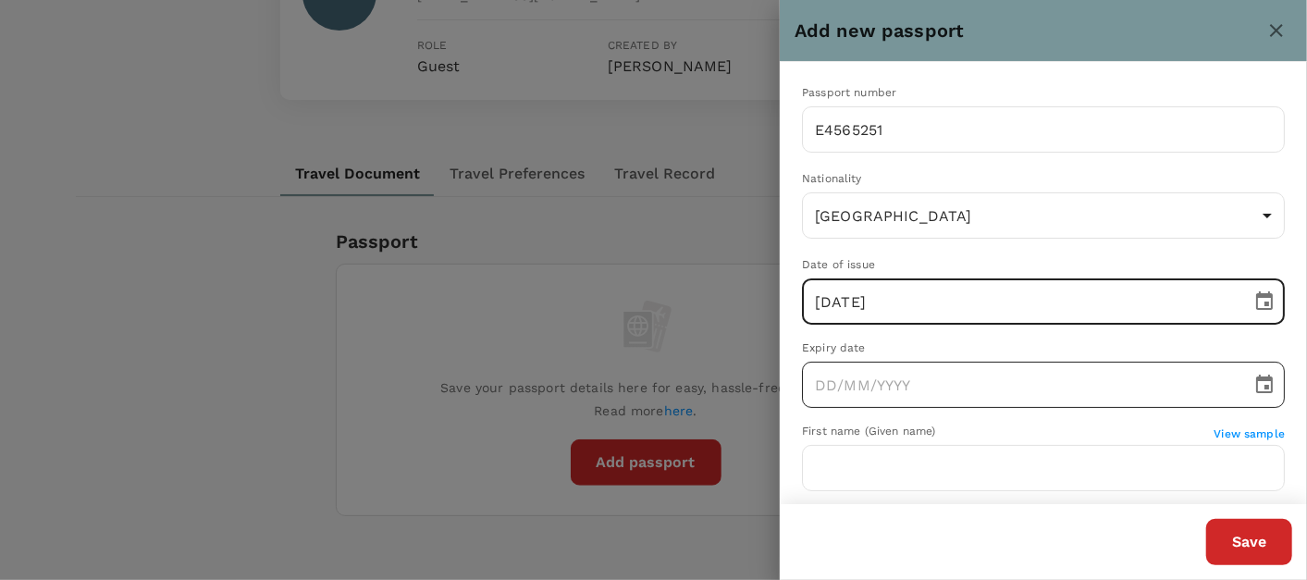
type input "[DATE]"
click at [829, 377] on input "DD/MM/YYYY" at bounding box center [1020, 385] width 437 height 46
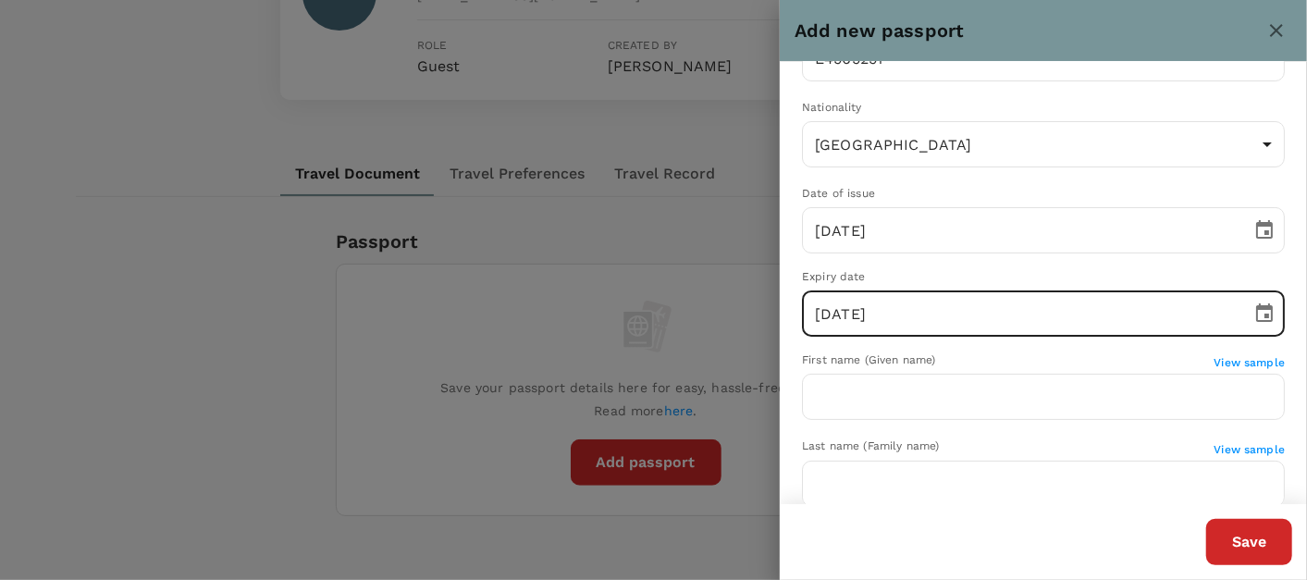
scroll to position [103, 0]
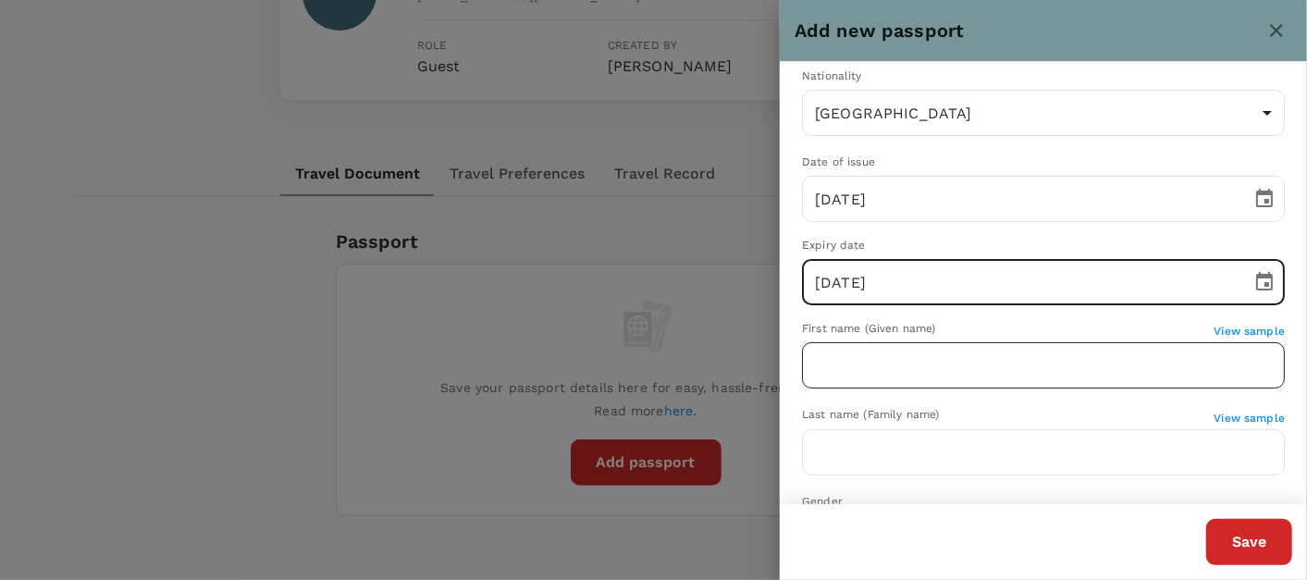
type input "[DATE]"
click at [896, 375] on input "text" at bounding box center [1043, 365] width 483 height 46
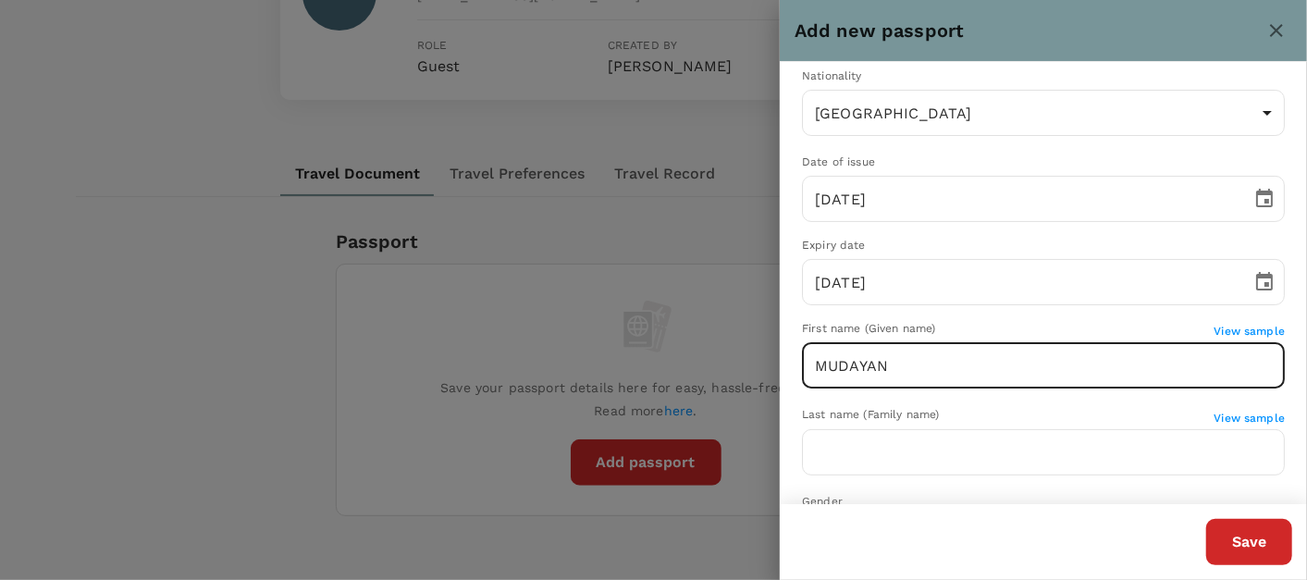
type input "MUDAYANI"
type input "[PERSON_NAME]"
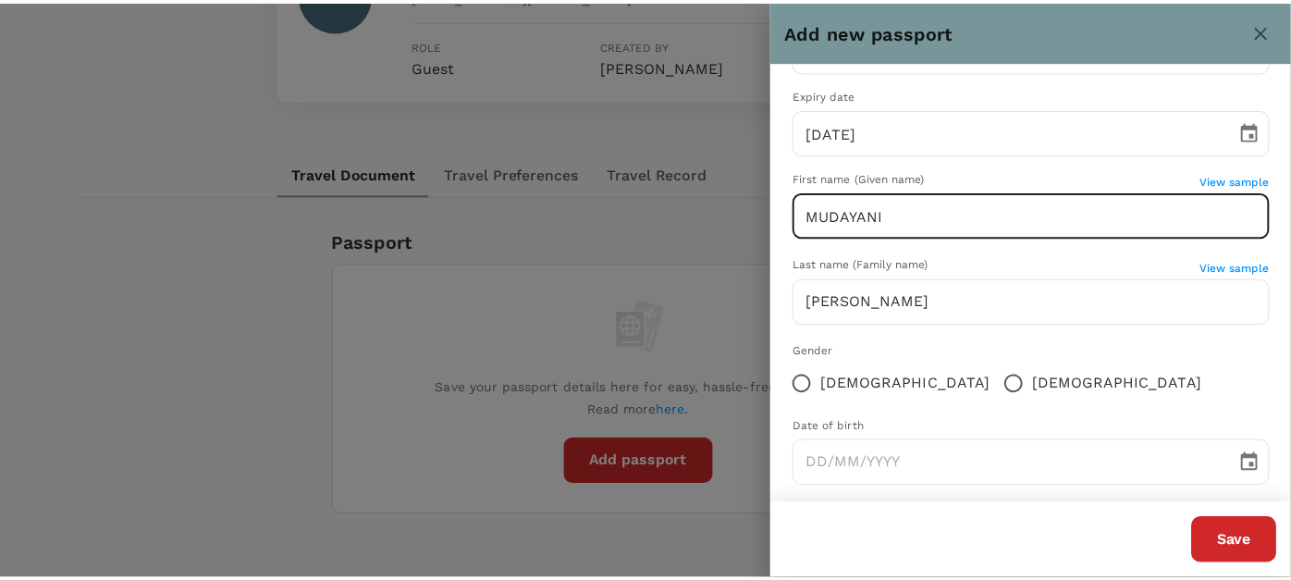
scroll to position [272, 0]
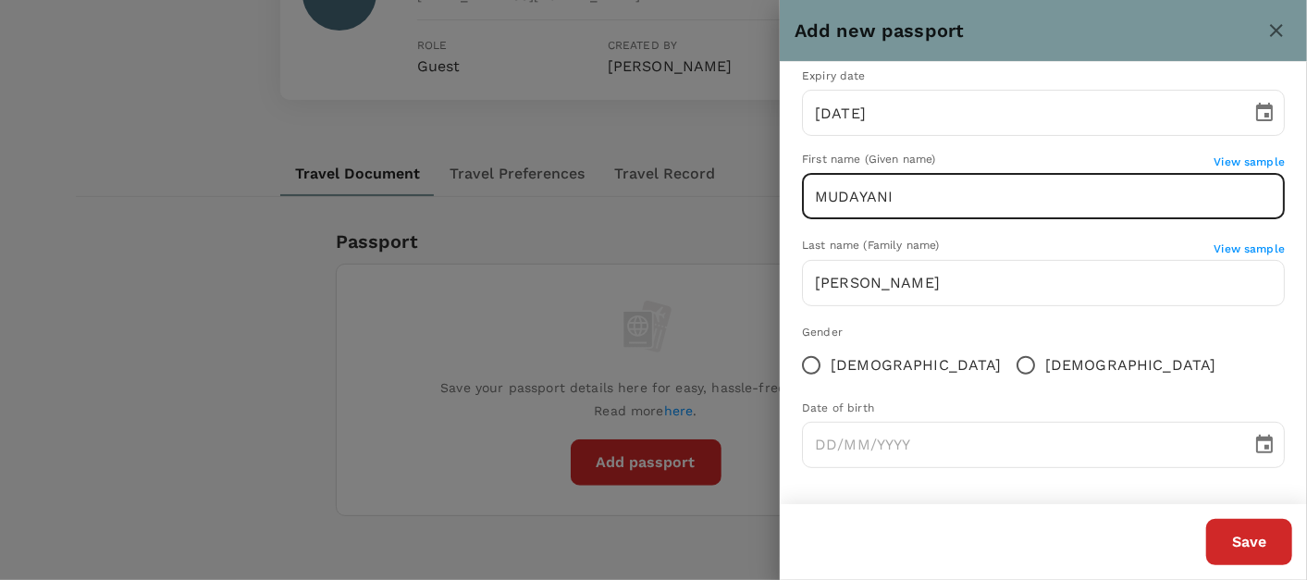
type input "MUDAYANI"
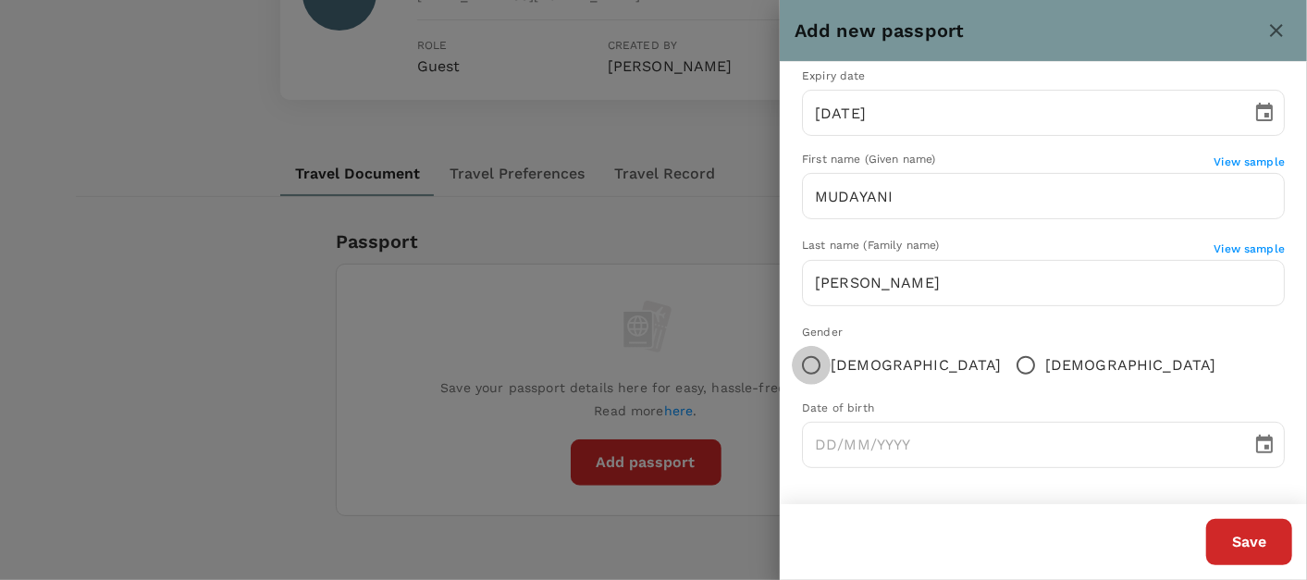
click at [821, 365] on input "[DEMOGRAPHIC_DATA]" at bounding box center [811, 365] width 39 height 39
radio input "true"
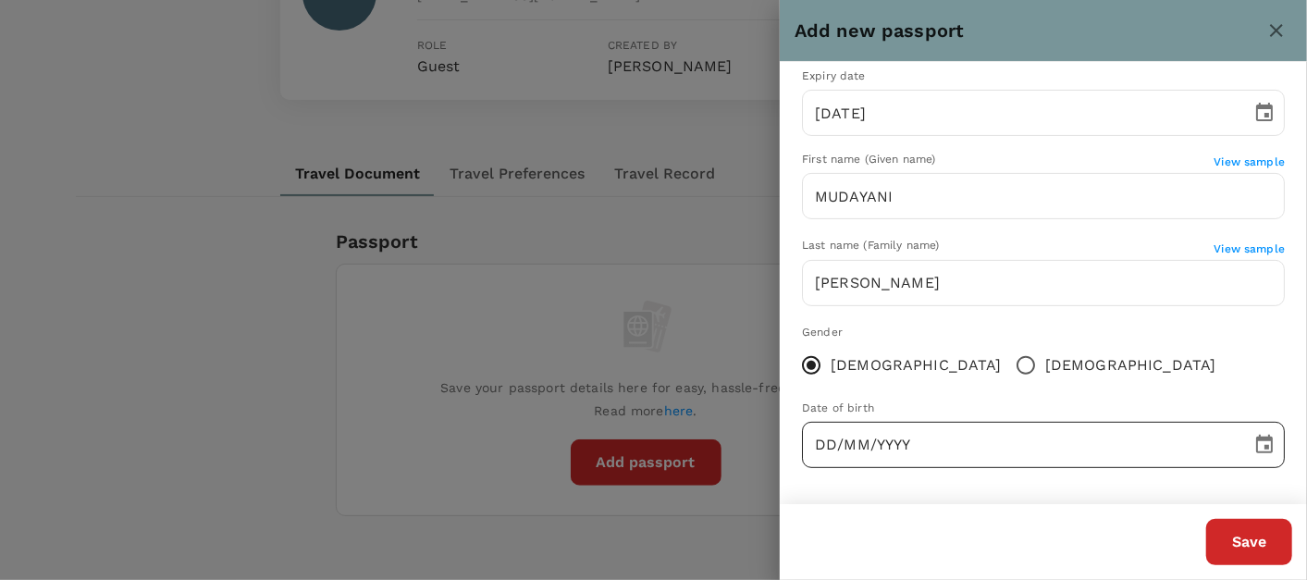
click at [827, 449] on input "DD/MM/YYYY" at bounding box center [1020, 445] width 437 height 46
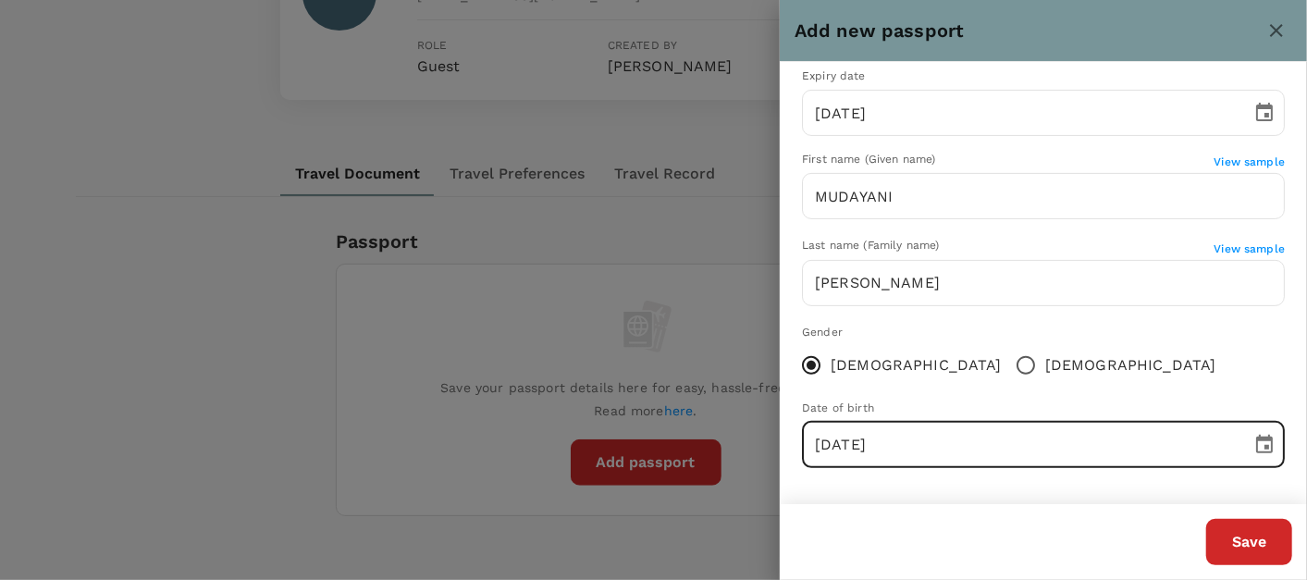
type input "[DATE]"
click at [1268, 557] on button "Save" at bounding box center [1249, 542] width 86 height 46
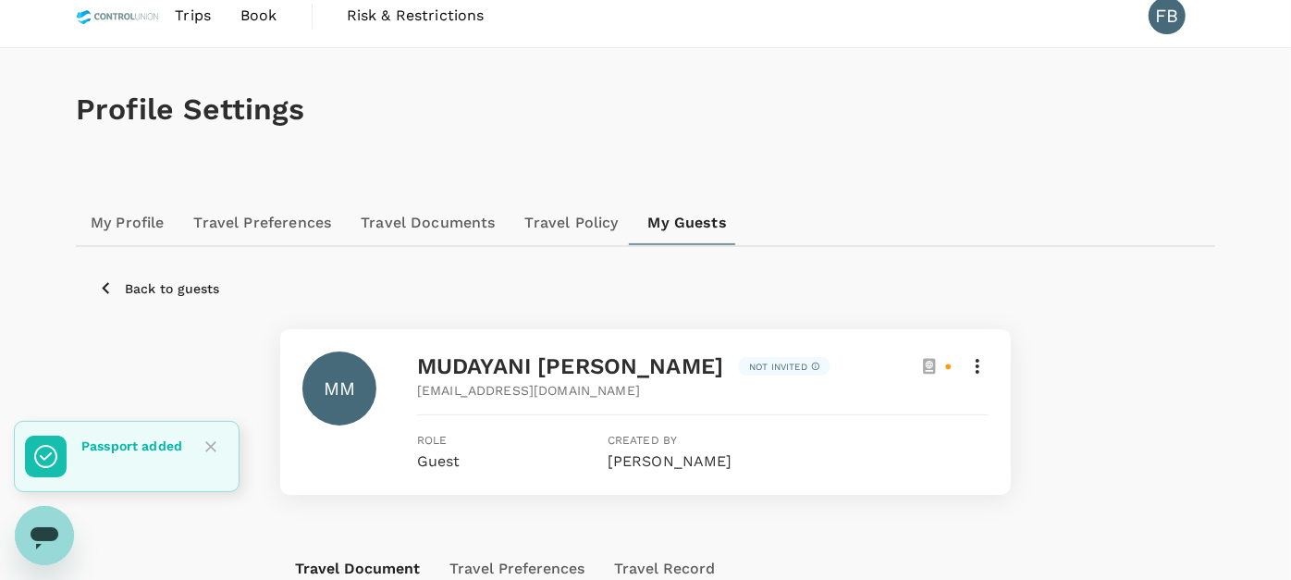
scroll to position [0, 0]
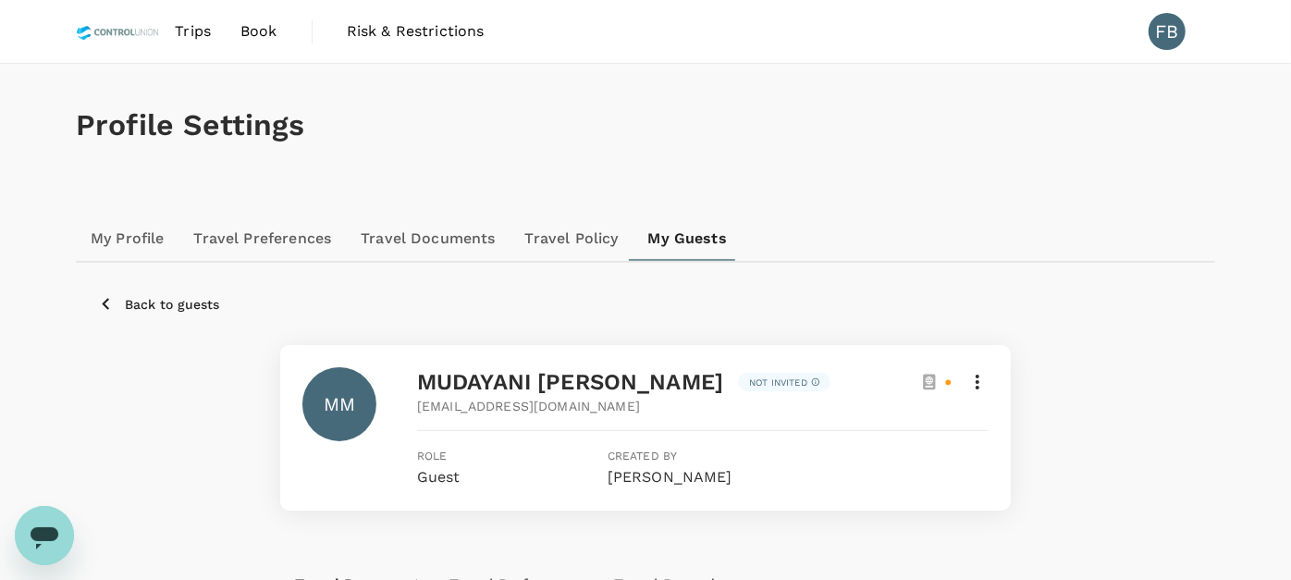
click at [254, 34] on span "Book" at bounding box center [259, 31] width 37 height 22
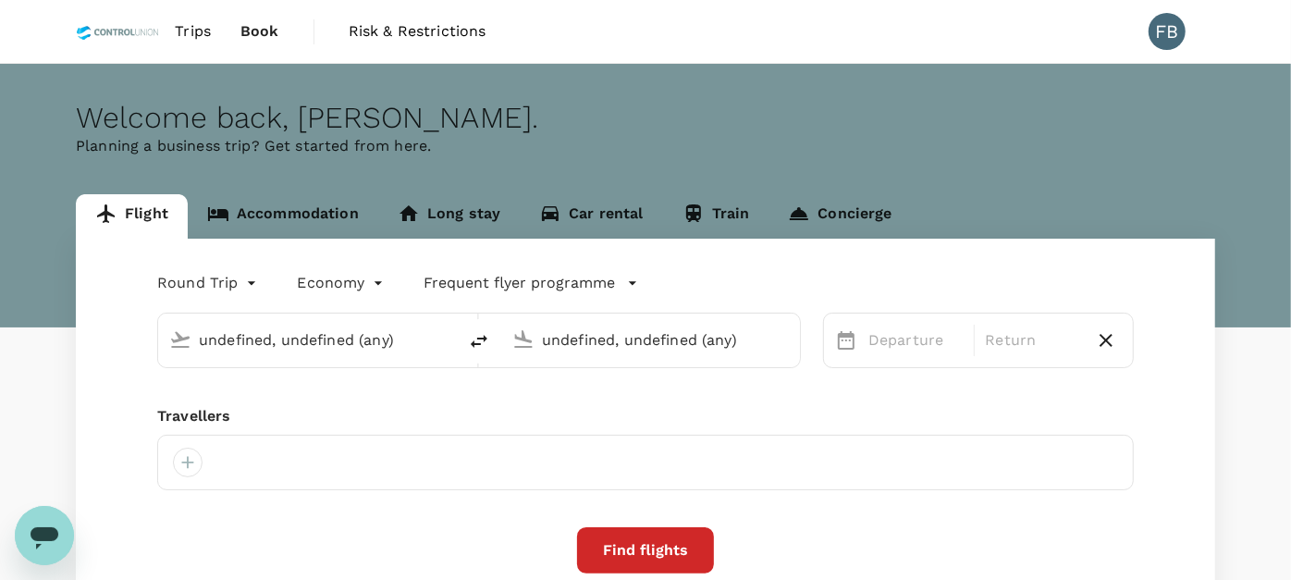
type input "Kuala Lumpur Intl ([GEOGRAPHIC_DATA])"
type input "Tawau (TWU)"
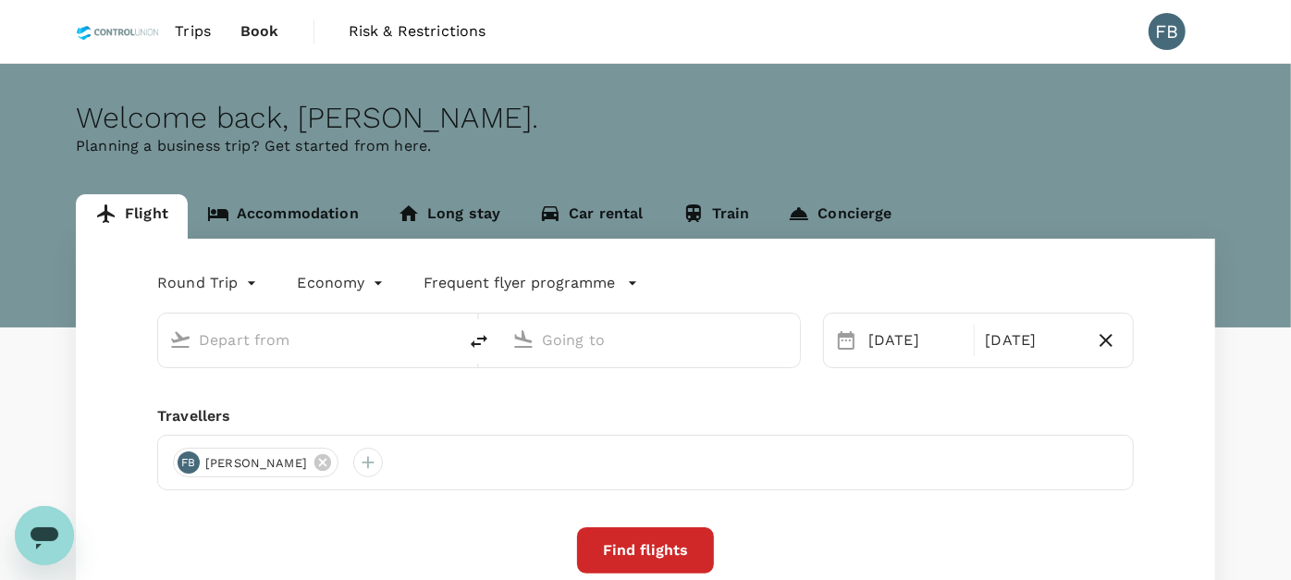
type input "Kuala Lumpur Intl ([GEOGRAPHIC_DATA])"
type input "Tawau (TWU)"
type input "Kuala Lumpur Intl ([GEOGRAPHIC_DATA])"
type input "Tawau (TWU)"
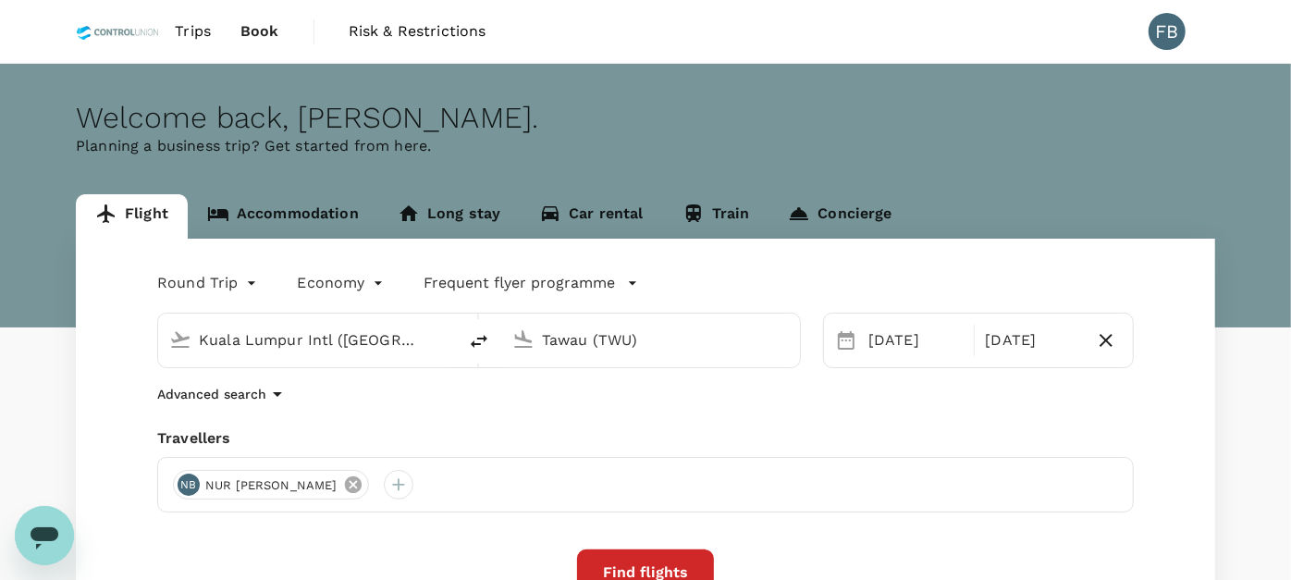
click at [361, 485] on icon at bounding box center [352, 484] width 17 height 17
click at [181, 488] on div at bounding box center [188, 485] width 30 height 30
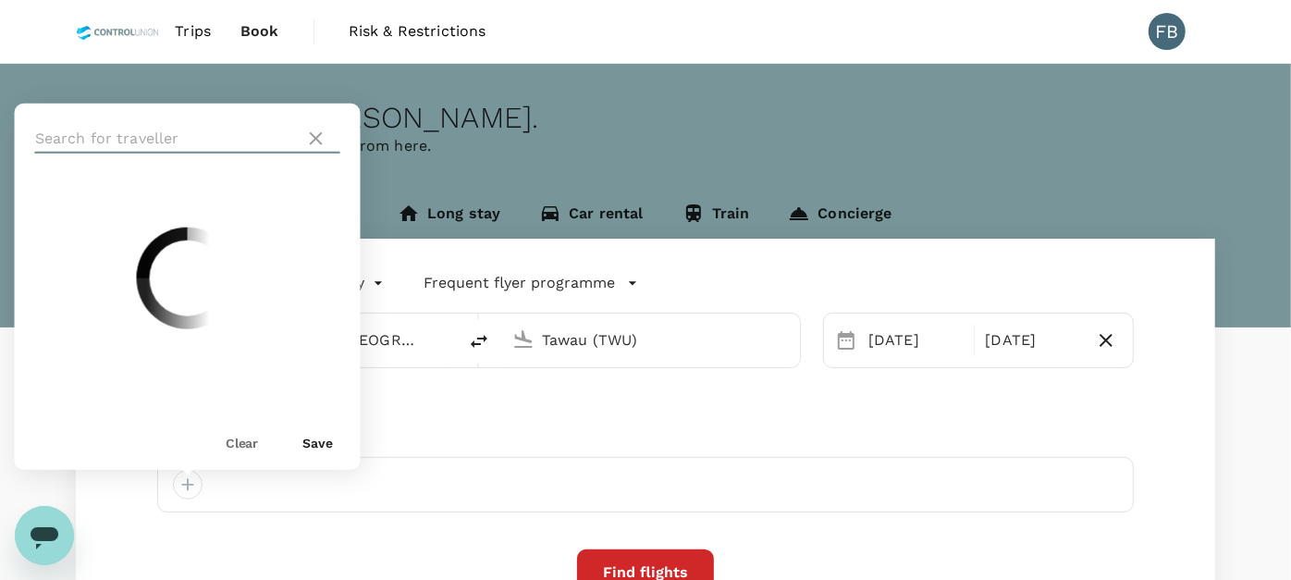
click at [204, 145] on input "text" at bounding box center [166, 139] width 263 height 30
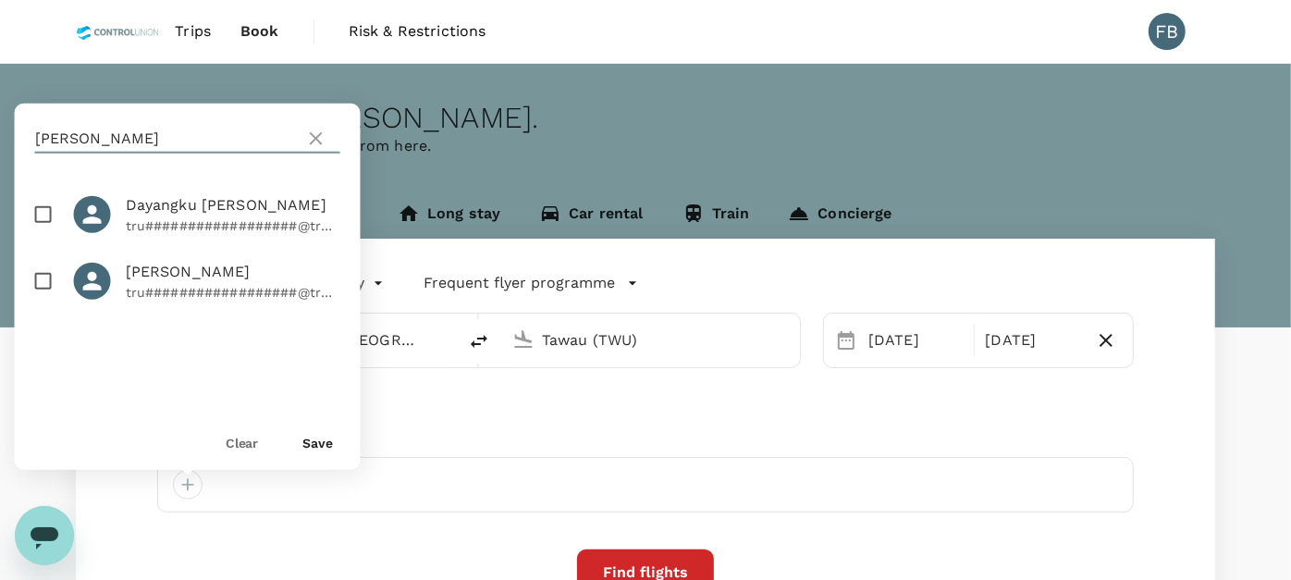
type input "MAHMUD"
click at [43, 301] on input "checkbox" at bounding box center [43, 281] width 39 height 39
checkbox input "true"
click at [319, 433] on div "Save" at bounding box center [311, 434] width 45 height 37
click at [320, 444] on button "Save" at bounding box center [318, 443] width 31 height 15
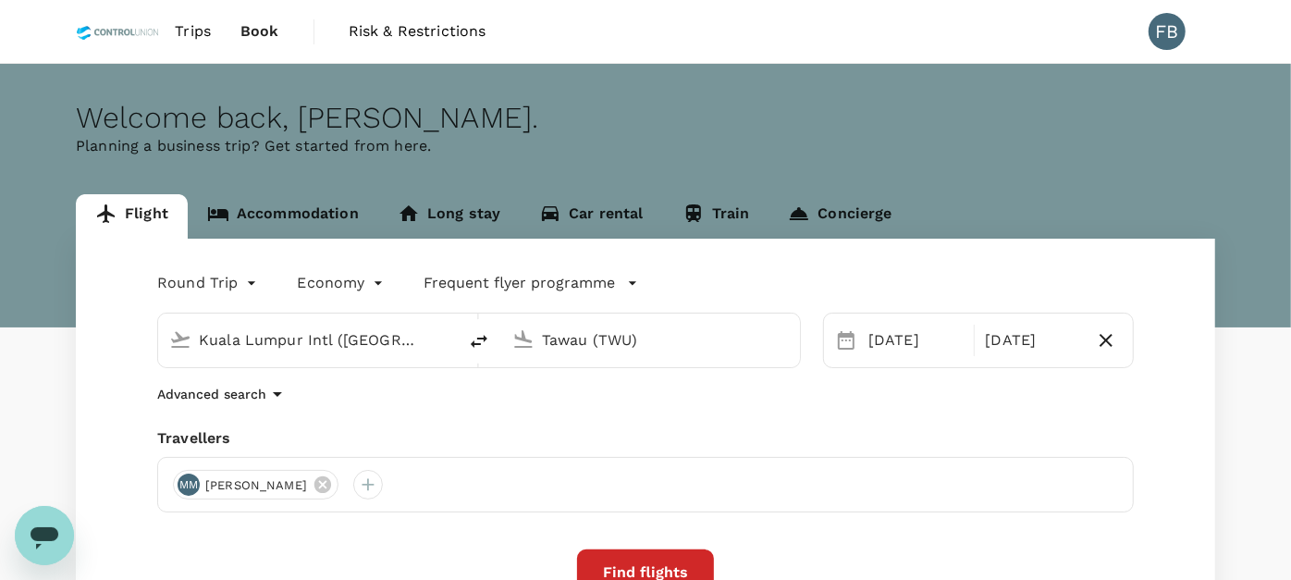
click at [381, 362] on div "Kuala Lumpur Intl (KUL)" at bounding box center [307, 341] width 299 height 54
click at [383, 343] on input "Kuala Lumpur Intl (KUL)" at bounding box center [308, 340] width 219 height 29
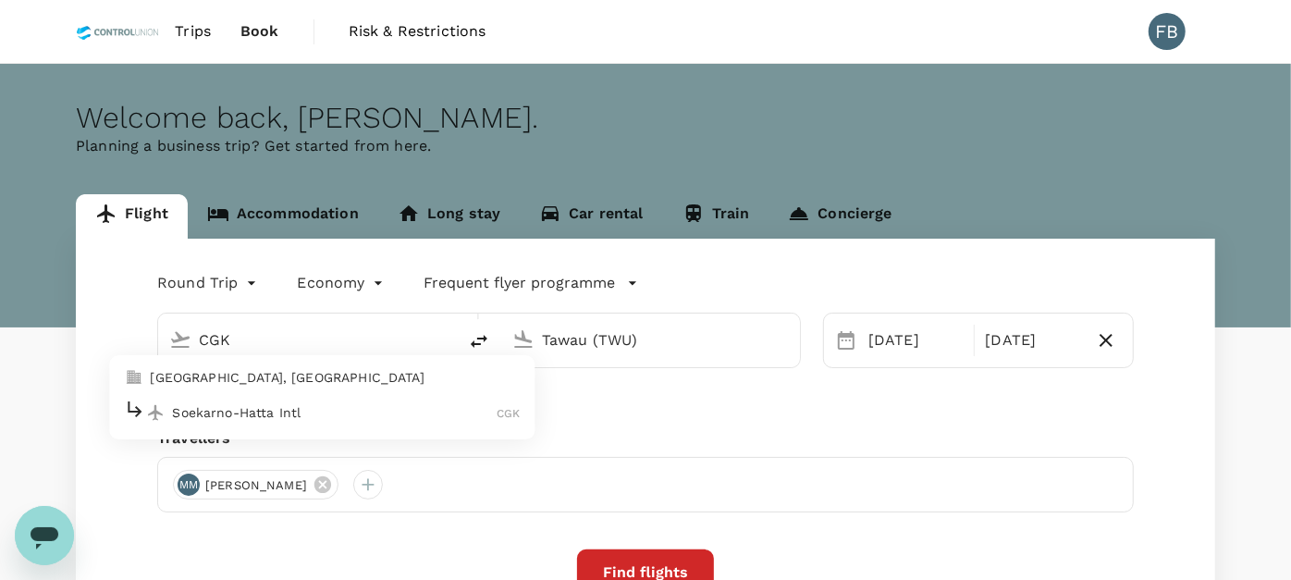
click at [389, 410] on p "Soekarno-Hatta Intl" at bounding box center [334, 412] width 325 height 19
type input "Soekarno-Hatta Intl (CGK)"
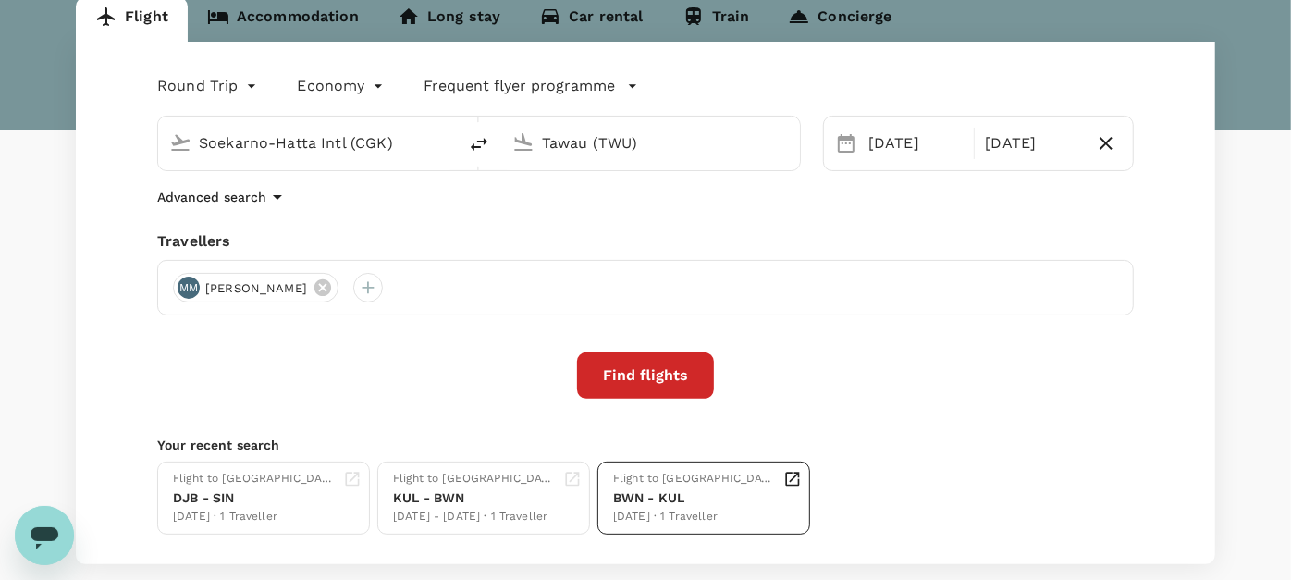
scroll to position [205, 0]
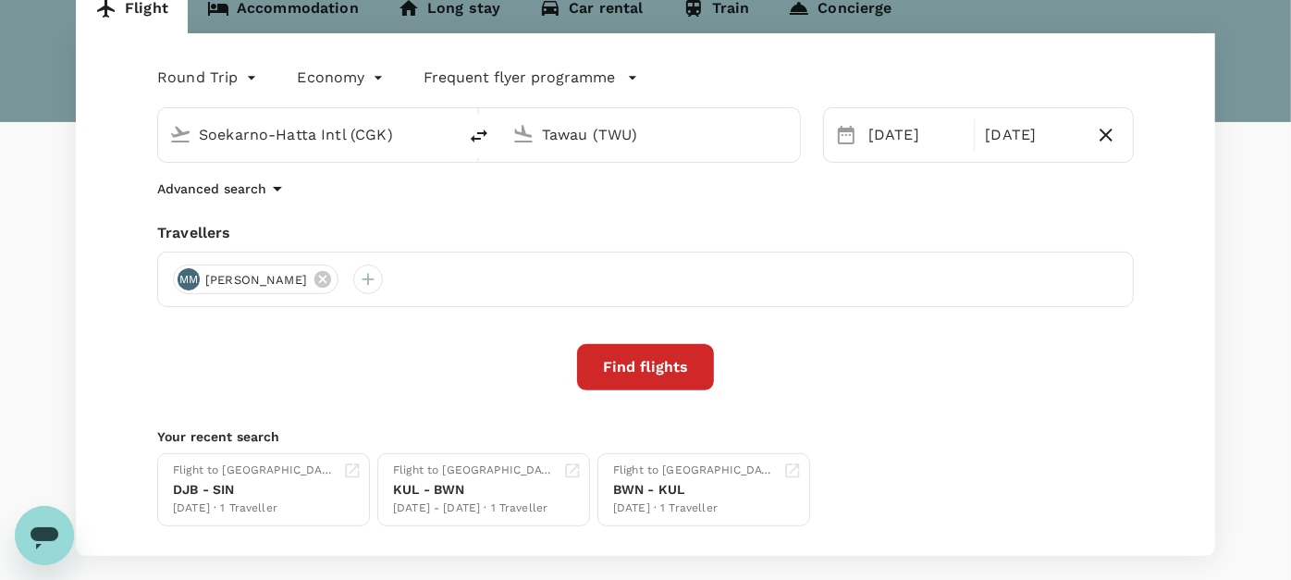
click at [635, 374] on button "Find flights" at bounding box center [645, 367] width 137 height 46
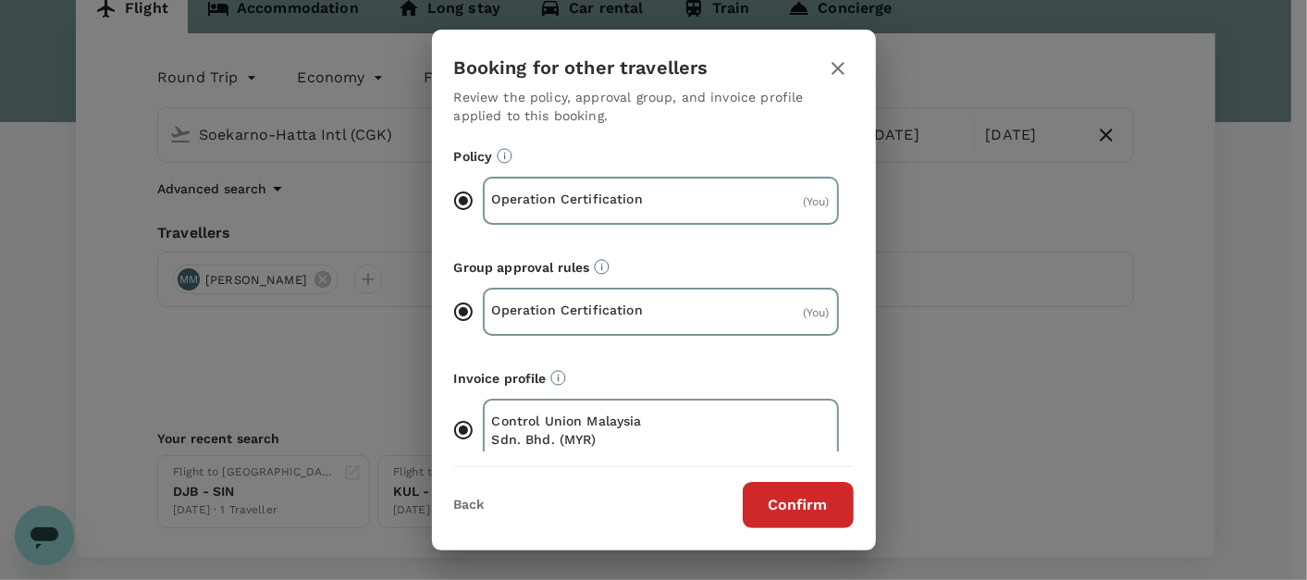
click at [793, 508] on button "Confirm" at bounding box center [798, 505] width 111 height 46
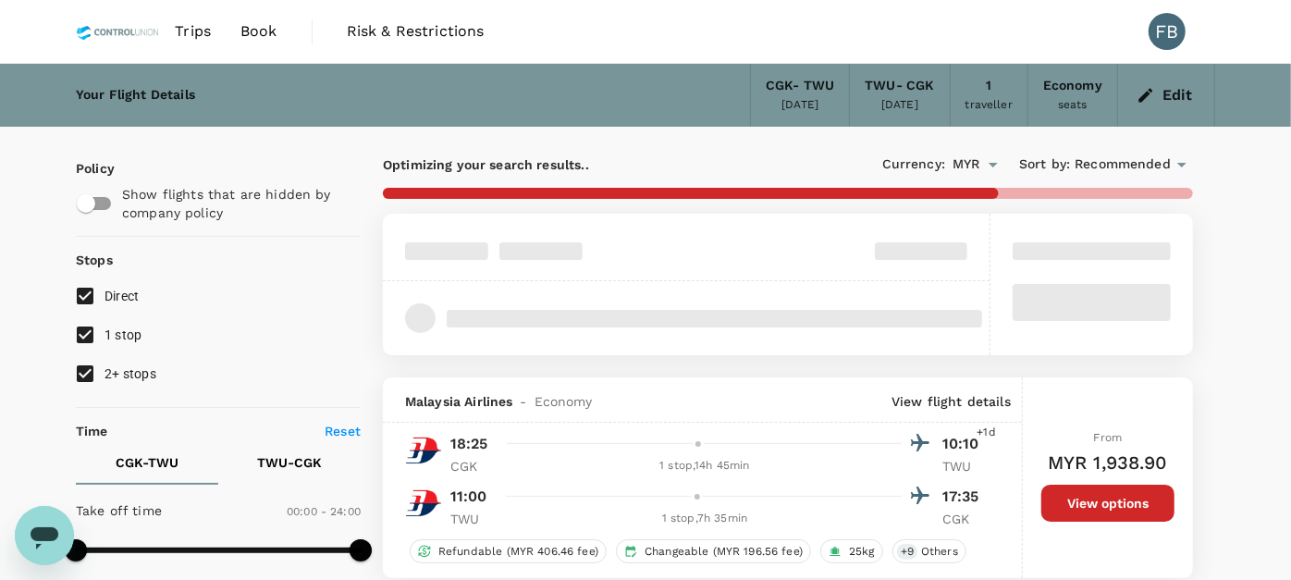
type input "1315"
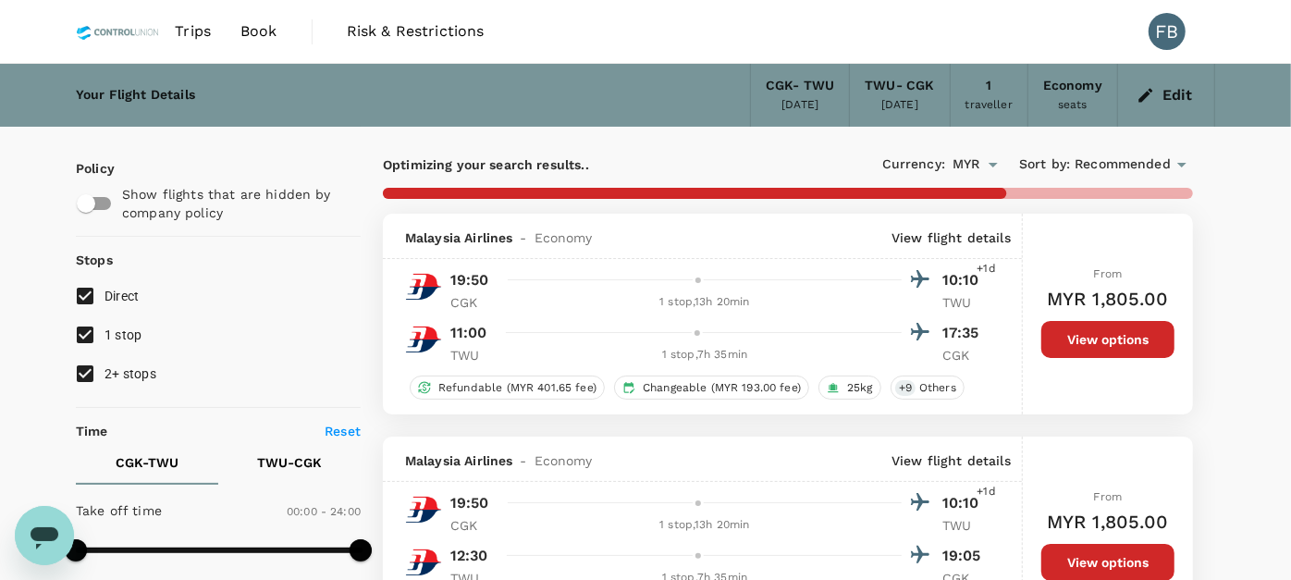
click at [87, 375] on input "2+ stops" at bounding box center [85, 373] width 39 height 39
checkbox input "false"
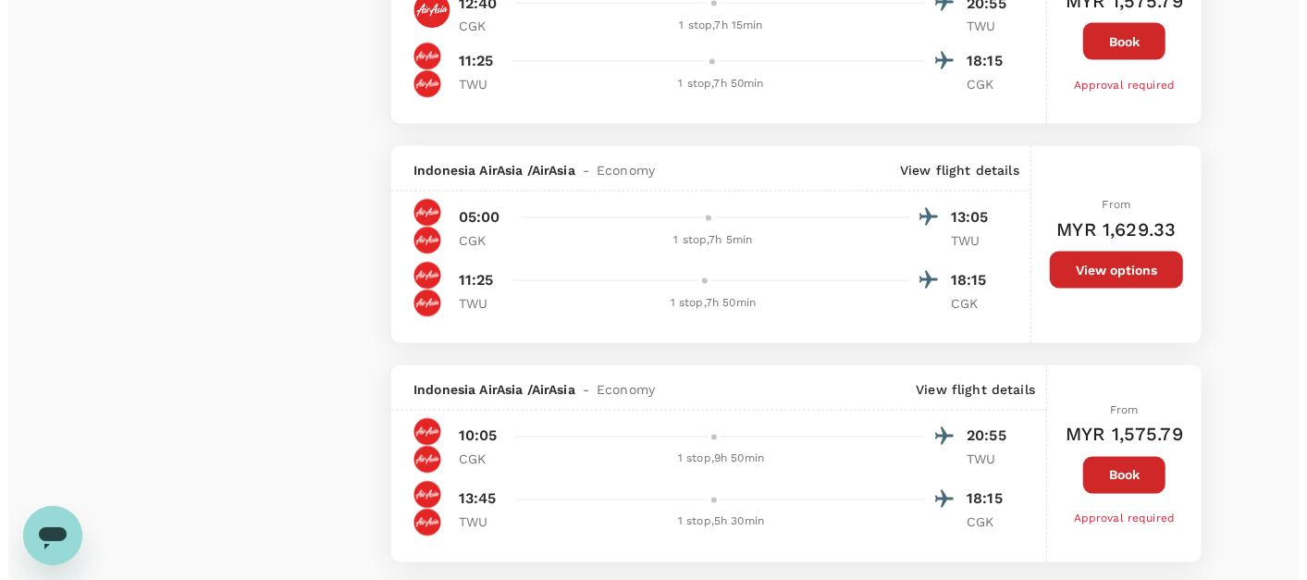
scroll to position [1953, 0]
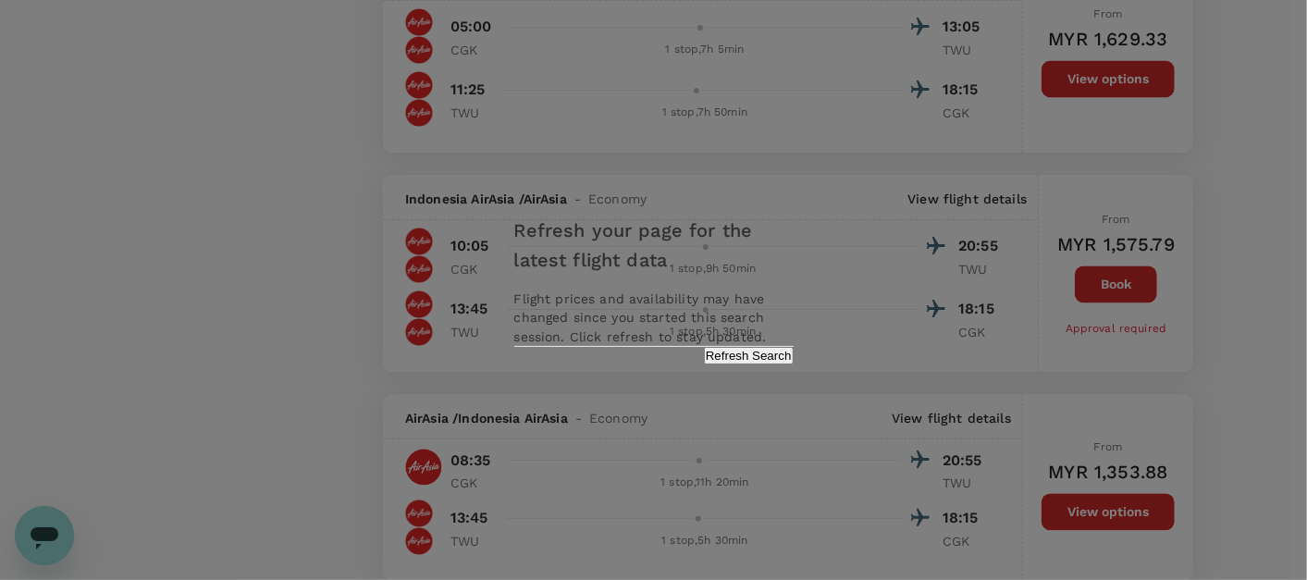
click at [735, 364] on button "Refresh Search" at bounding box center [749, 356] width 90 height 18
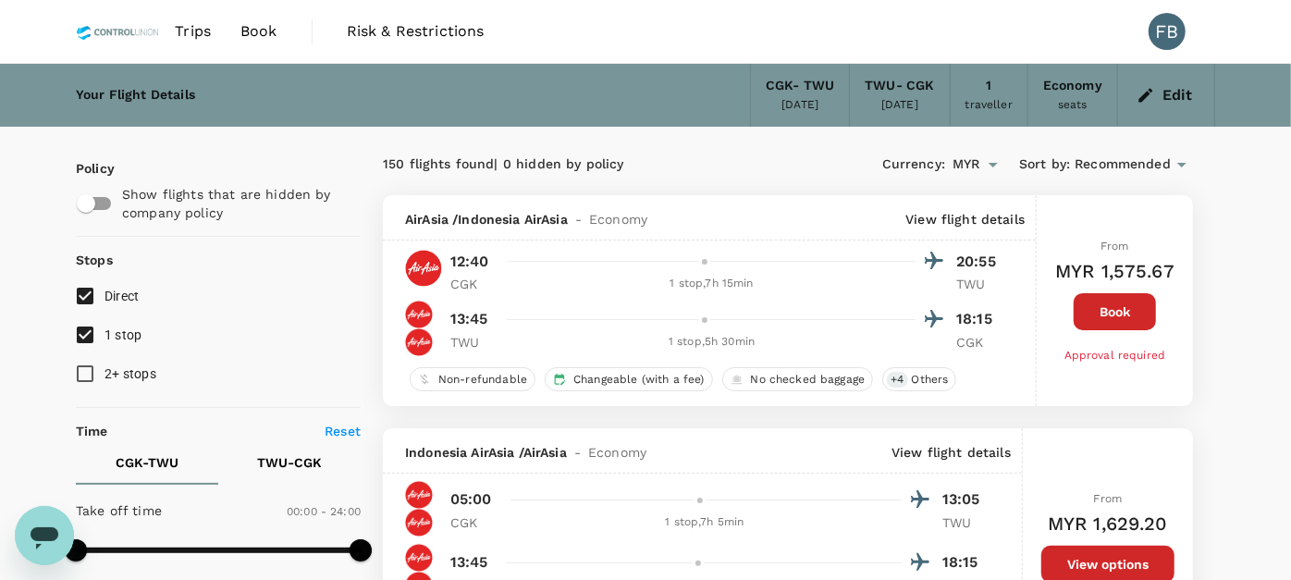
click at [1186, 85] on button "Edit" at bounding box center [1166, 95] width 67 height 30
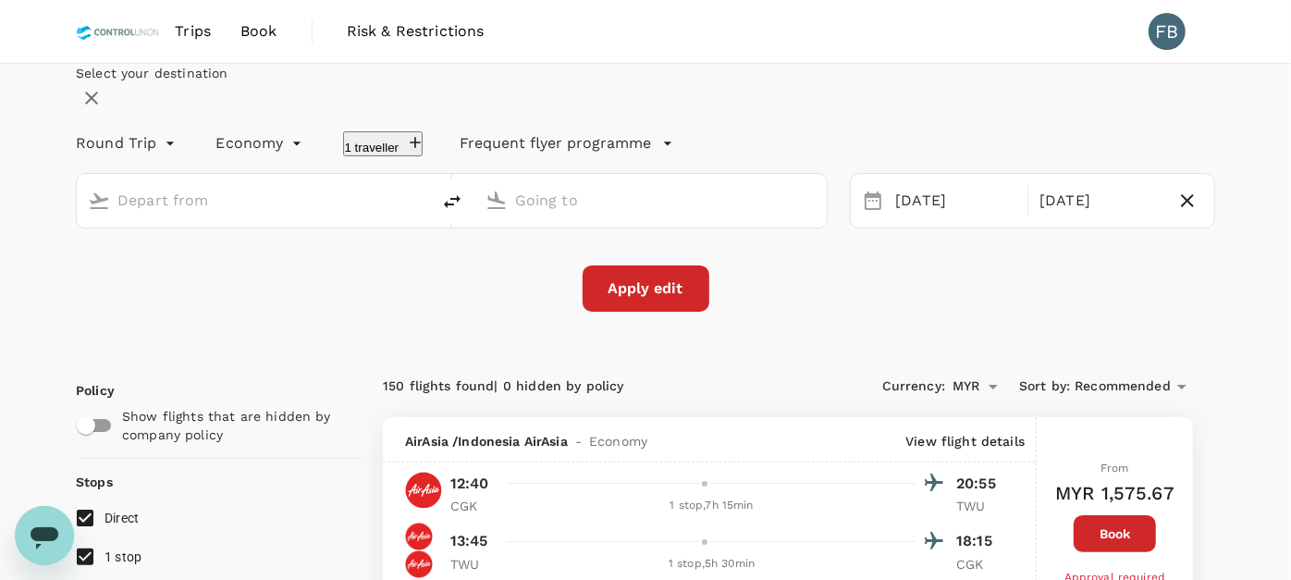
type input "Soekarno-Hatta Intl (CGK)"
type input "Tawau (TWU)"
click at [331, 215] on input "Soekarno-Hatta Intl (CGK)" at bounding box center [254, 200] width 274 height 29
click at [271, 282] on p "Kuala Lumpur Intl" at bounding box center [262, 273] width 326 height 19
type input "Kuala Lumpur Intl (KUL)"
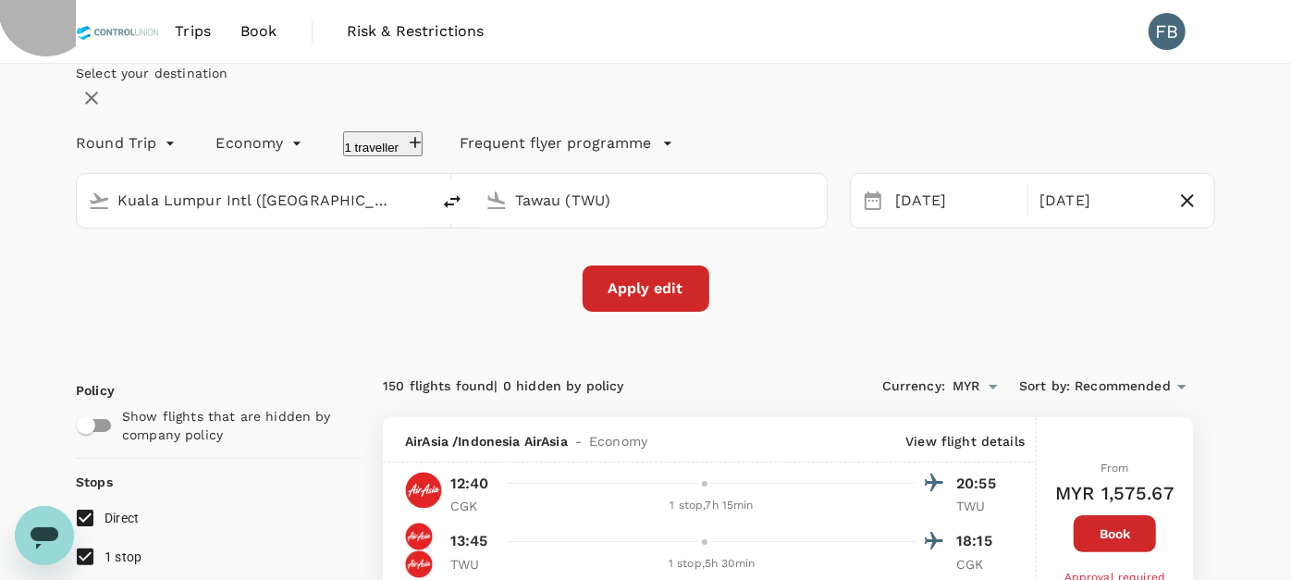
click at [424, 156] on button "1 traveller" at bounding box center [383, 143] width 80 height 25
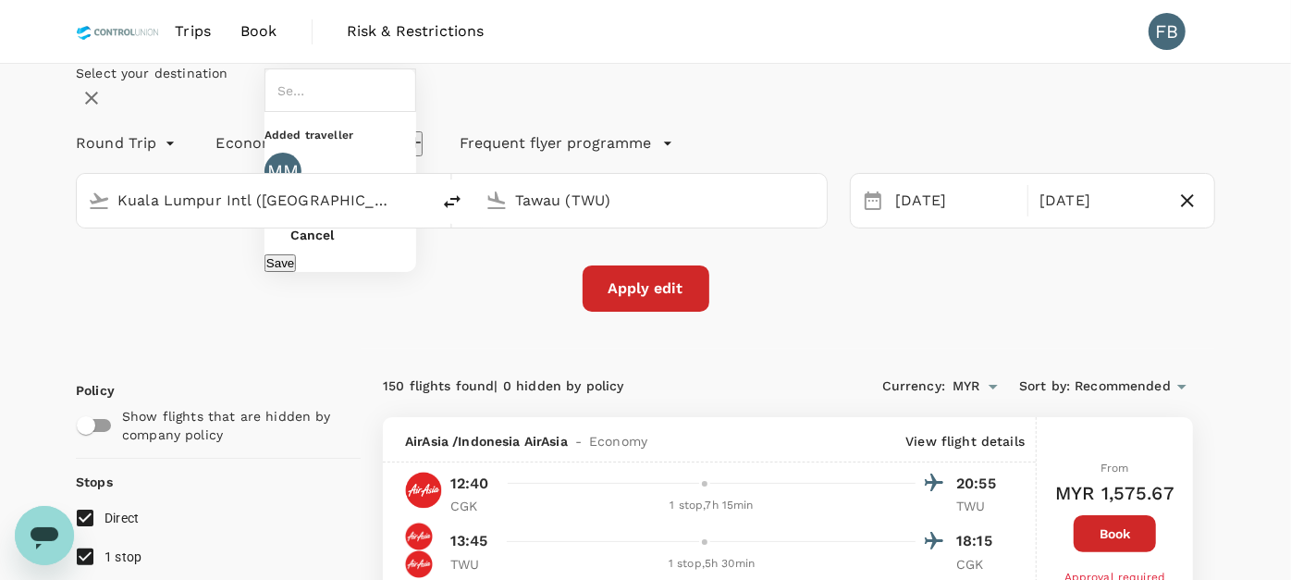
click at [414, 210] on icon at bounding box center [405, 200] width 19 height 19
click at [309, 106] on input "text" at bounding box center [291, 90] width 36 height 32
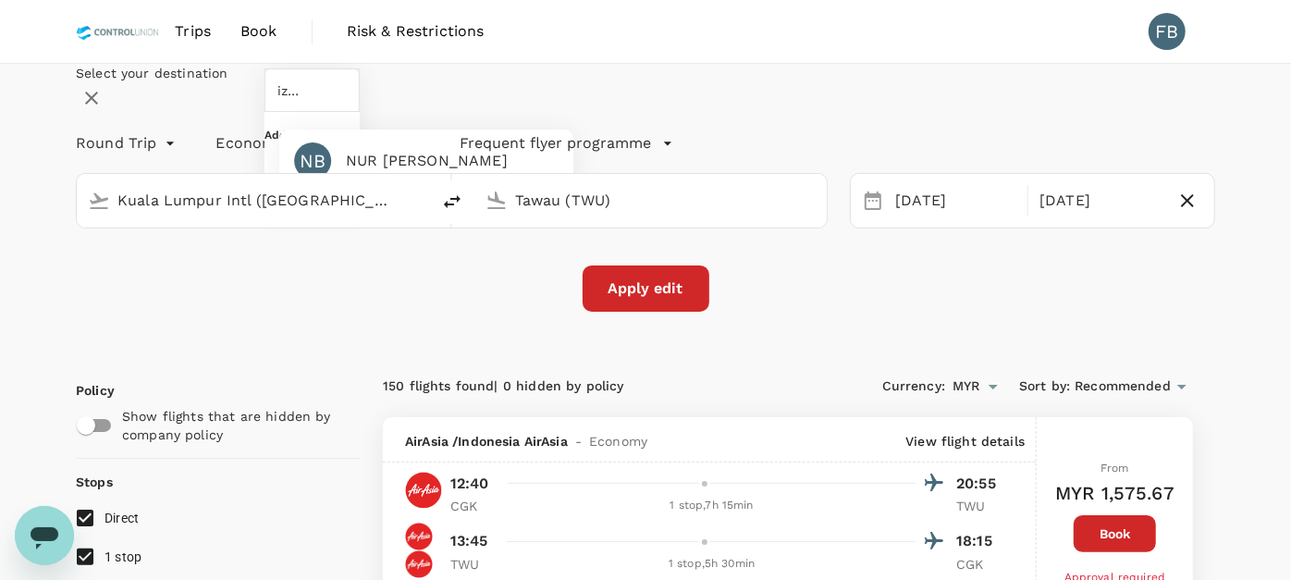
click at [497, 172] on div "NUR IZZATI BINTI ZAHARI" at bounding box center [427, 161] width 162 height 22
type input "NUR IZZATI BINTI ZAHARI"
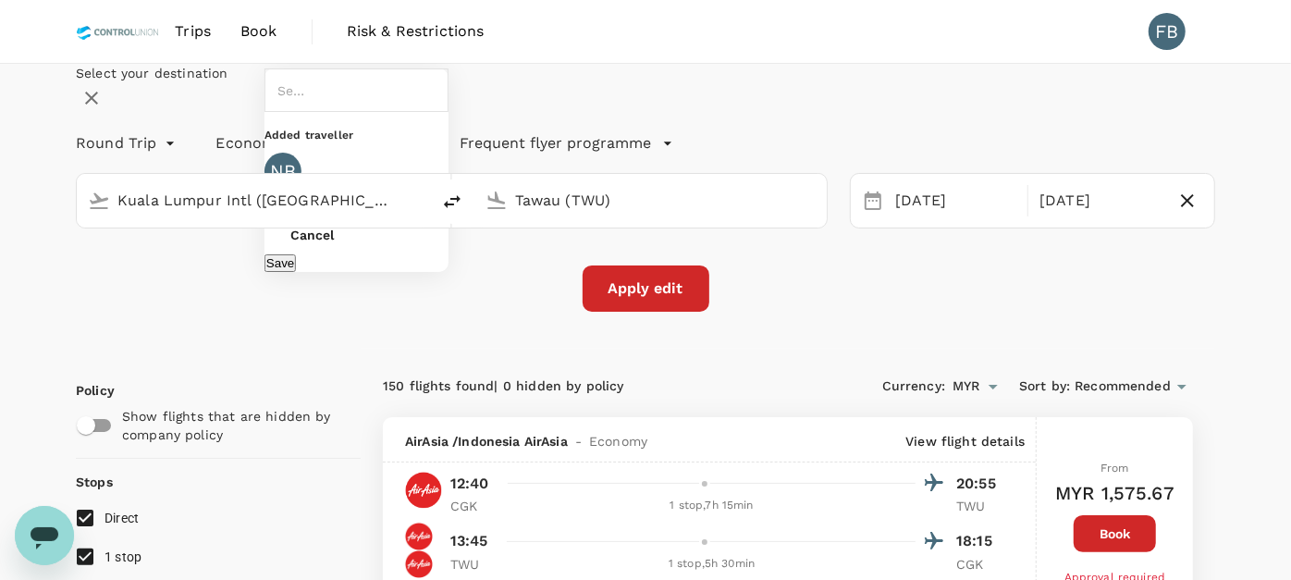
type input "NUR IZZATI BINTI ZAHARI"
click at [296, 272] on button "Save" at bounding box center [280, 263] width 31 height 18
click at [662, 312] on button "Apply edit" at bounding box center [646, 289] width 127 height 46
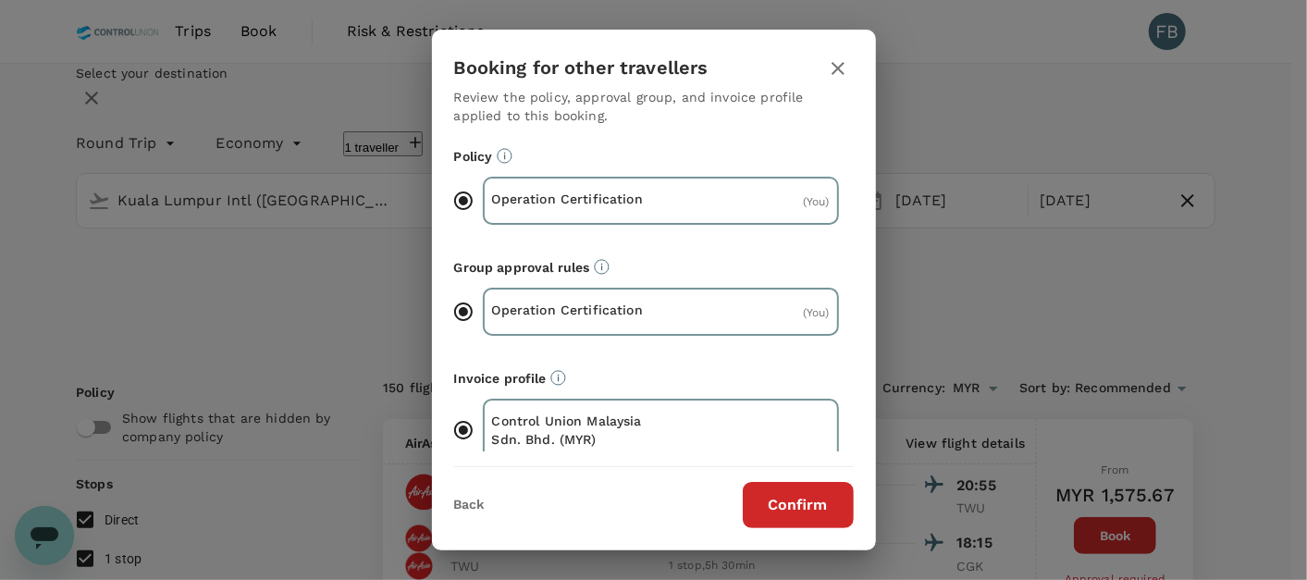
click at [802, 497] on button "Confirm" at bounding box center [798, 505] width 111 height 46
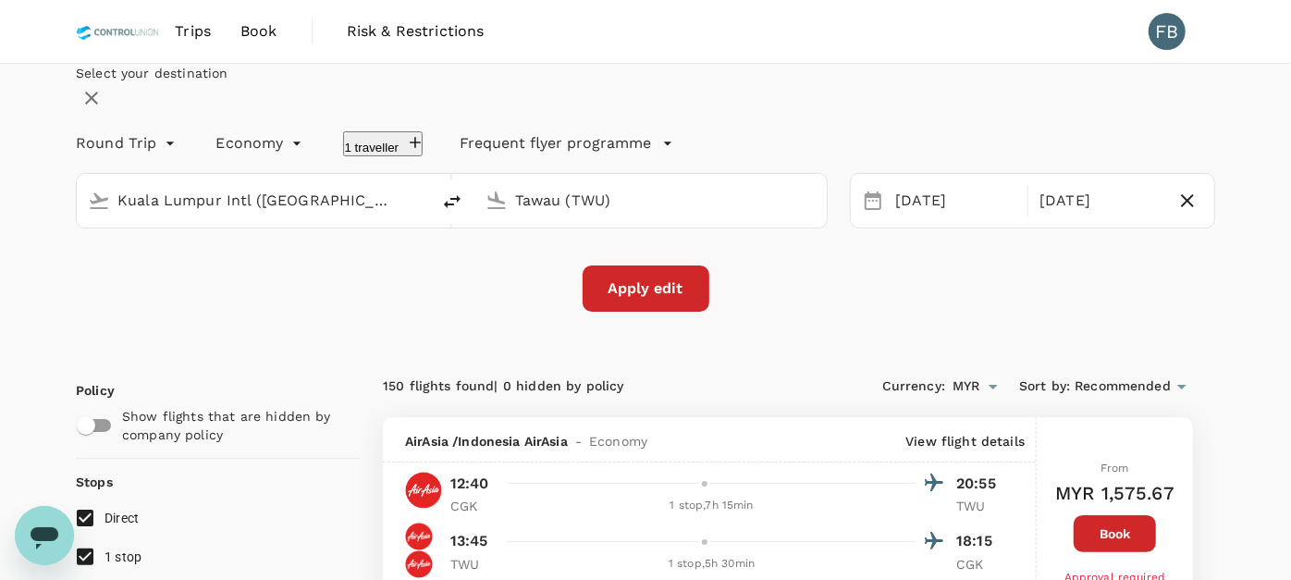
checkbox input "false"
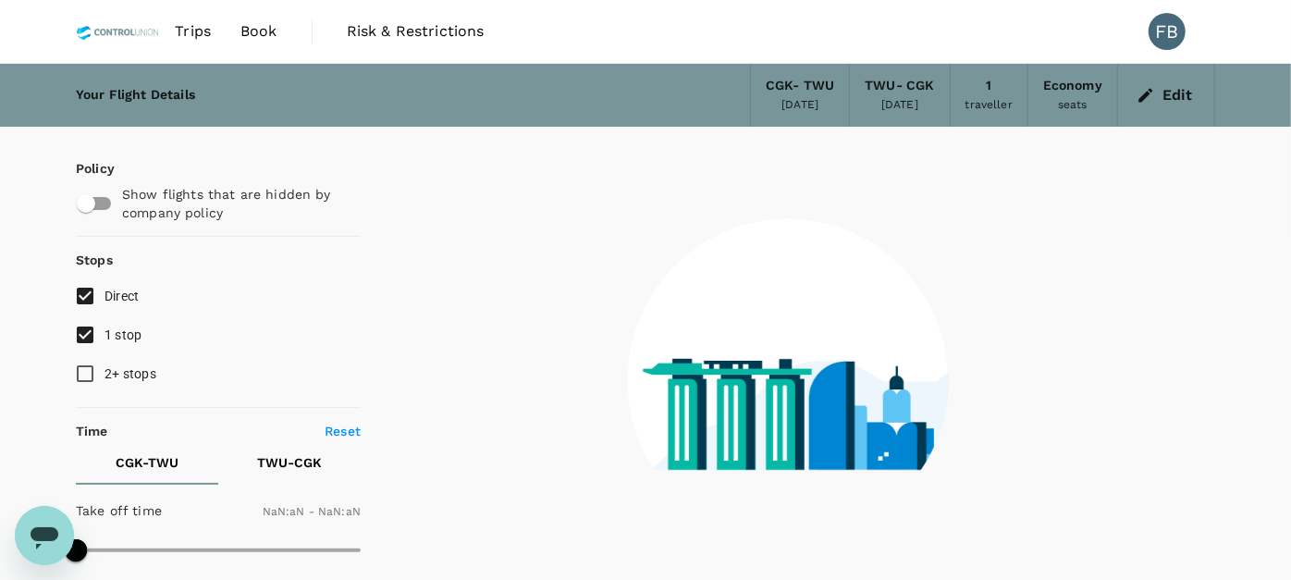
type input "1440"
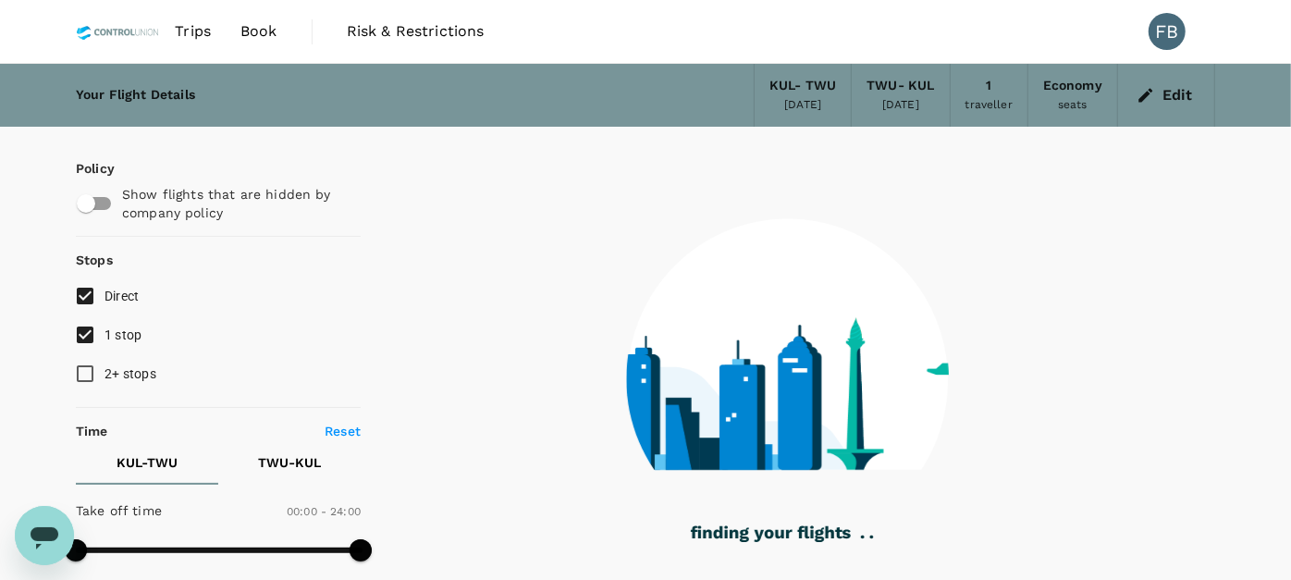
type input "355"
checkbox input "true"
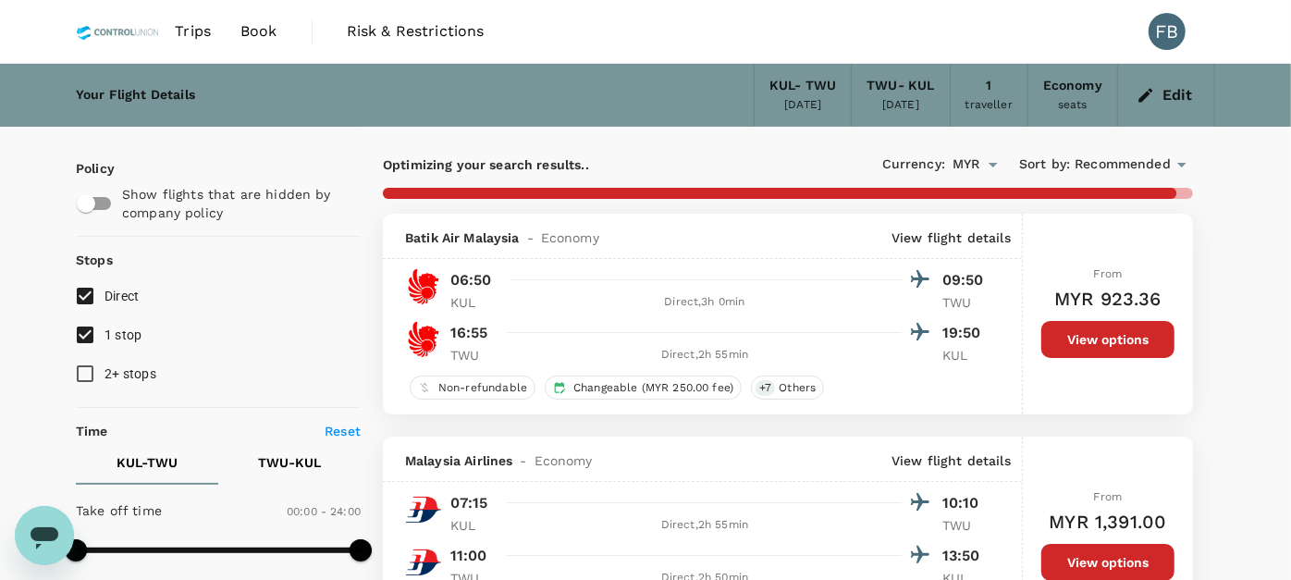
type input "410"
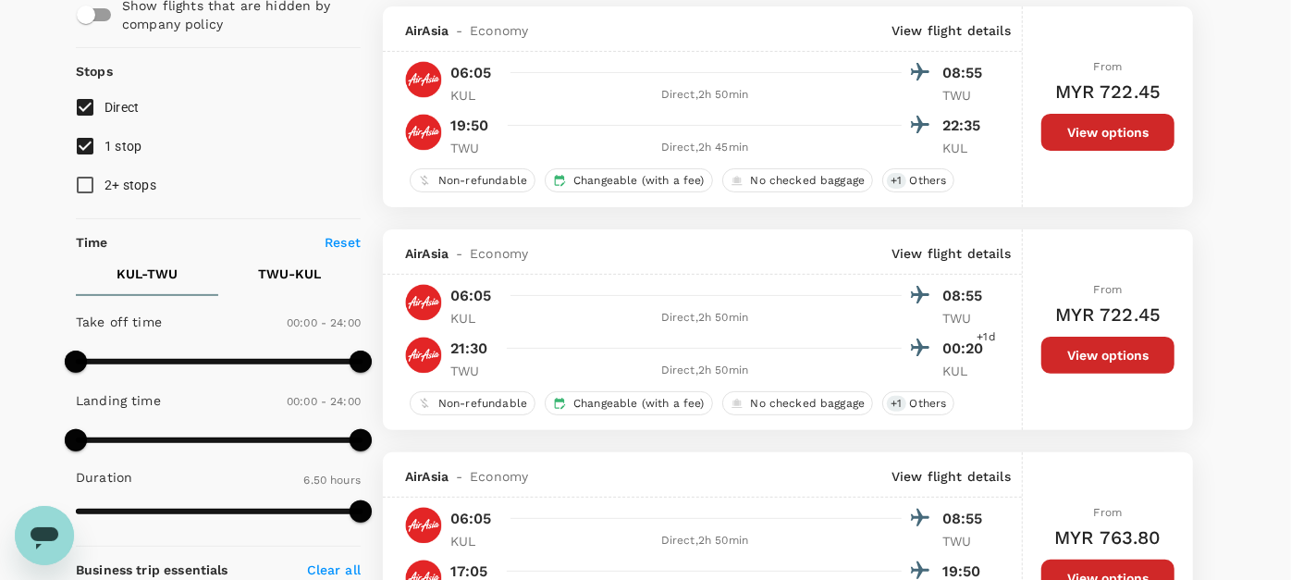
scroll to position [411, 0]
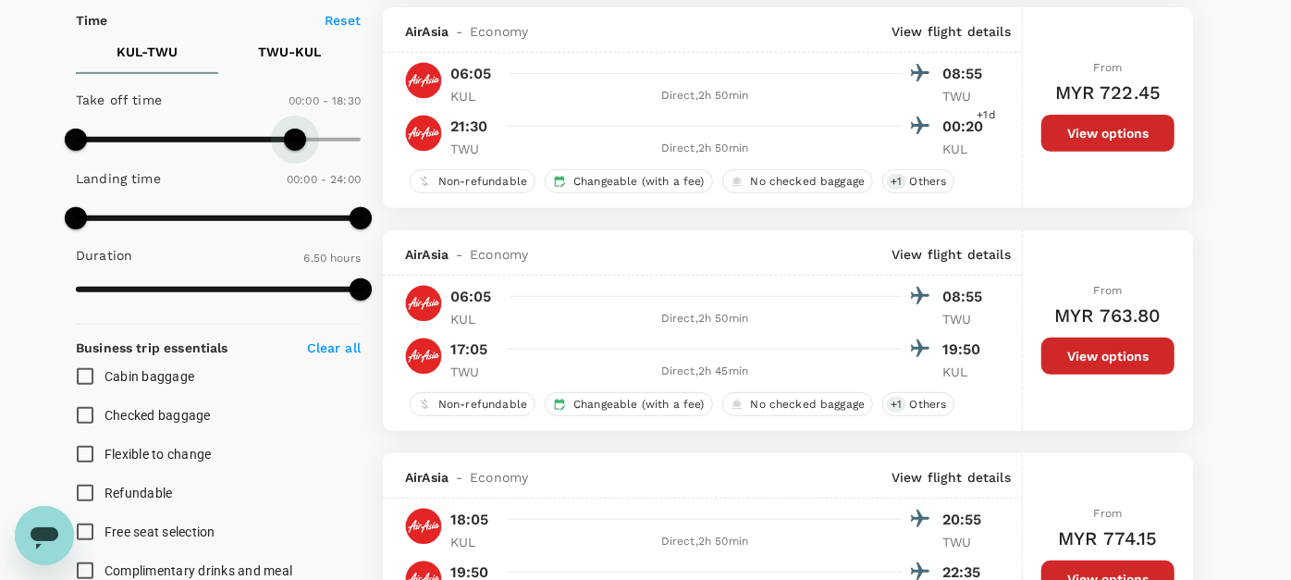
type input "1170"
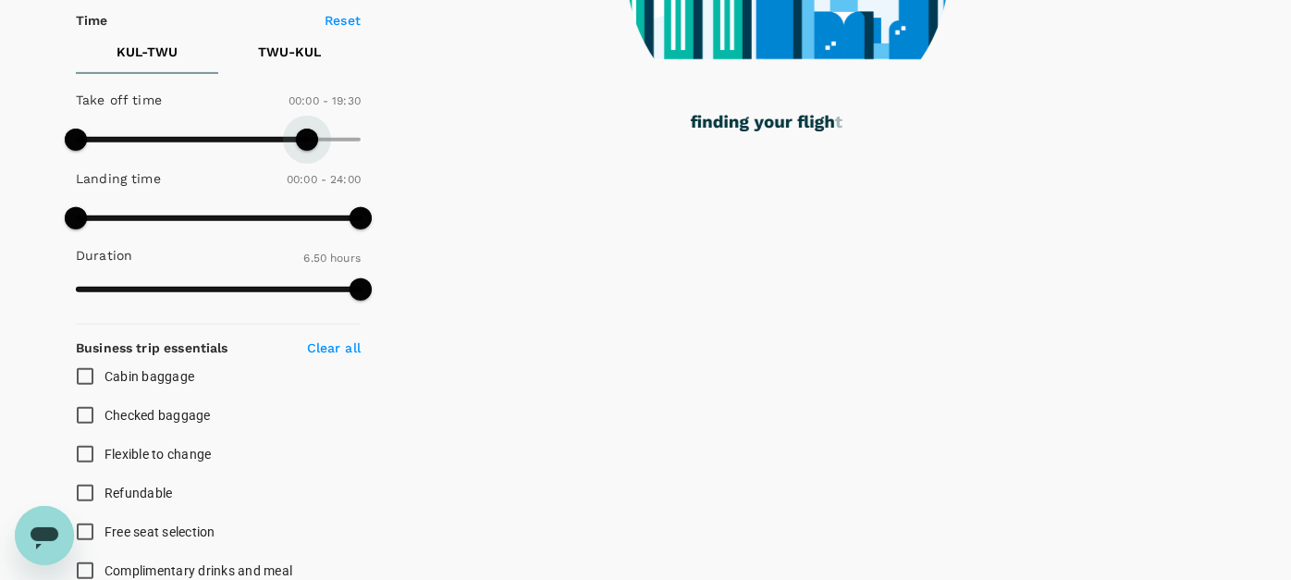
drag, startPoint x: 355, startPoint y: 143, endPoint x: 306, endPoint y: 157, distance: 51.0
click at [306, 151] on span at bounding box center [307, 140] width 22 height 22
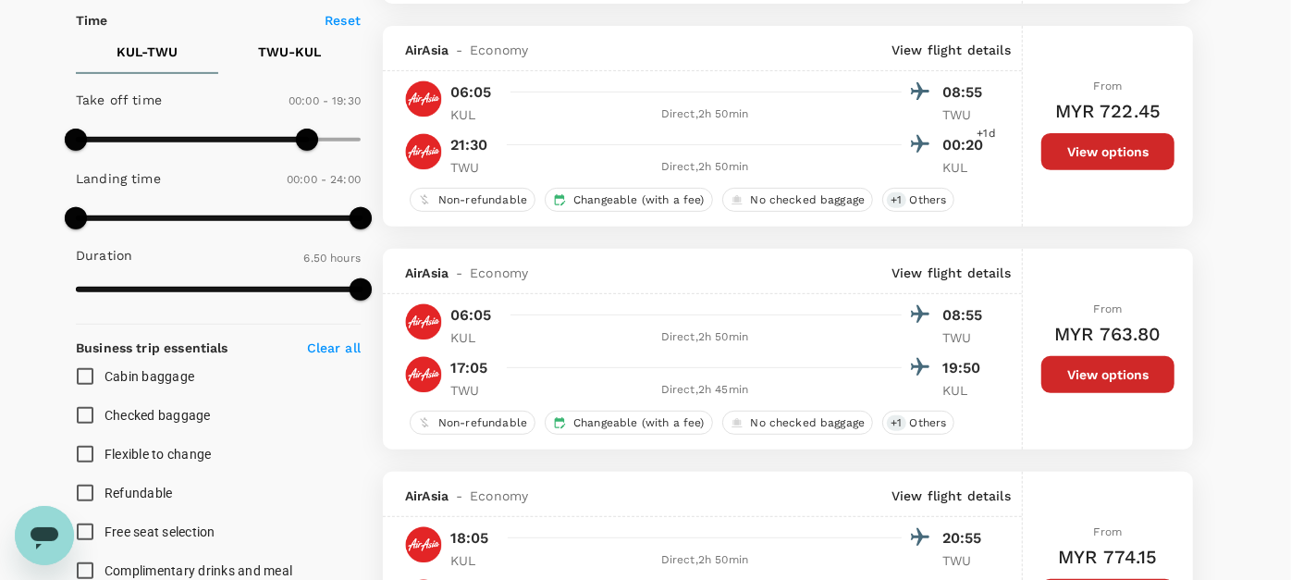
type input "MYR"
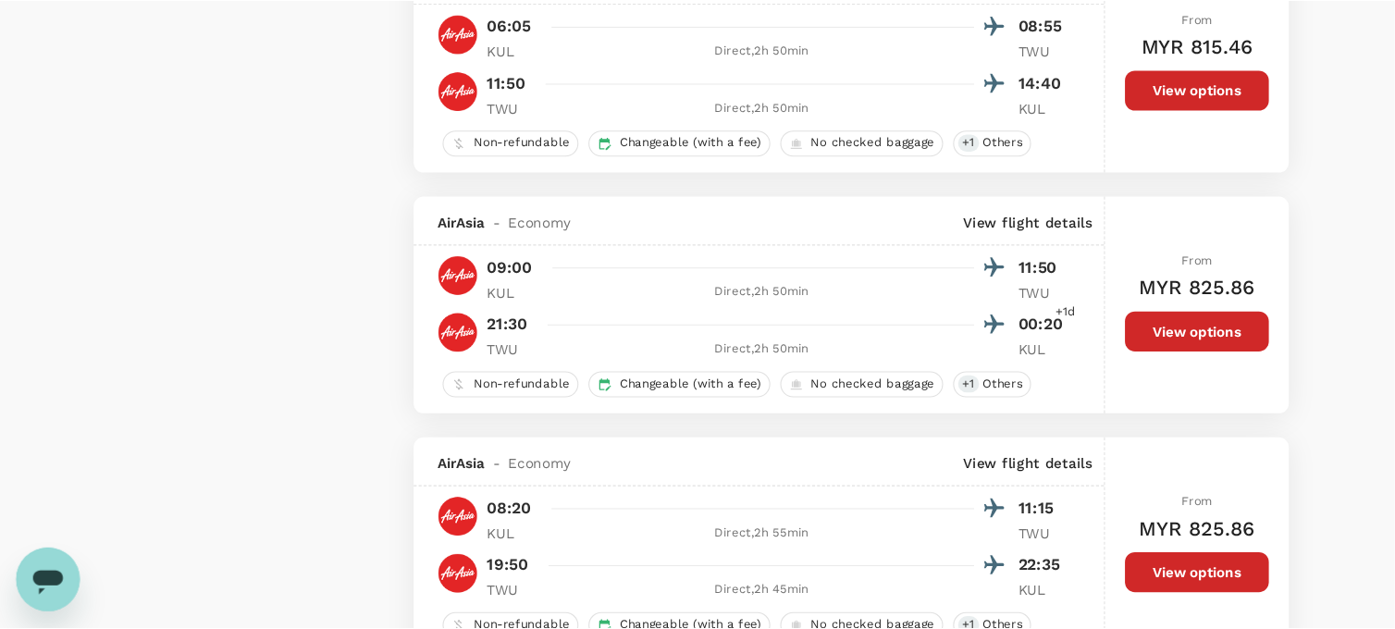
scroll to position [2021, 0]
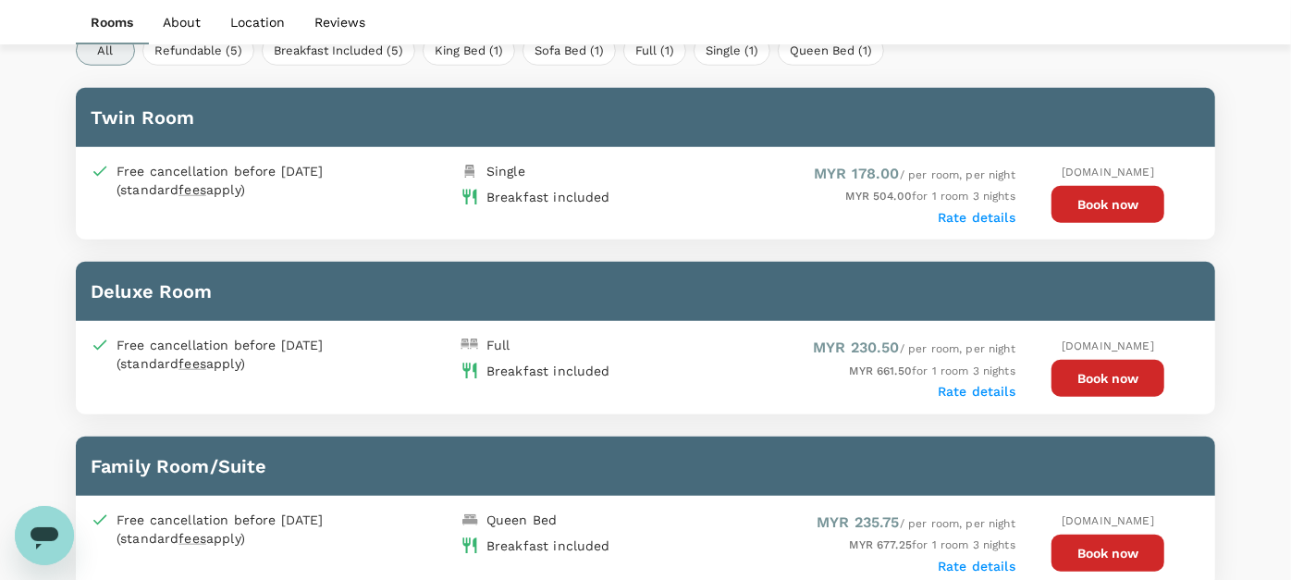
scroll to position [918, 0]
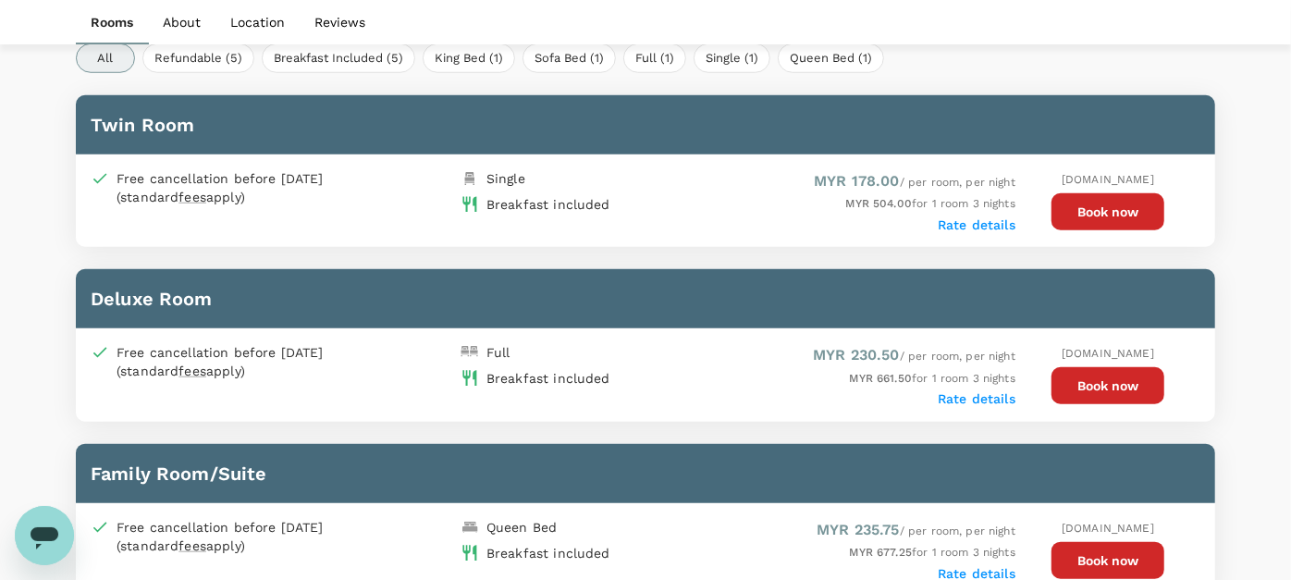
click at [1089, 205] on button "Book now" at bounding box center [1108, 211] width 113 height 37
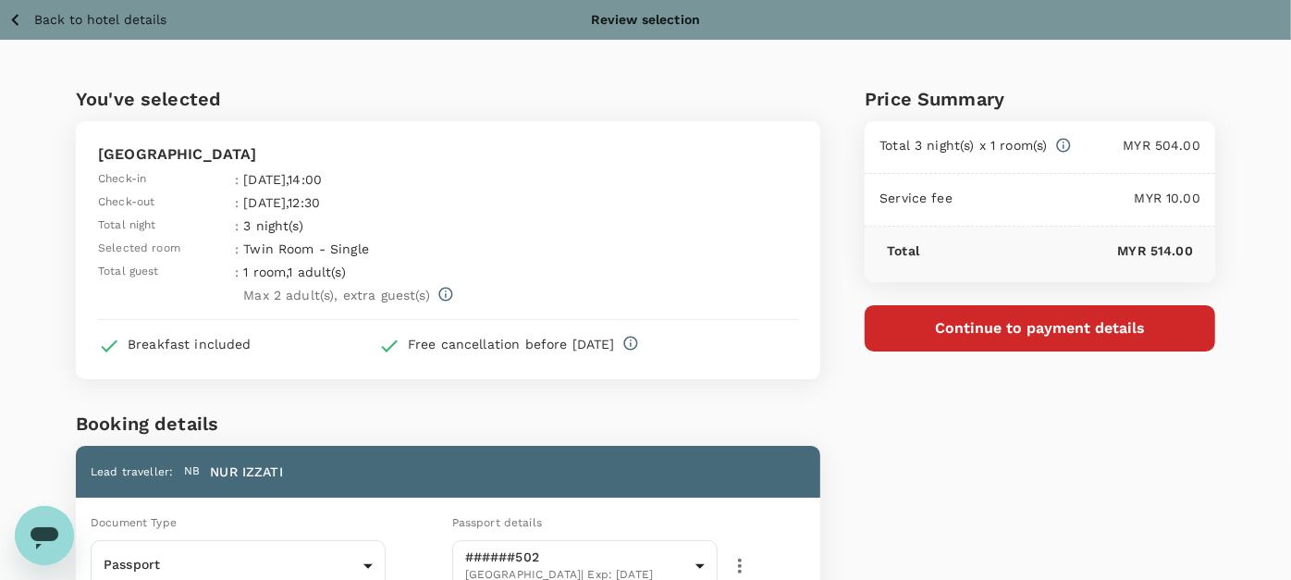
click at [945, 331] on button "Continue to payment details" at bounding box center [1040, 328] width 351 height 46
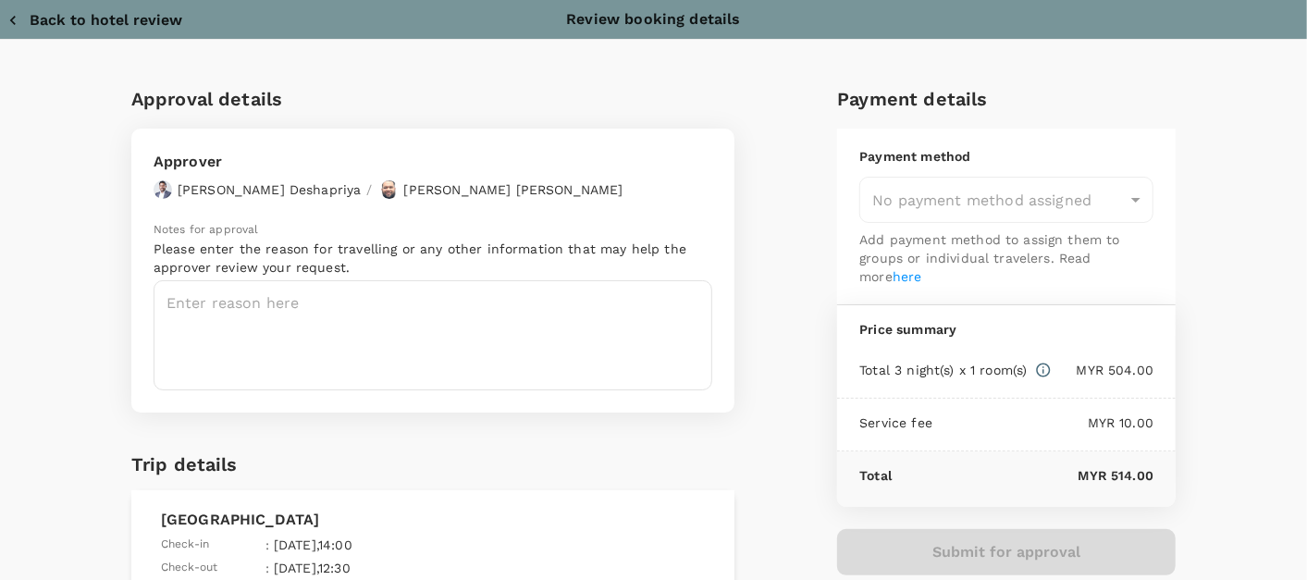
type input "9e254831-a140-43d4-90d9-f4bdc71b84d3"
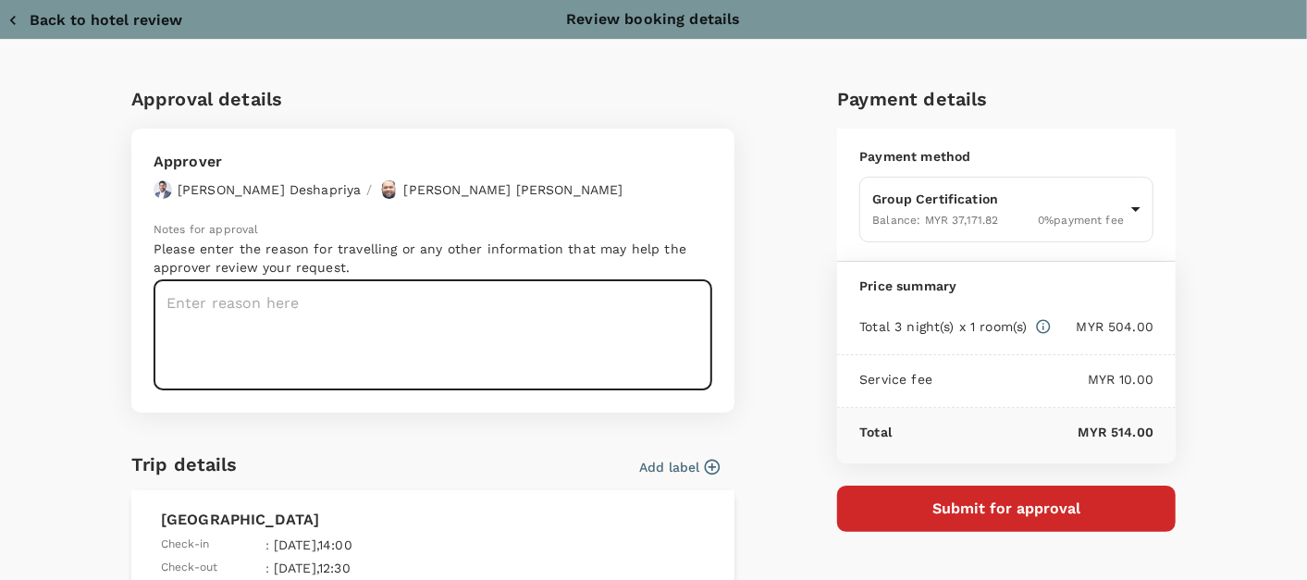
click at [394, 303] on textarea at bounding box center [433, 335] width 559 height 110
click at [335, 319] on textarea at bounding box center [433, 335] width 559 height 110
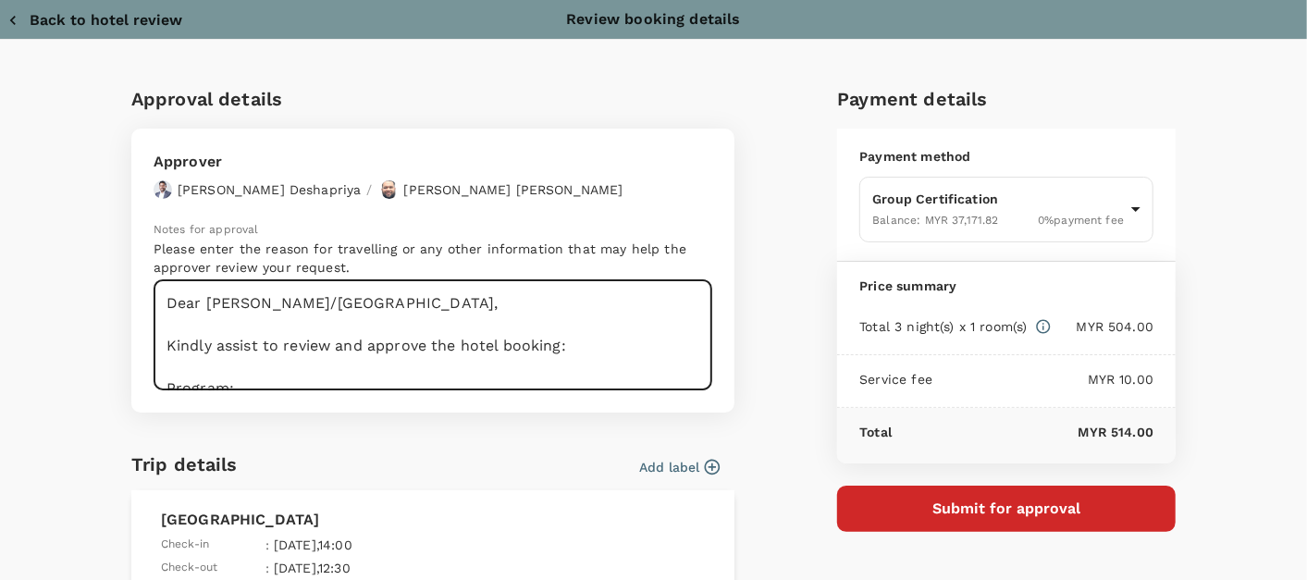
click at [278, 383] on textarea "Dear Hariz/Chathuranga, Kindly assist to review and approve the hotel booking: …" at bounding box center [433, 335] width 559 height 110
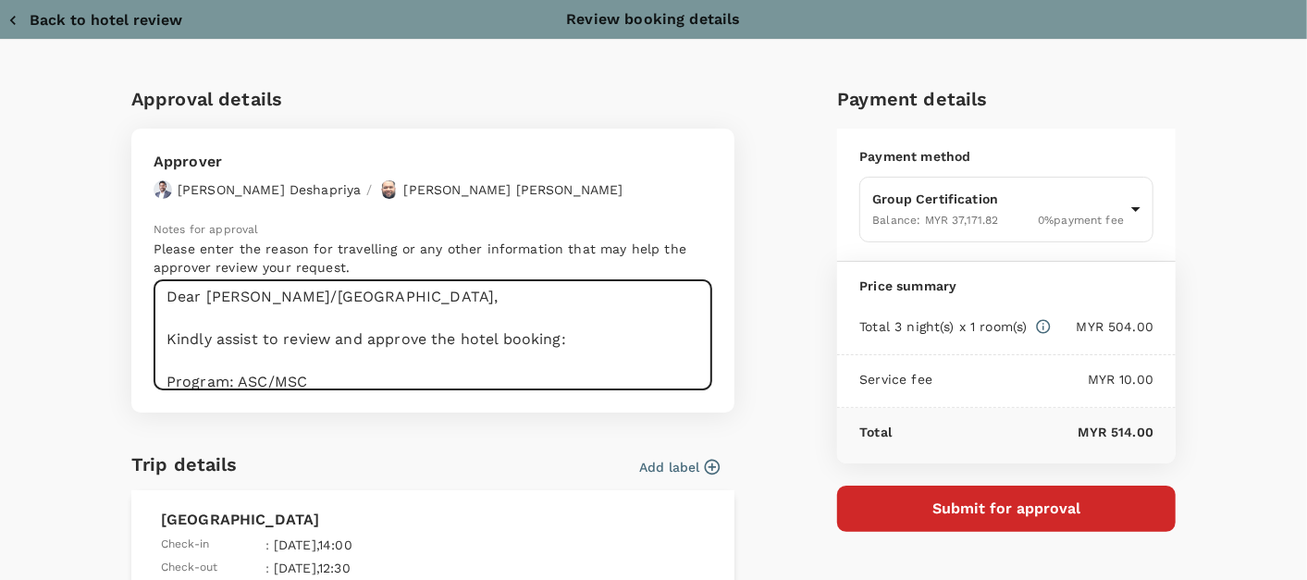
scroll to position [29, 0]
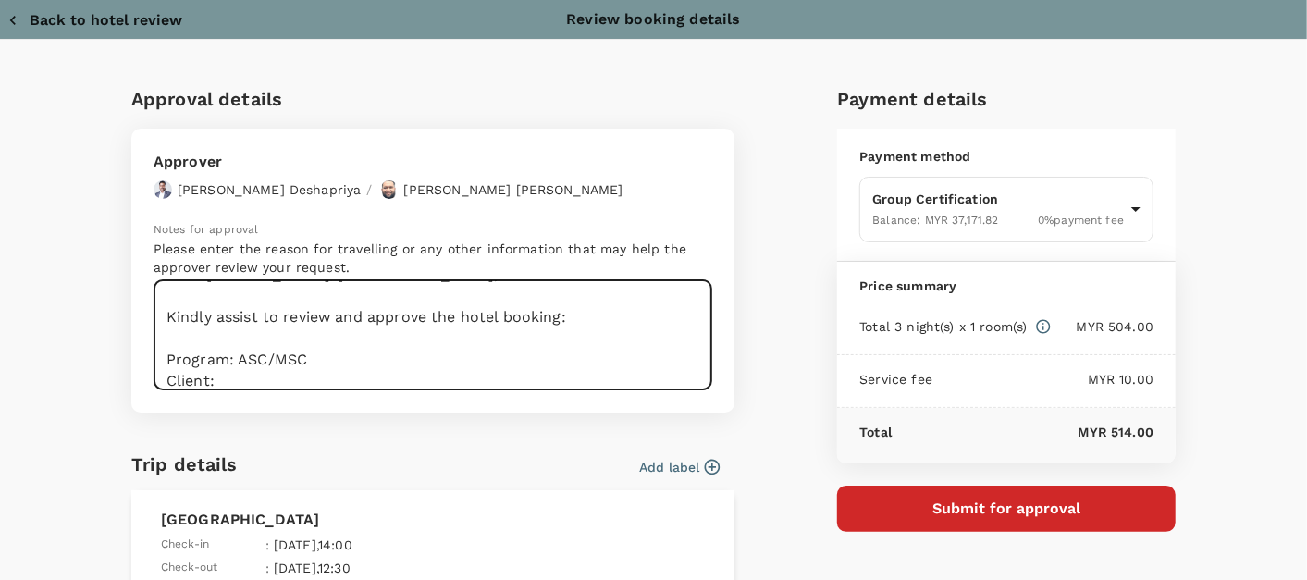
click at [280, 377] on textarea "Dear Hariz/Chathuranga, Kindly assist to review and approve the hotel booking: …" at bounding box center [433, 335] width 559 height 110
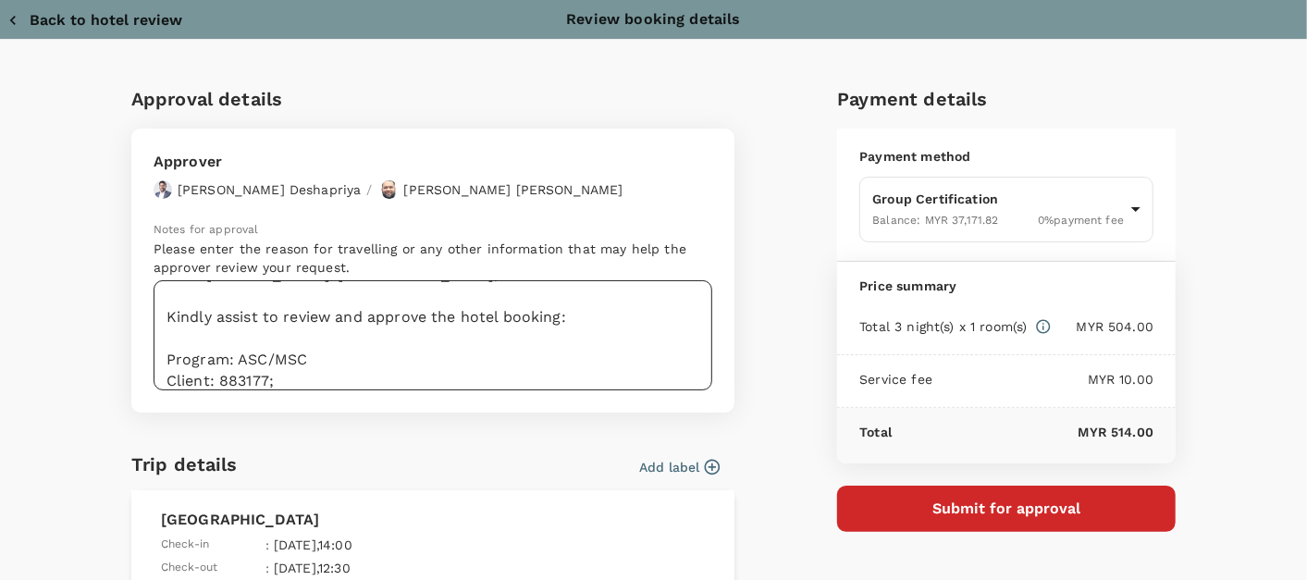
click at [308, 384] on textarea "Dear Hariz/Chathuranga, Kindly assist to review and approve the hotel booking: …" at bounding box center [433, 335] width 559 height 110
paste textarea "Sankina Aquaculture Sdn Bhd - MSC COC;Re-certification"
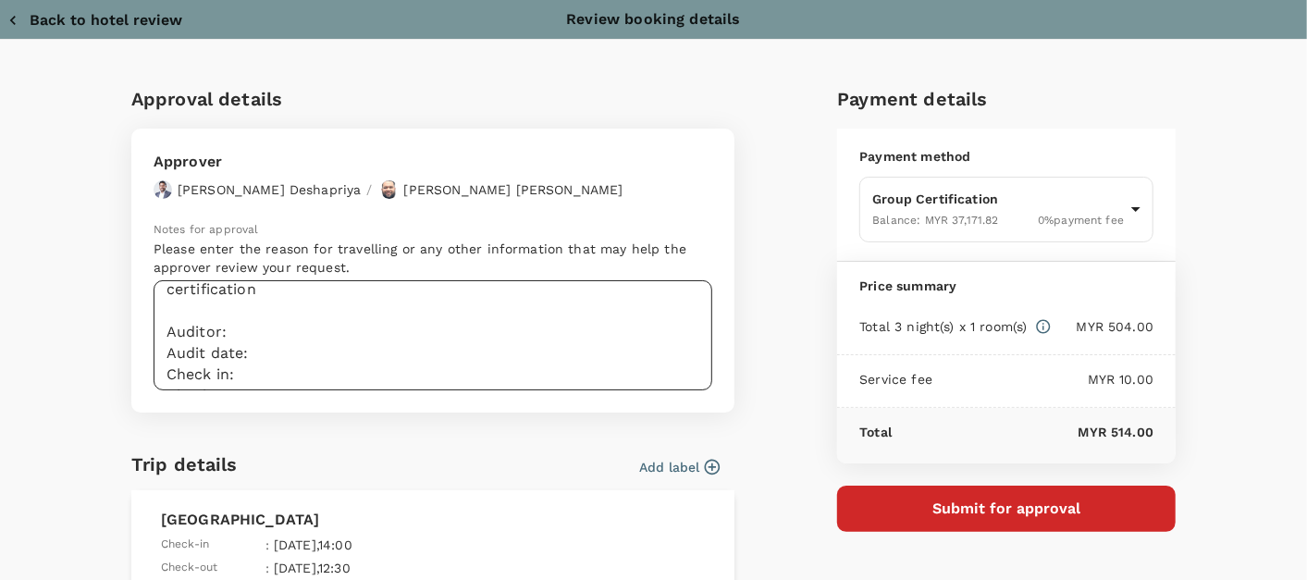
scroll to position [174, 0]
click at [255, 296] on textarea "Dear Hariz/Chathuranga, Kindly assist to review and approve the hotel booking: …" at bounding box center [433, 335] width 559 height 110
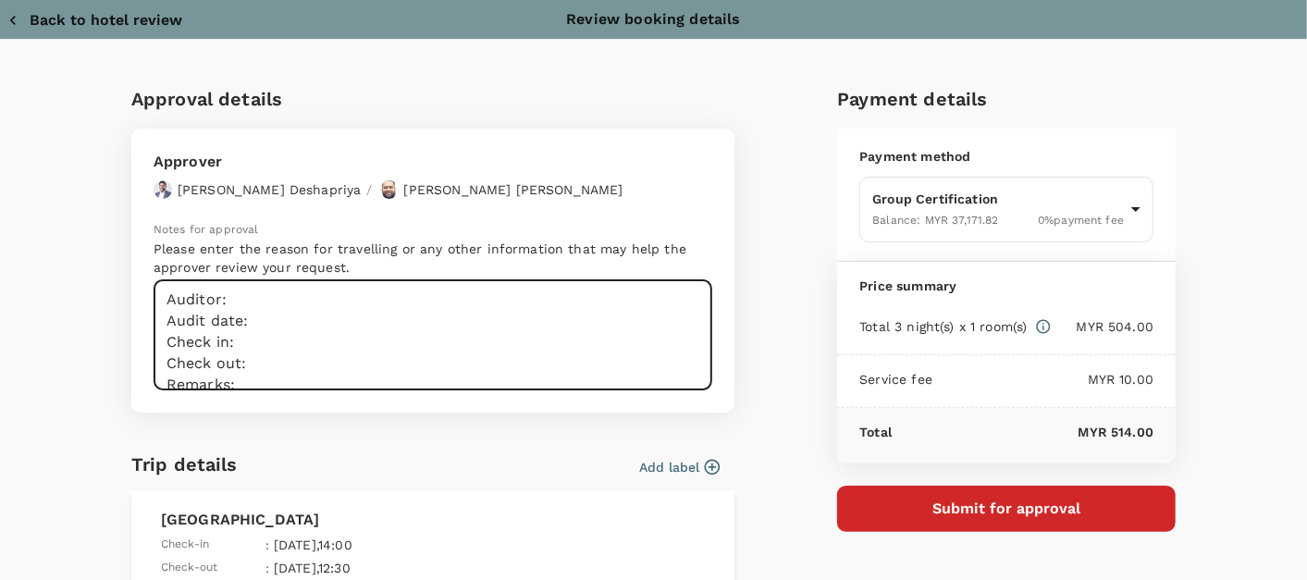
click at [253, 288] on textarea "Dear Hariz/Chathuranga, Kindly assist to review and approve the hotel booking: …" at bounding box center [433, 335] width 559 height 110
click at [238, 309] on textarea "Dear Hariz/Chathuranga, Kindly assist to review and approve the hotel booking: …" at bounding box center [433, 335] width 559 height 110
click at [268, 327] on textarea "Dear Hariz/Chathuranga, Kindly assist to review and approve the hotel booking: …" at bounding box center [433, 335] width 559 height 110
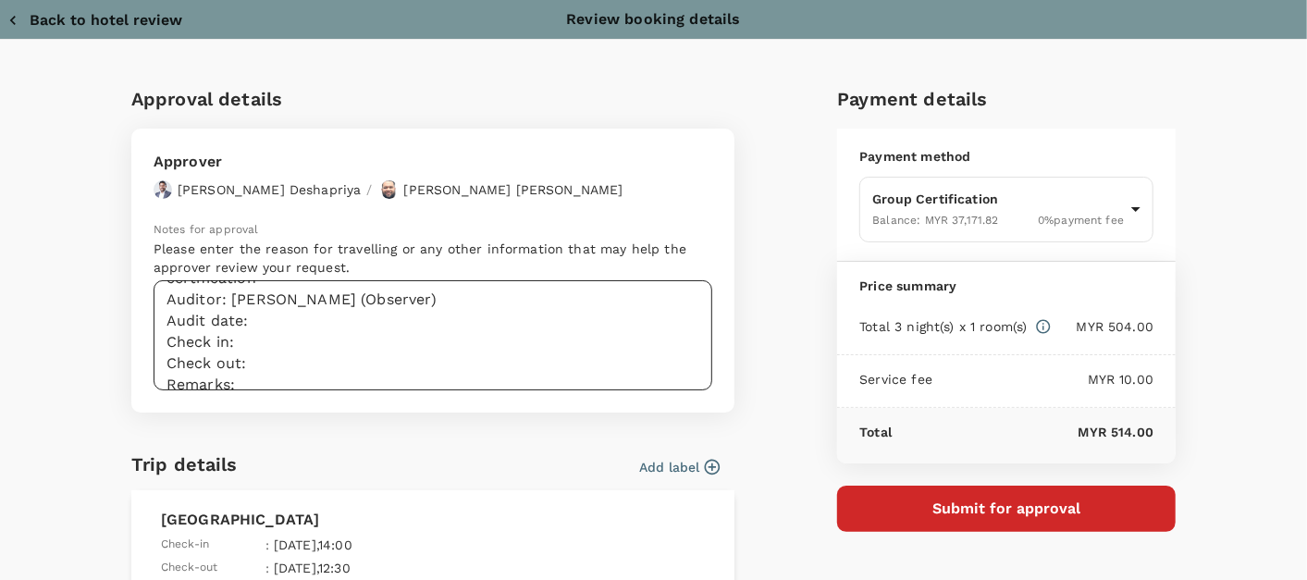
click at [294, 325] on textarea "Dear Hariz/Chathuranga, Kindly assist to review and approve the hotel booking: …" at bounding box center [433, 335] width 559 height 110
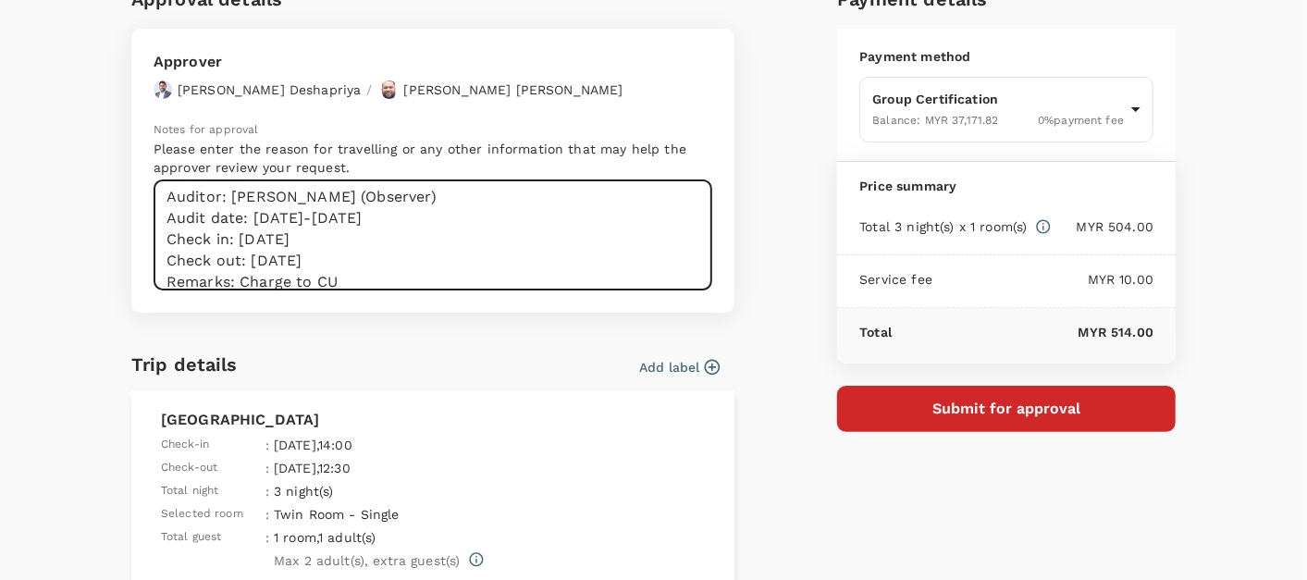
scroll to position [100, 0]
type textarea "Dear Hariz/Chathuranga, Kindly assist to review and approve the hotel booking: …"
click at [936, 423] on button "Submit for approval" at bounding box center [1006, 409] width 339 height 46
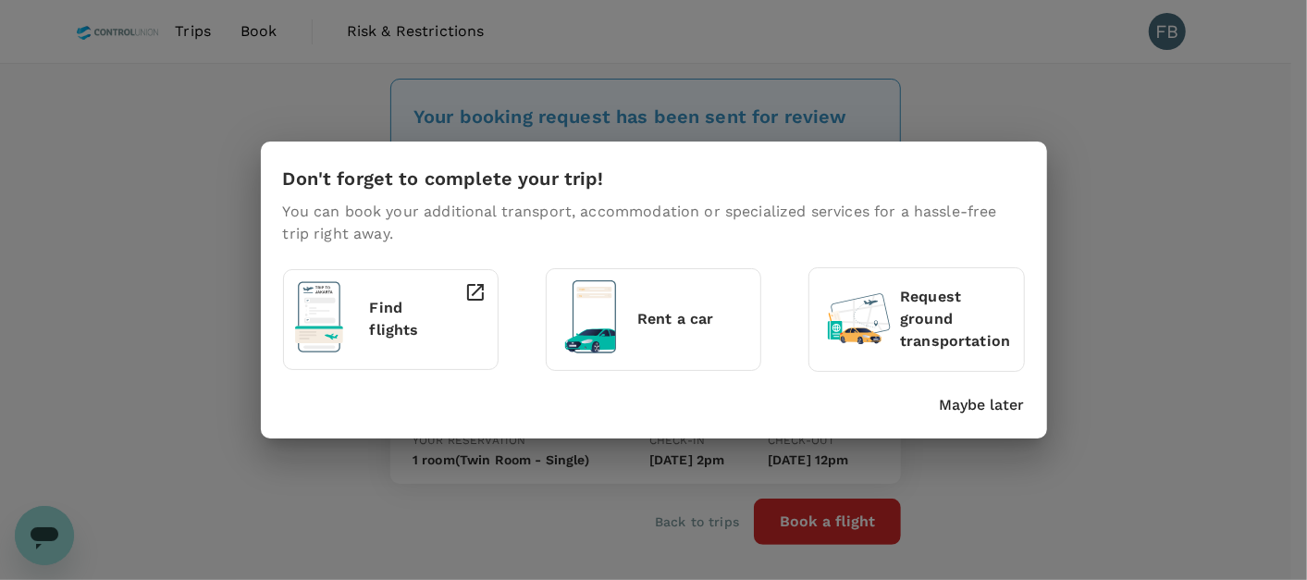
click at [989, 407] on p "Maybe later" at bounding box center [982, 405] width 85 height 22
